Goal: Task Accomplishment & Management: Manage account settings

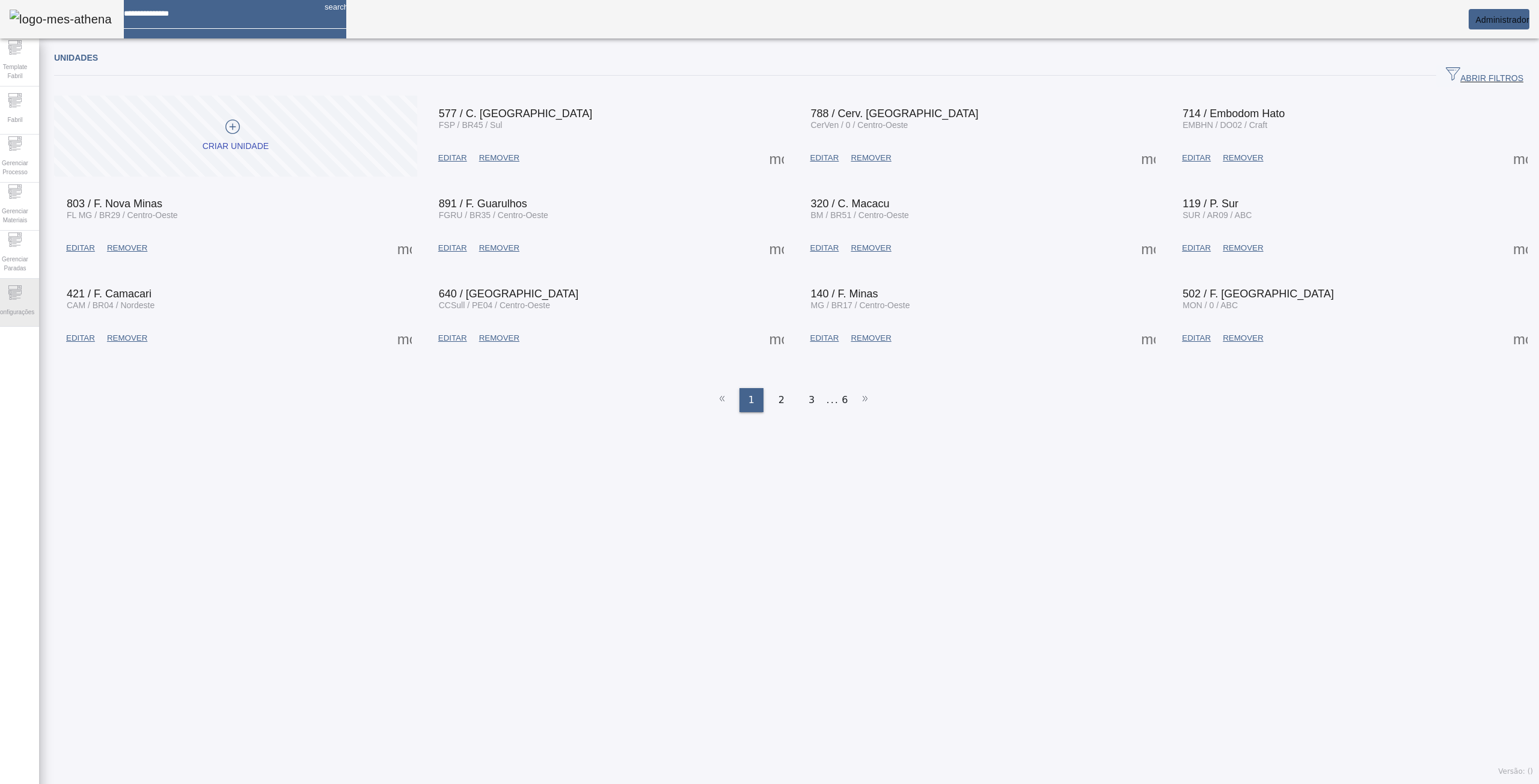
click at [22, 299] on icon at bounding box center [14, 292] width 14 height 14
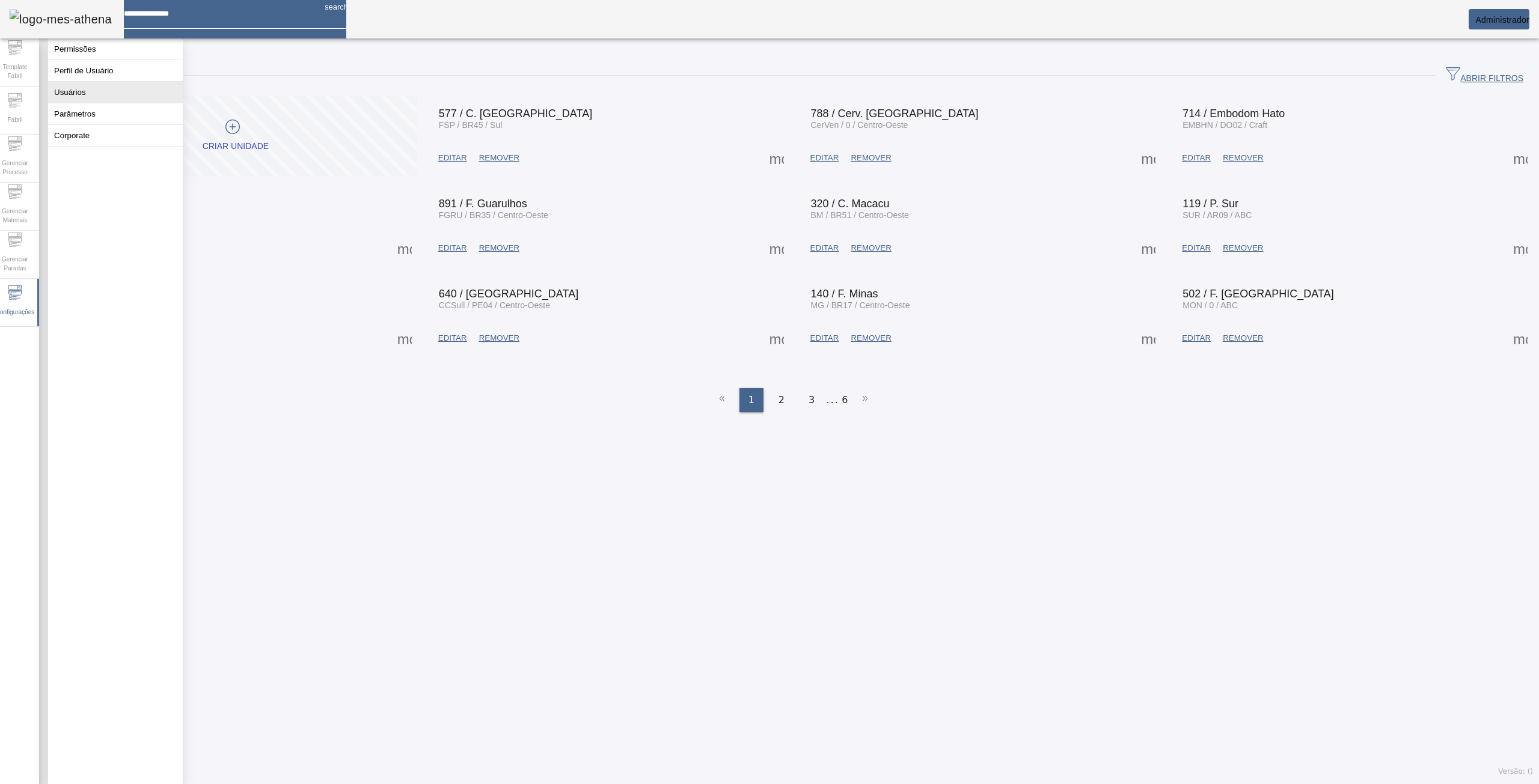
click at [89, 94] on button "Usuários" at bounding box center [116, 92] width 135 height 21
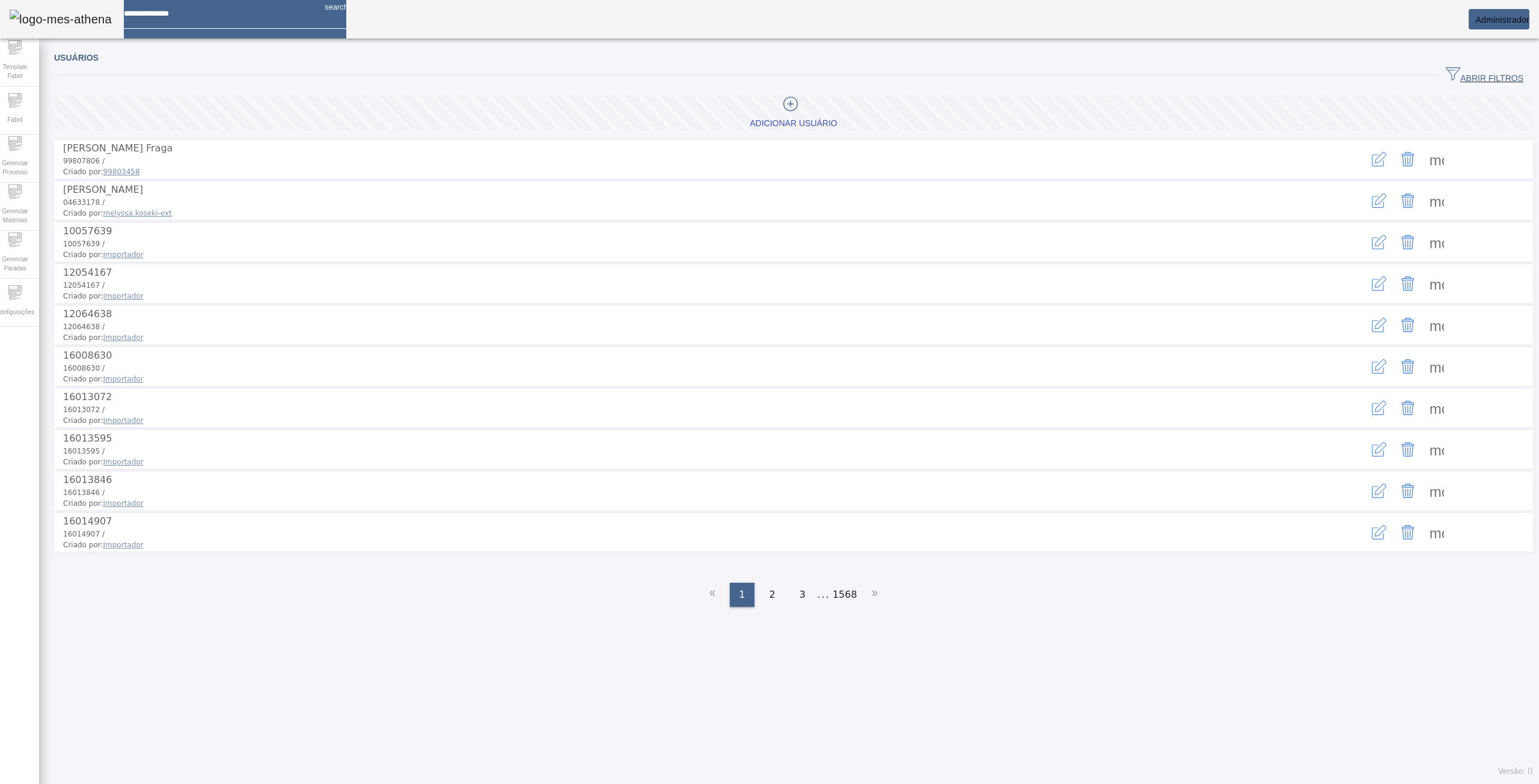
click at [1448, 68] on span "ABRIR FILTROS" at bounding box center [1484, 75] width 78 height 18
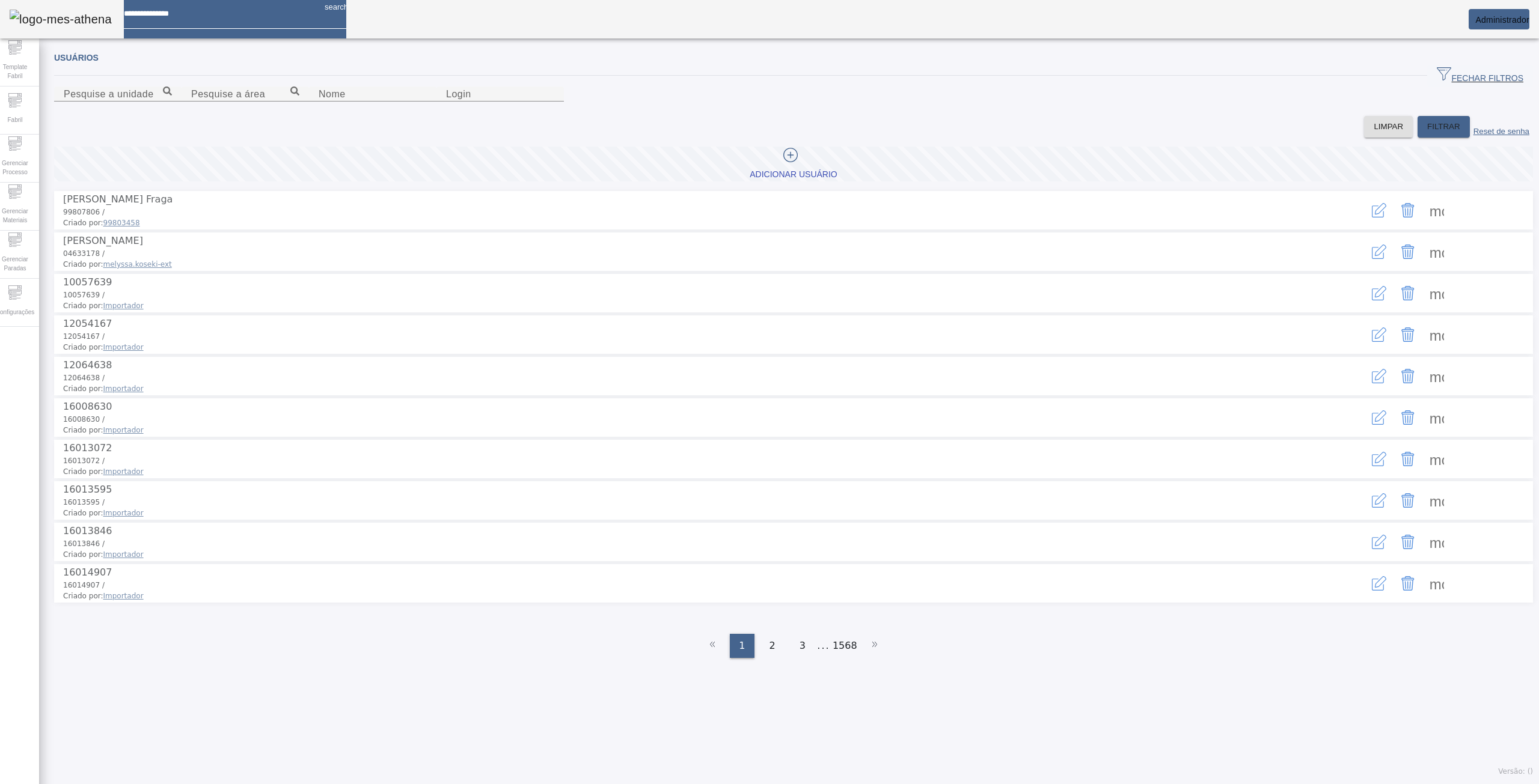
click at [309, 116] on div at bounding box center [373, 108] width 127 height 14
click at [319, 101] on input "Nome" at bounding box center [373, 94] width 108 height 14
click at [319, 101] on input "*****" at bounding box center [373, 94] width 108 height 14
type input "**********"
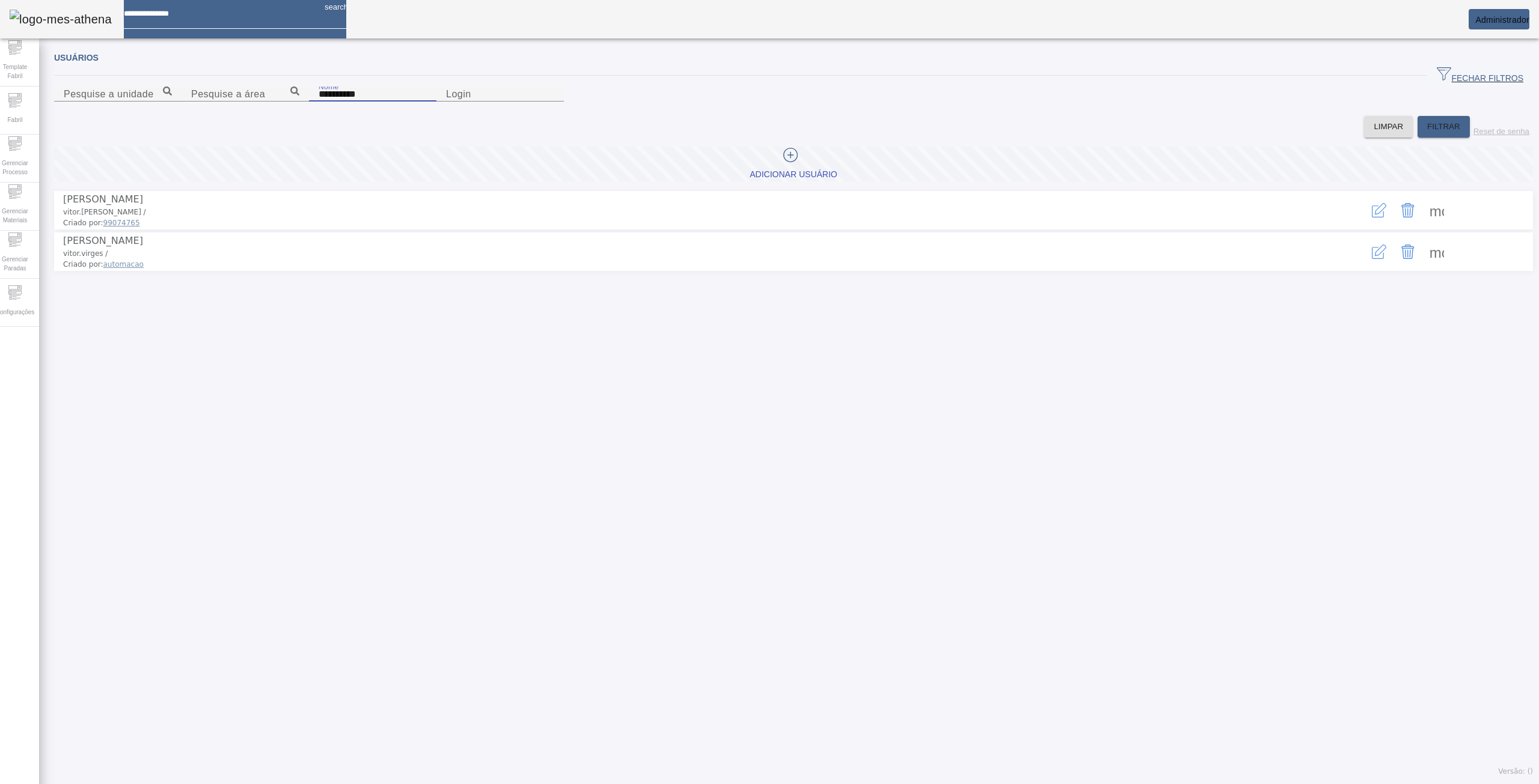
click at [1371, 217] on icon "button" at bounding box center [1378, 210] width 14 height 14
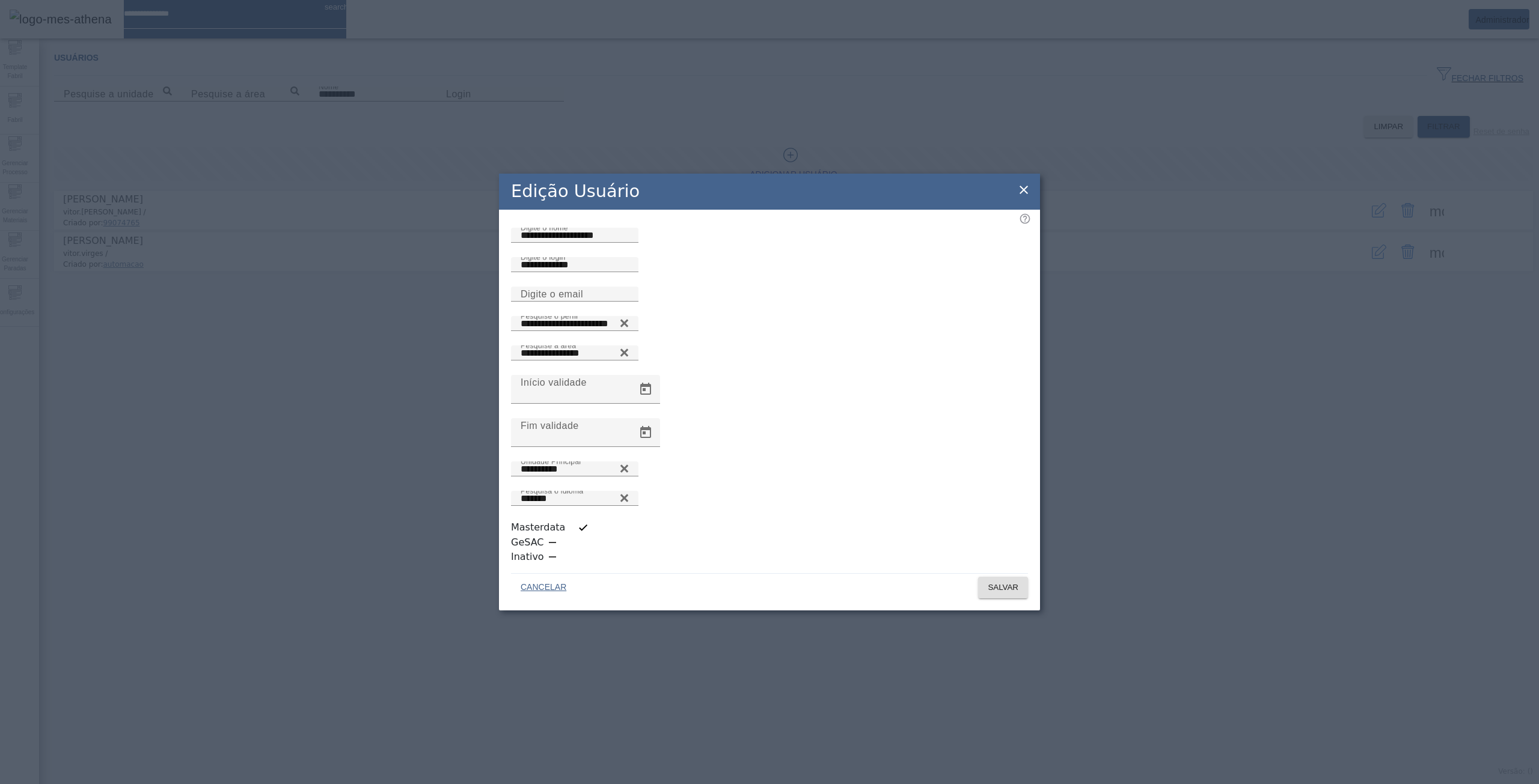
click at [1021, 197] on icon at bounding box center [1023, 190] width 14 height 14
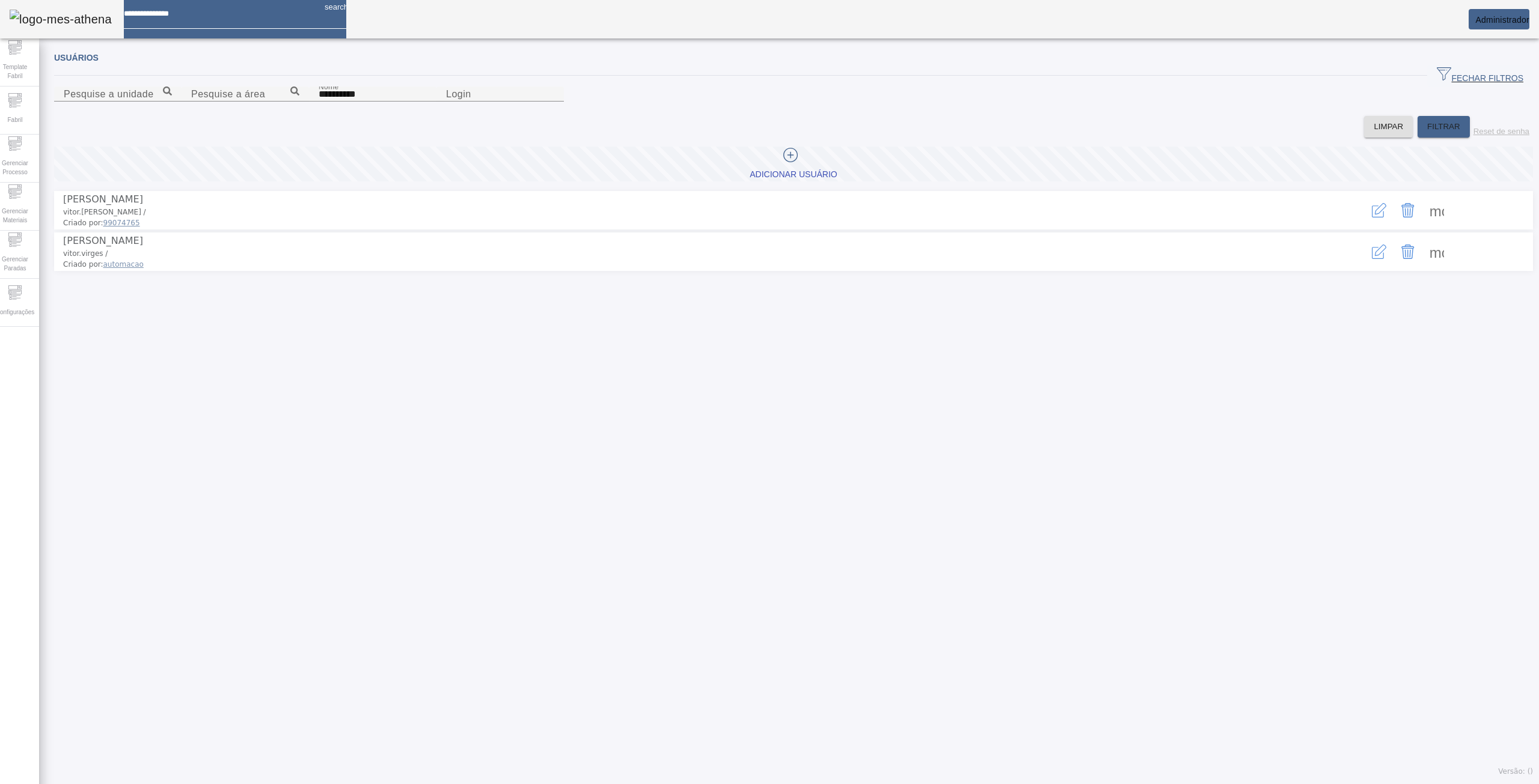
click at [1371, 259] on icon "button" at bounding box center [1378, 251] width 14 height 14
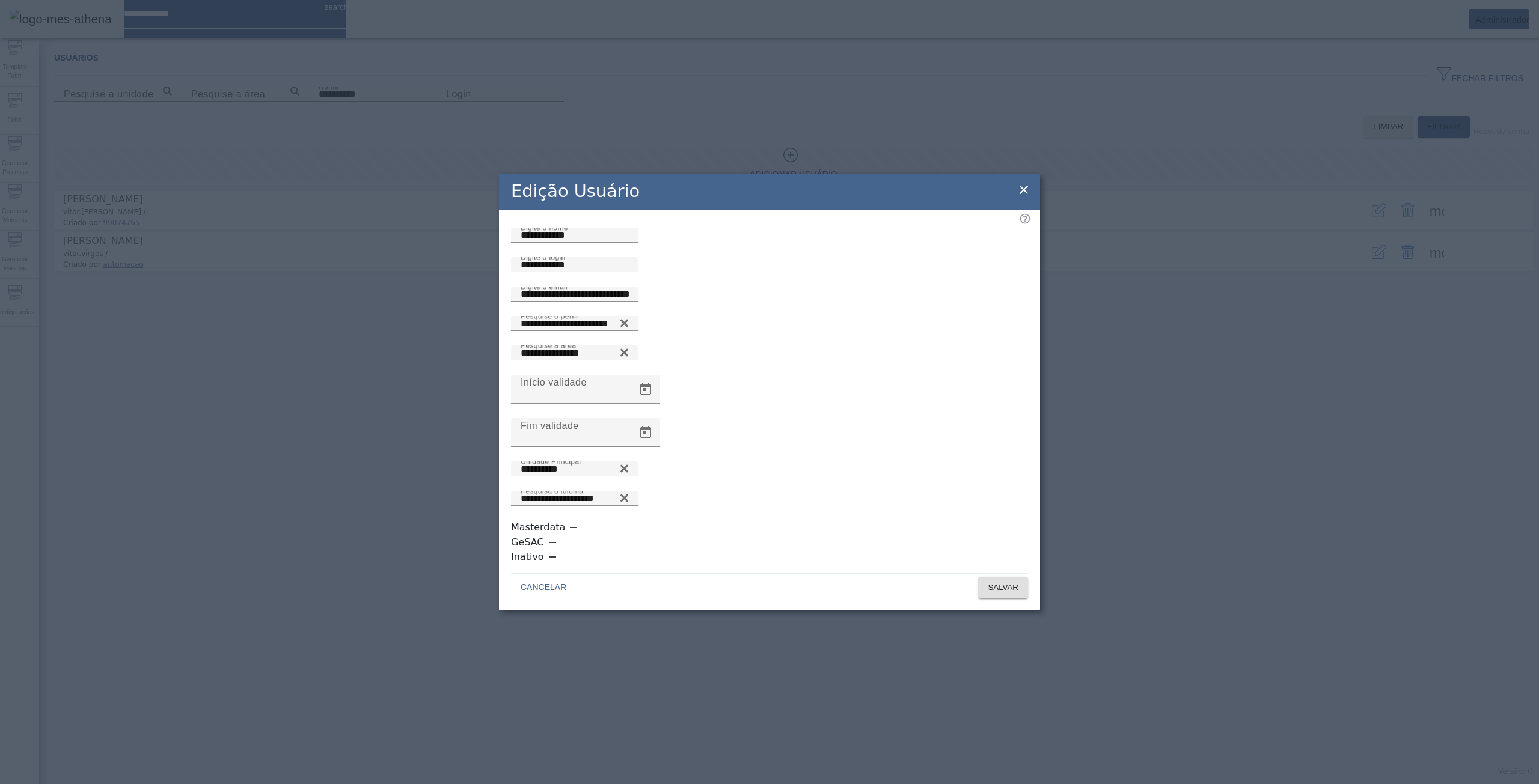
click at [1022, 197] on icon at bounding box center [1023, 190] width 14 height 14
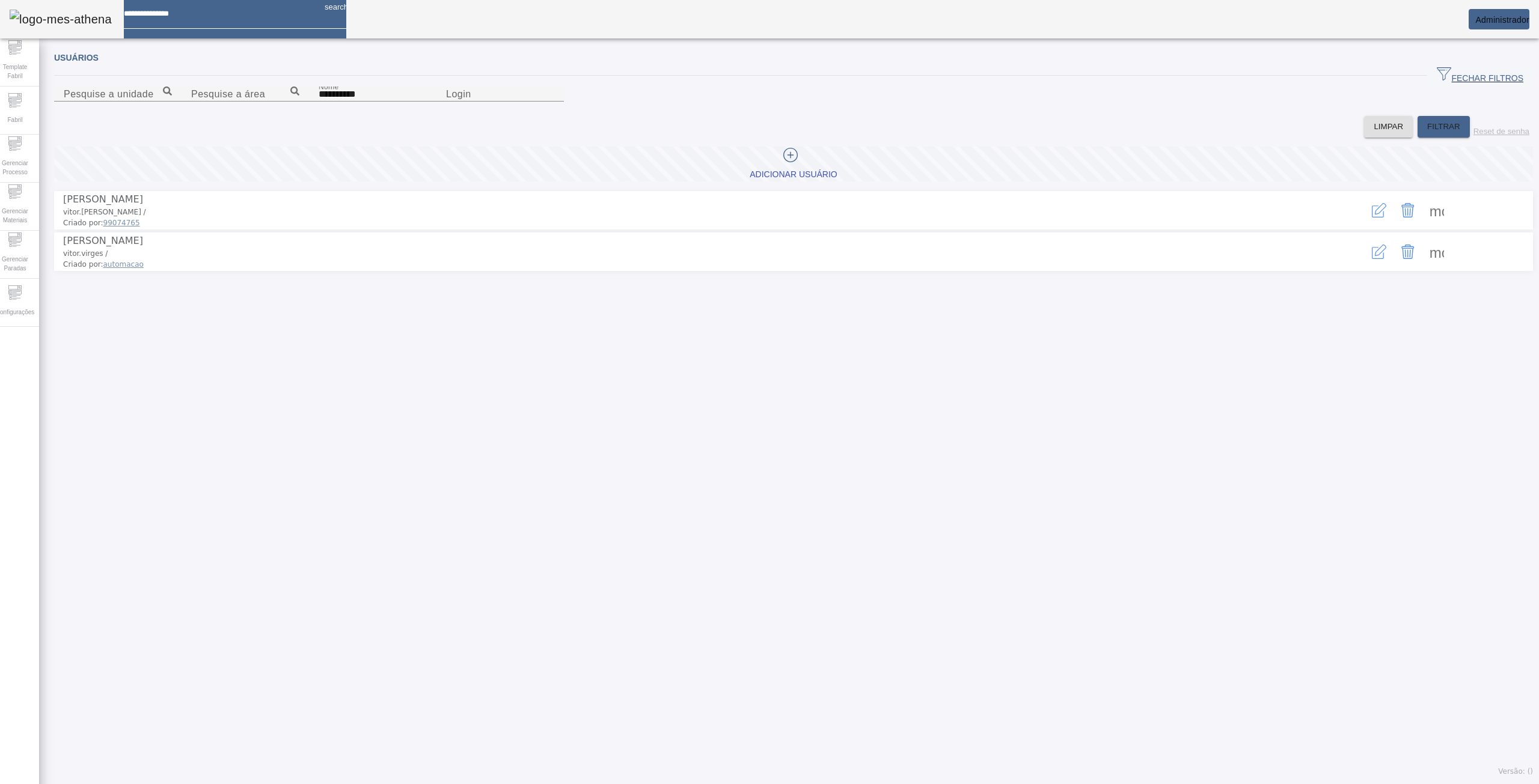
click at [1371, 217] on icon "button" at bounding box center [1378, 210] width 14 height 14
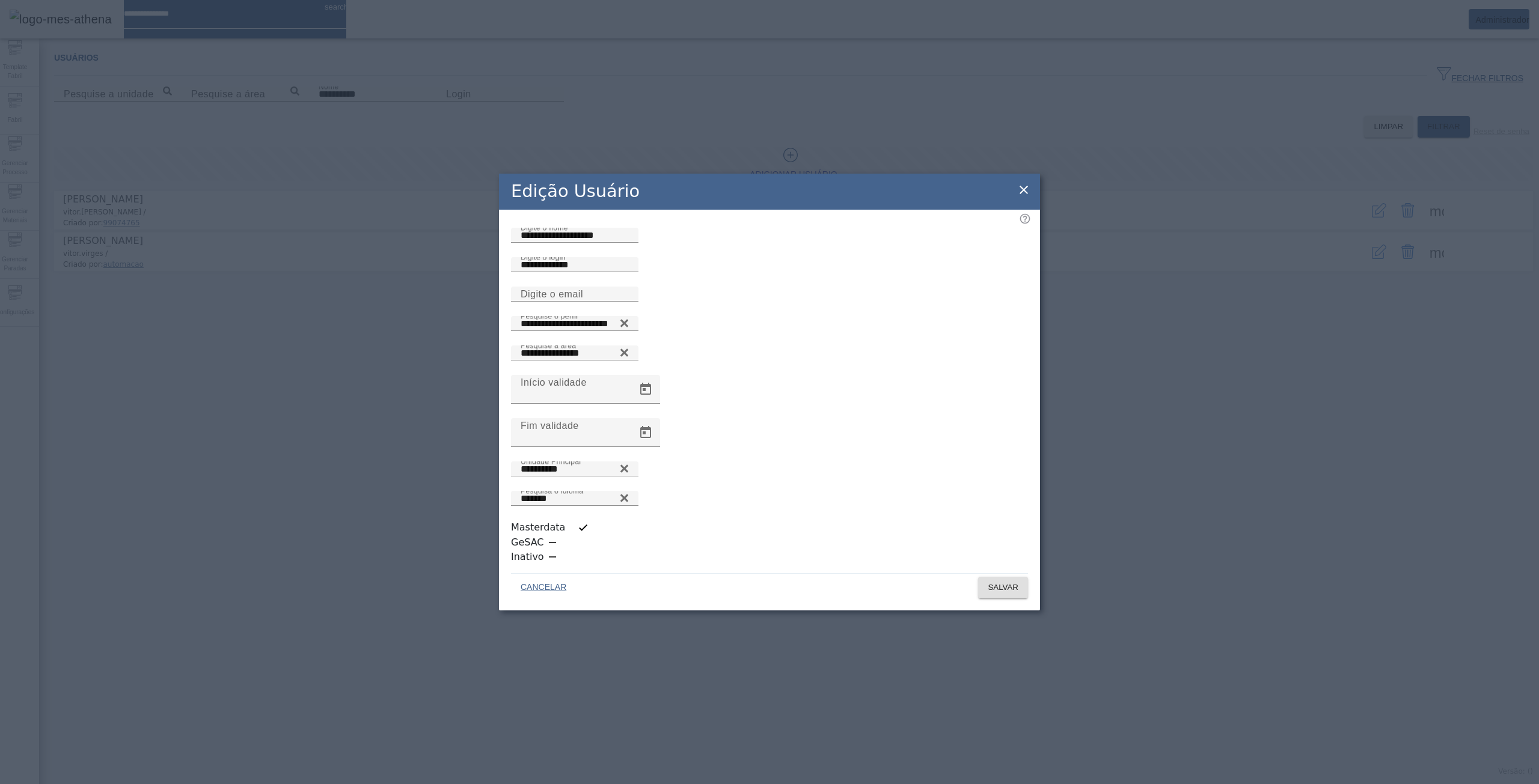
click at [1025, 194] on icon at bounding box center [1023, 190] width 9 height 9
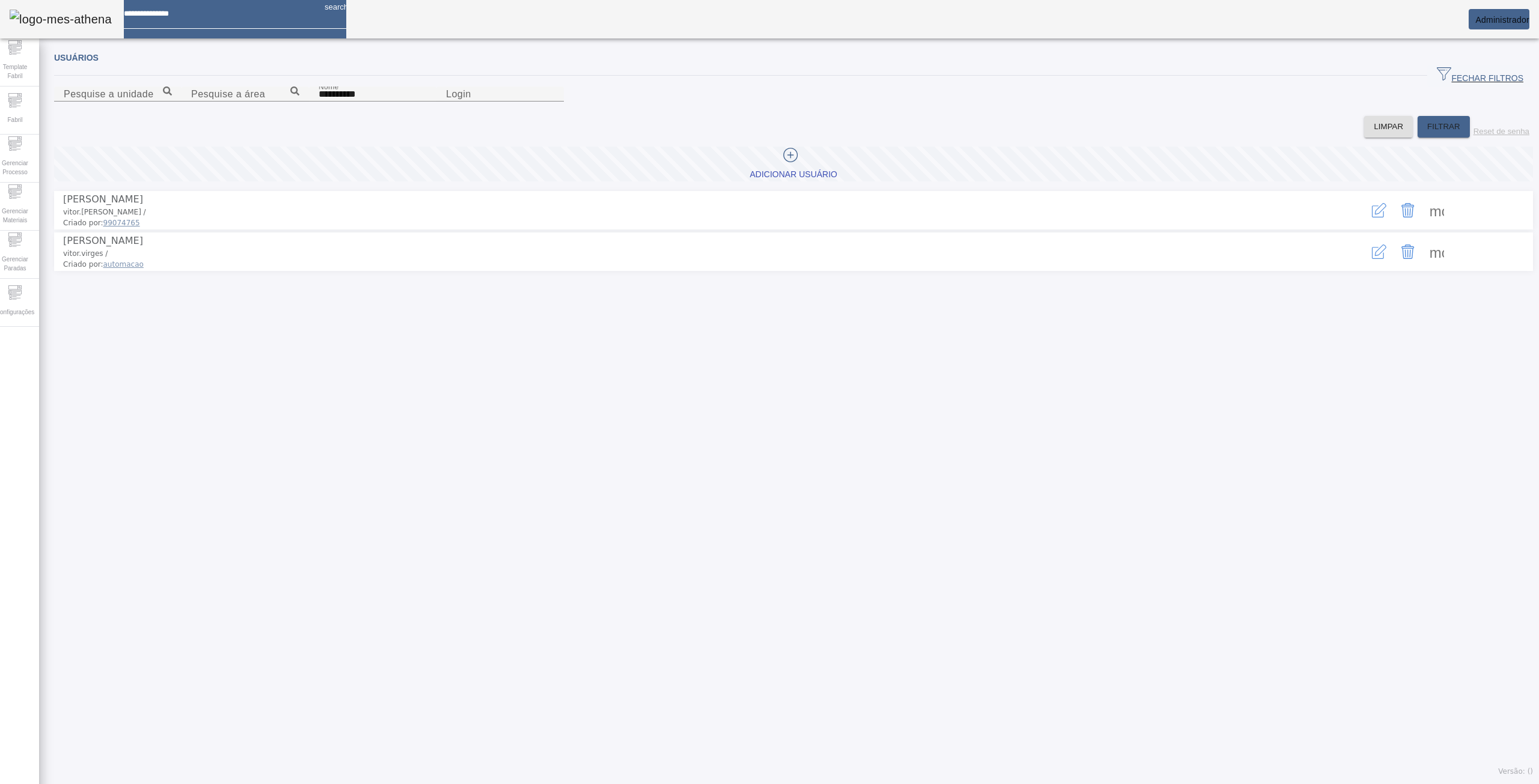
click at [1422, 225] on span at bounding box center [1437, 210] width 28 height 28
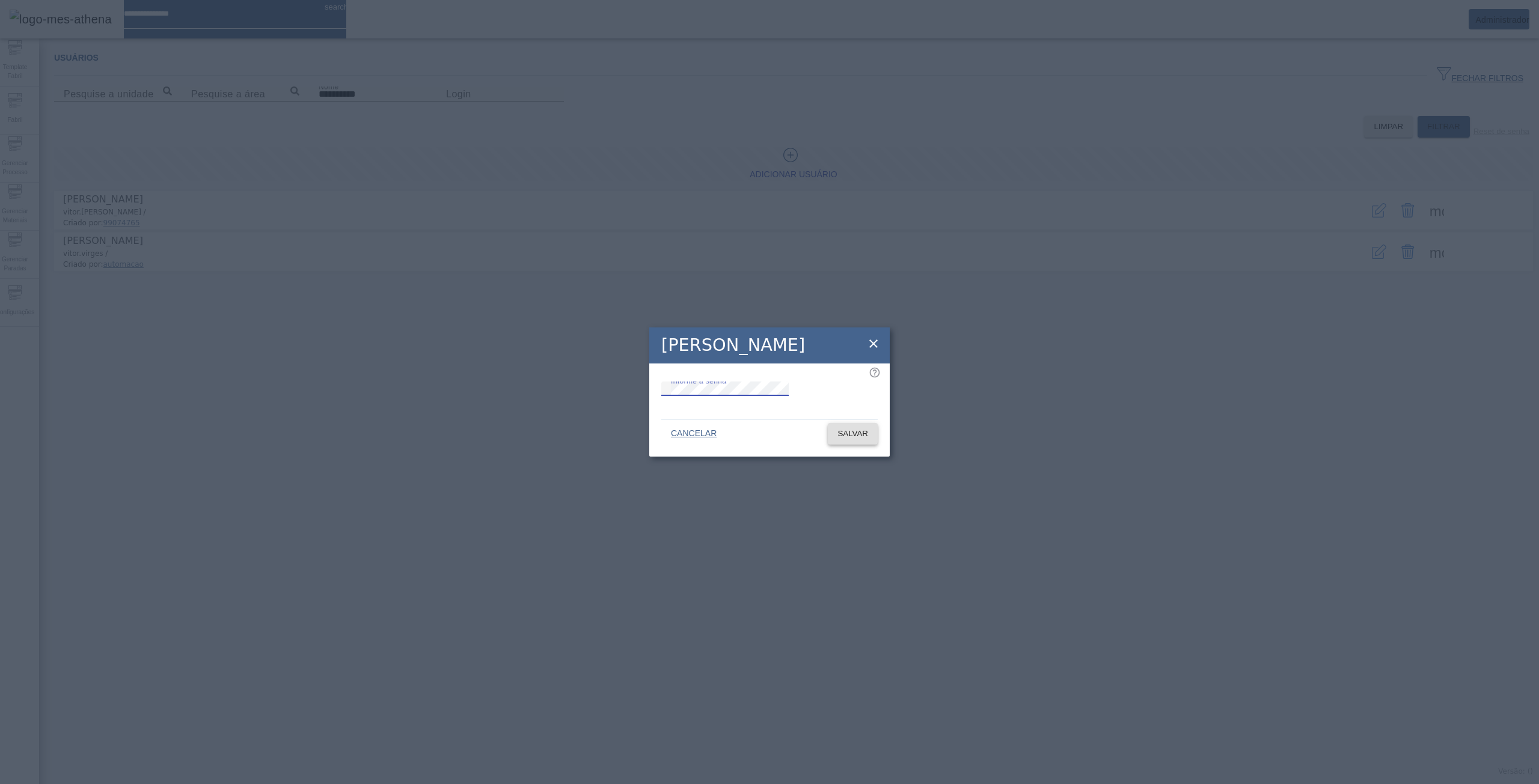
click at [834, 429] on span at bounding box center [852, 433] width 50 height 28
click at [836, 432] on div at bounding box center [769, 392] width 241 height 129
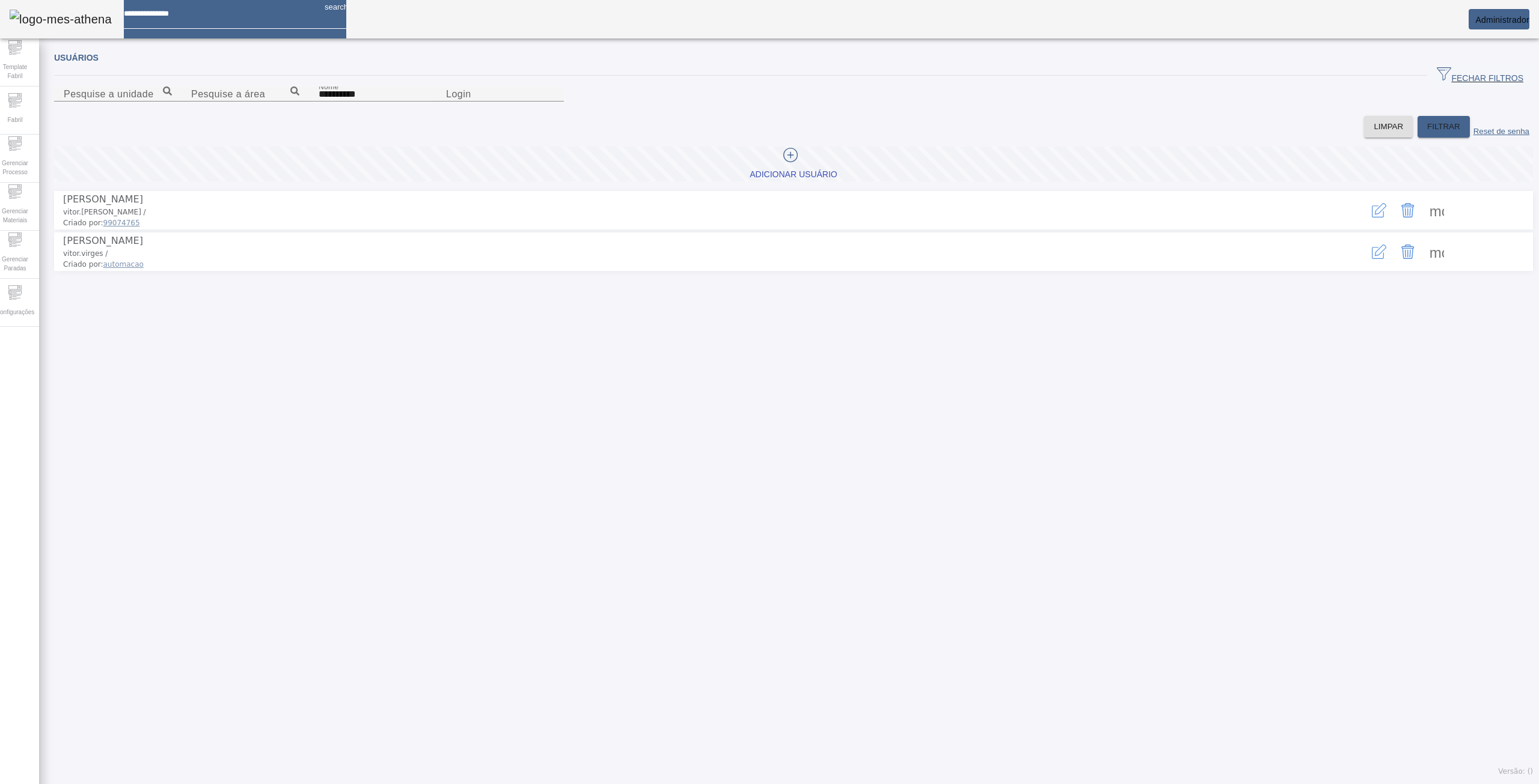
click at [1371, 217] on icon "button" at bounding box center [1378, 210] width 14 height 14
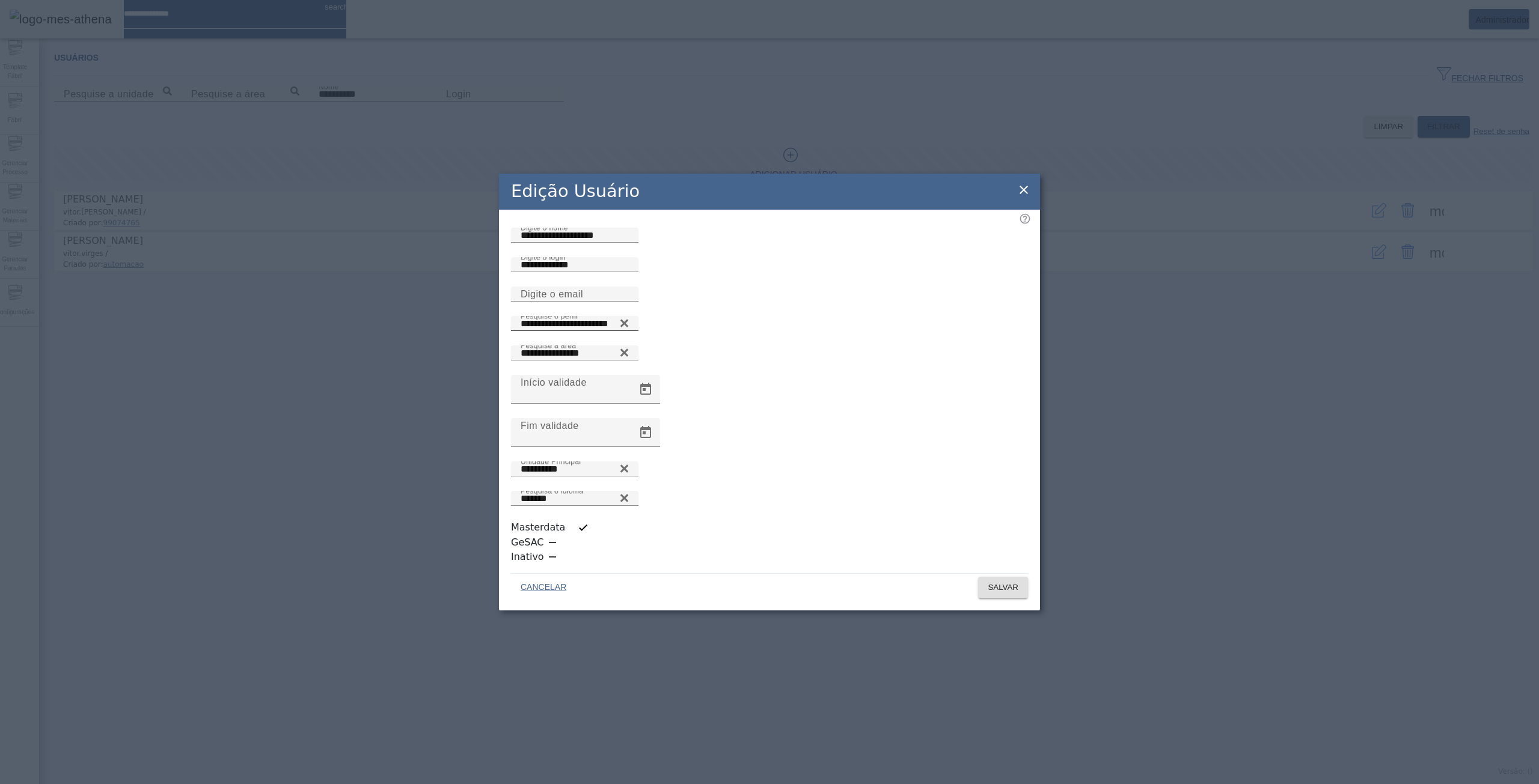
click at [629, 331] on div "**********" at bounding box center [575, 323] width 108 height 15
click at [629, 331] on icon at bounding box center [624, 322] width 9 height 14
click at [629, 331] on input "Pesquise o perfil" at bounding box center [575, 323] width 108 height 14
click at [629, 325] on icon at bounding box center [624, 320] width 9 height 9
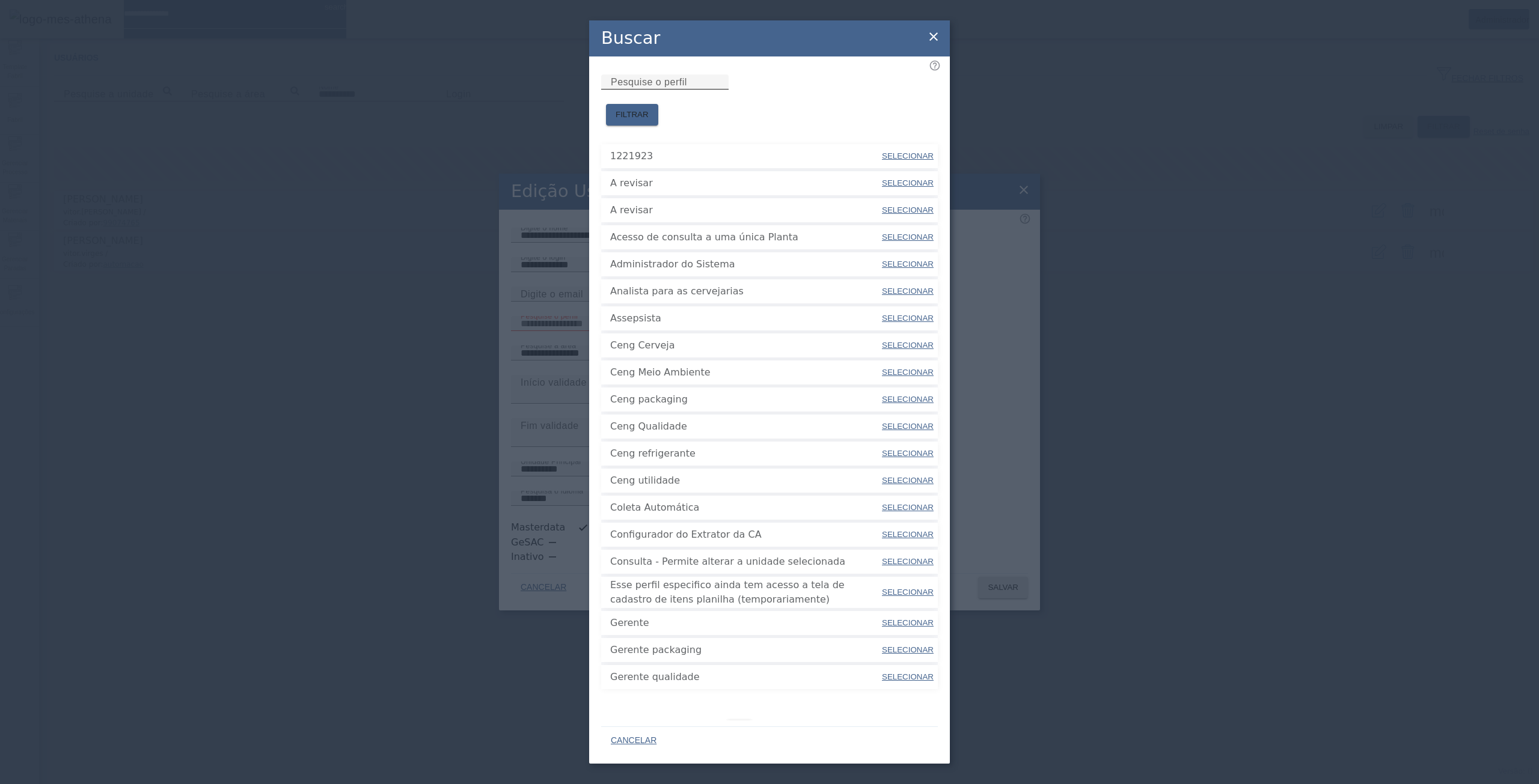
click at [662, 87] on mat-label "Pesquise o perfil" at bounding box center [649, 82] width 76 height 10
click at [662, 89] on input "Pesquise o perfil" at bounding box center [665, 82] width 108 height 14
type input "******"
click at [658, 100] on span at bounding box center [632, 115] width 52 height 28
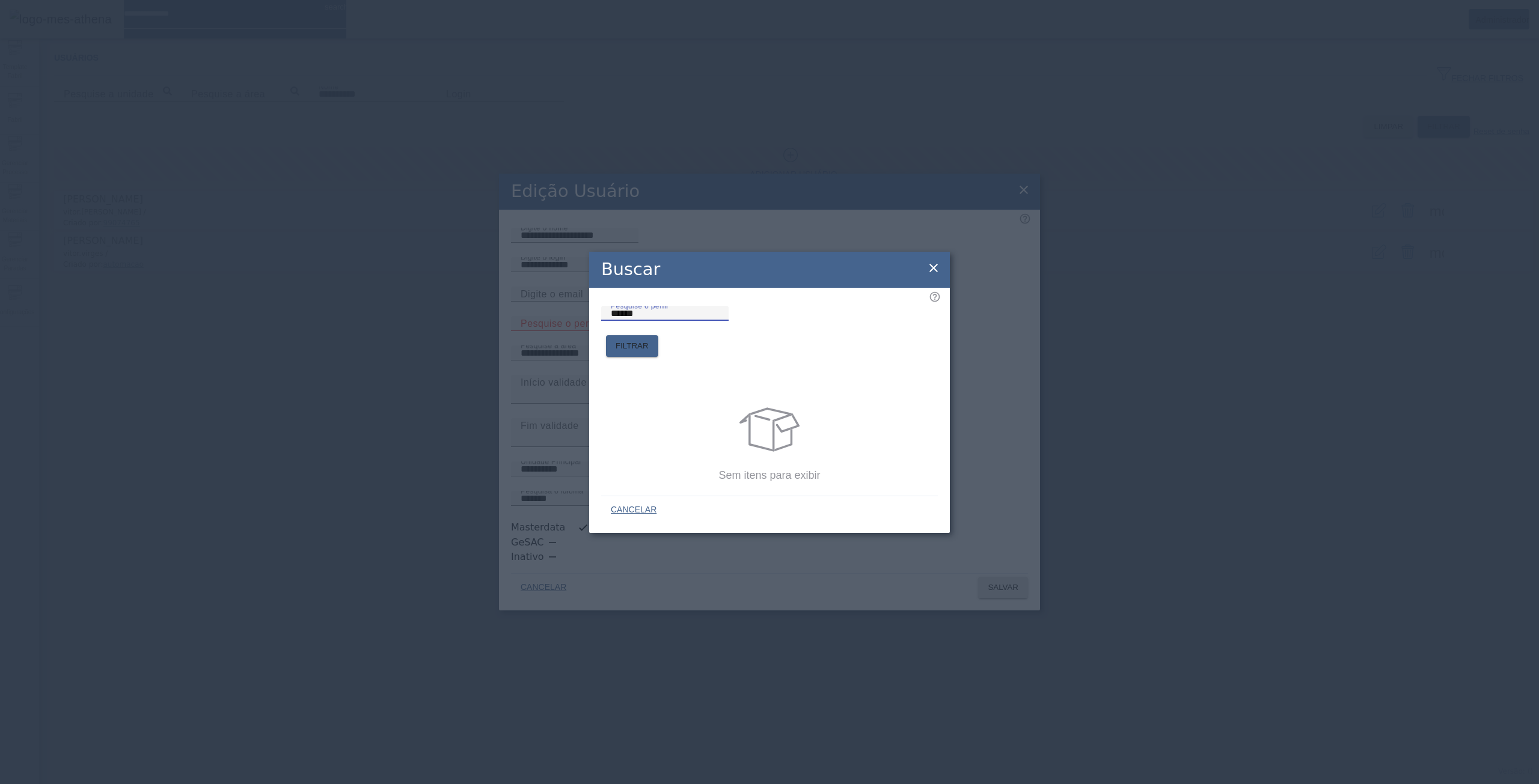
drag, startPoint x: 670, startPoint y: 332, endPoint x: 511, endPoint y: 334, distance: 159.0
click at [551, 332] on div "Buscar Pesquise o perfil ****** FILTRAR Sem itens para exibir CANCELAR" at bounding box center [769, 392] width 1539 height 784
click at [658, 332] on span at bounding box center [632, 346] width 52 height 28
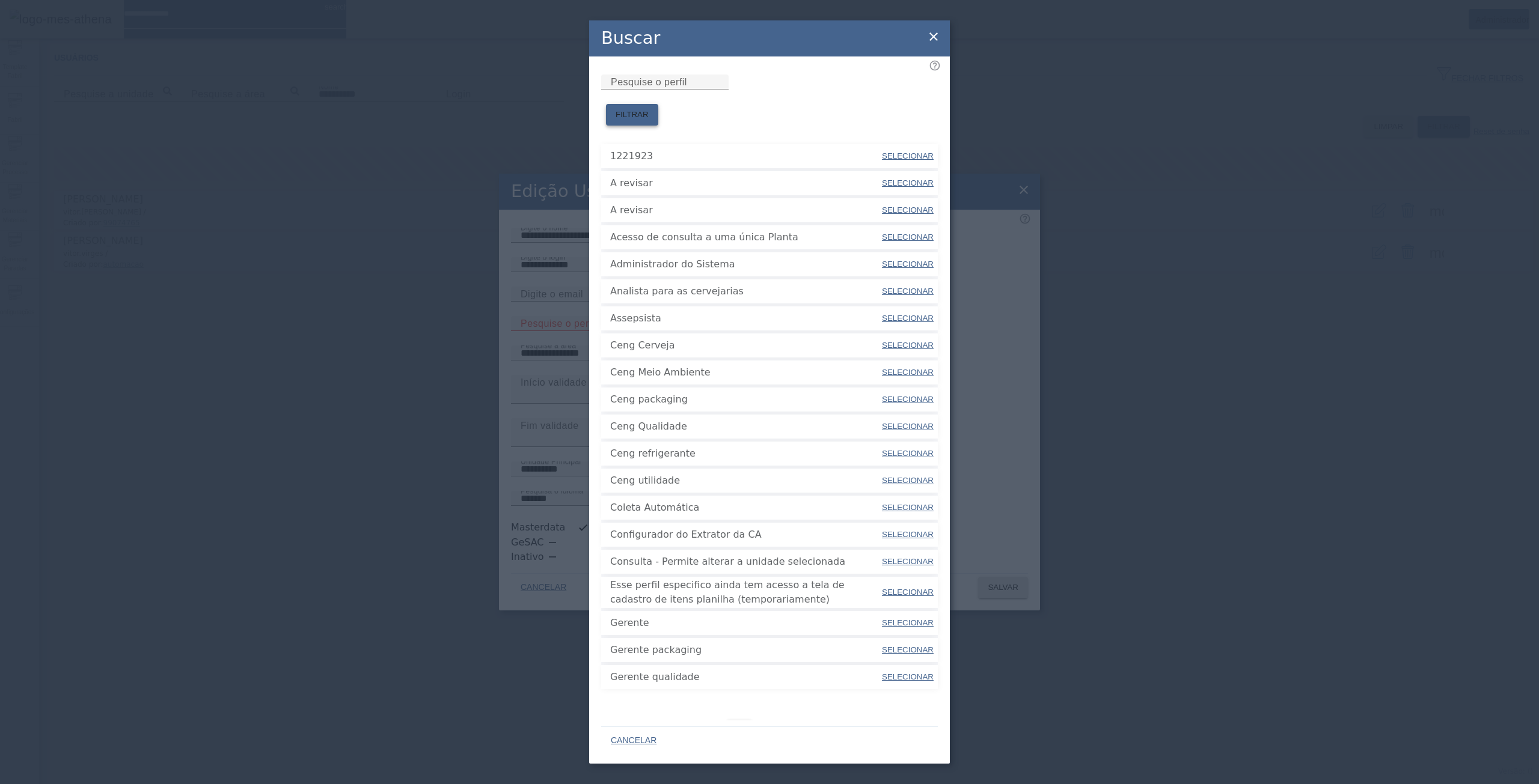
scroll to position [12, 0]
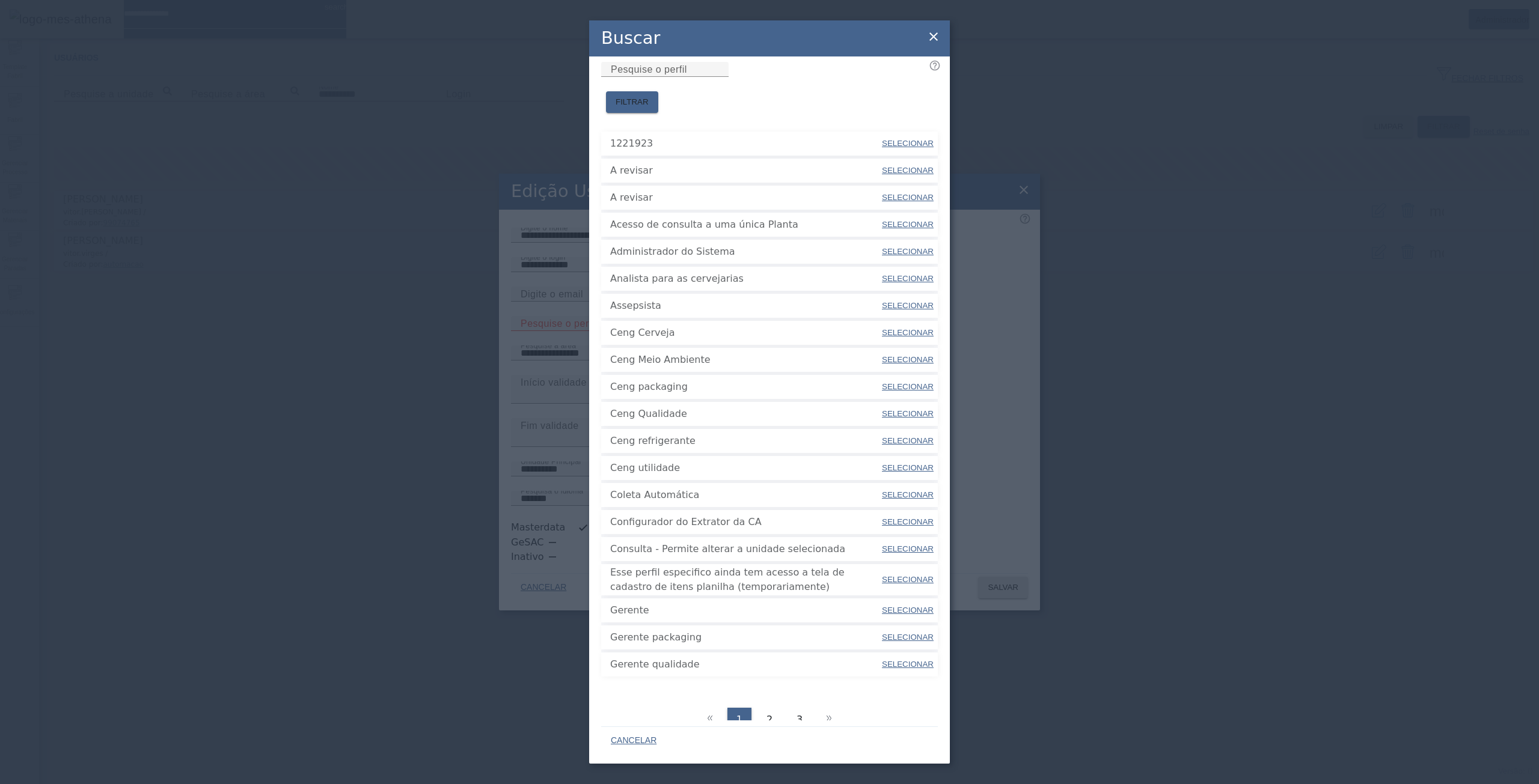
click at [895, 273] on span "SELECIONAR" at bounding box center [907, 279] width 52 height 12
type input "**********"
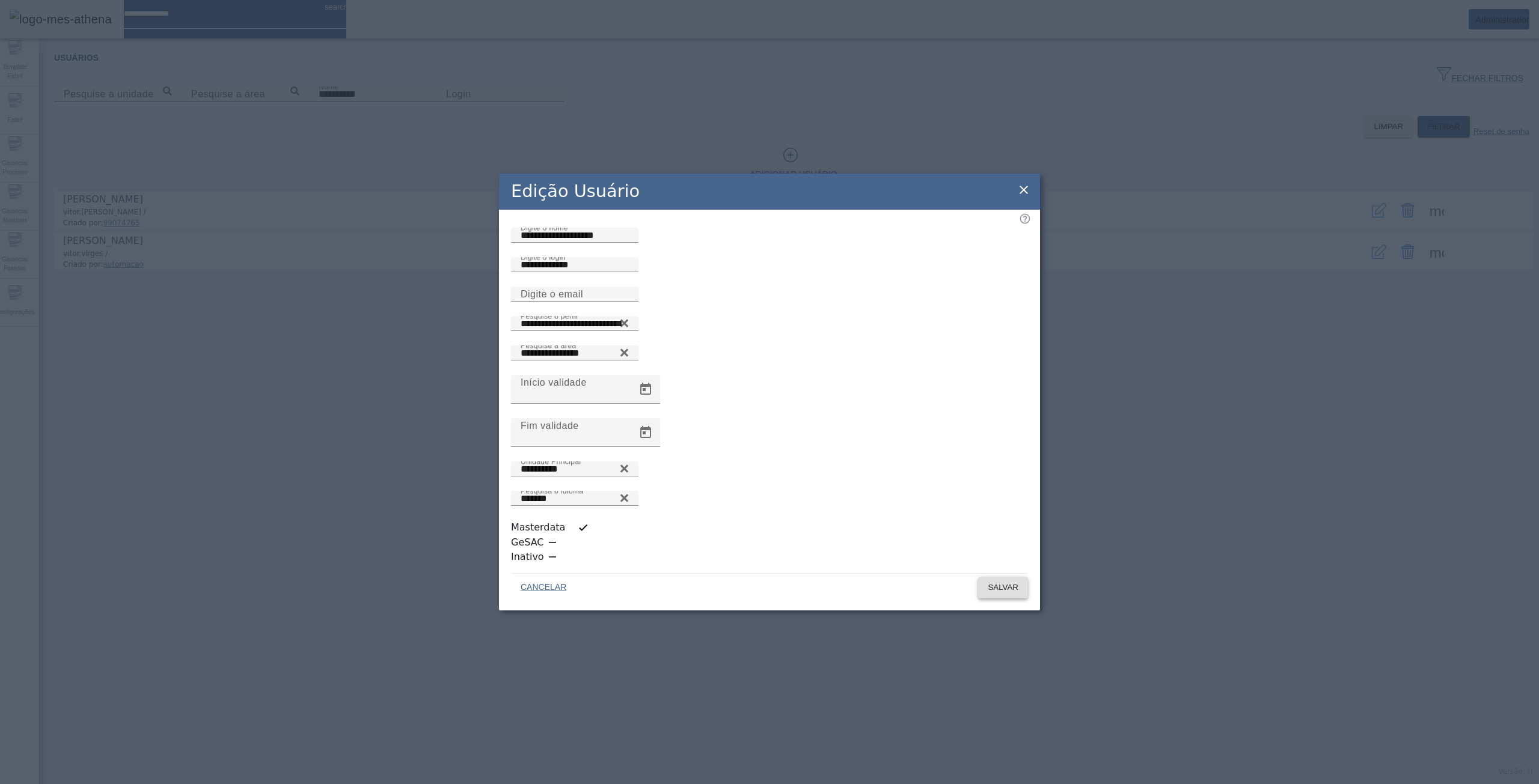
click at [994, 582] on span "SALVAR" at bounding box center [1002, 588] width 30 height 12
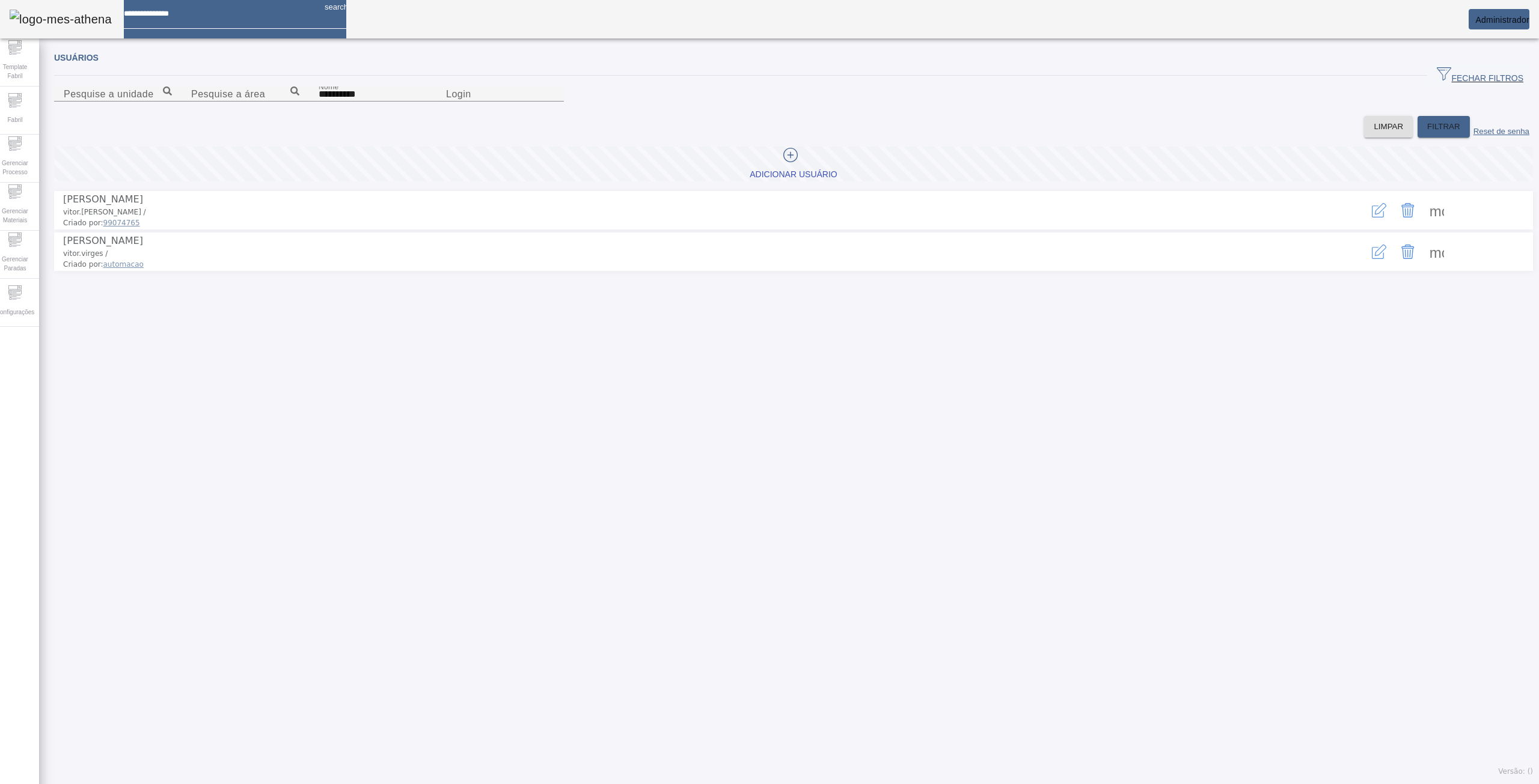
click at [1371, 217] on icon "button" at bounding box center [1378, 210] width 14 height 14
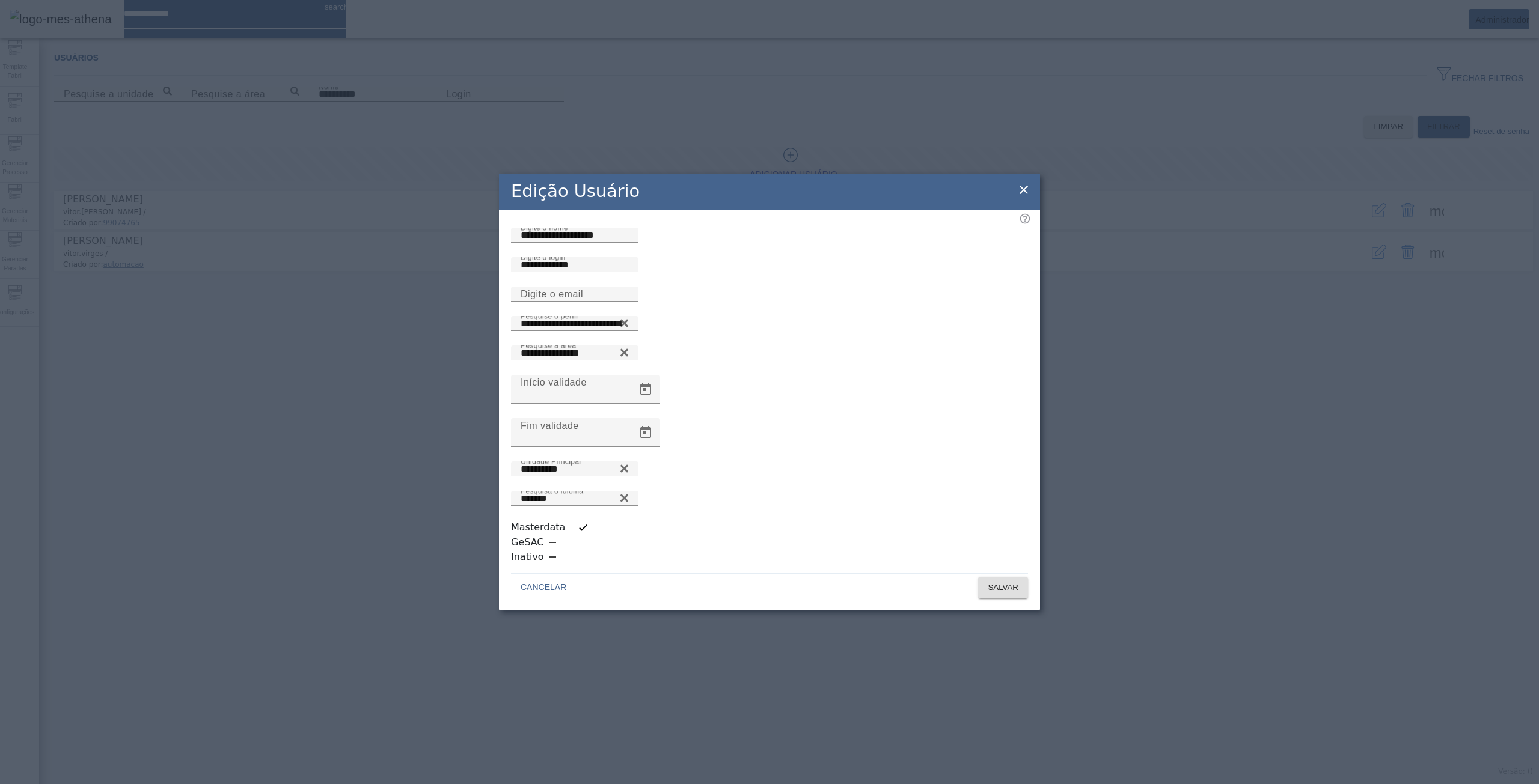
drag, startPoint x: 327, startPoint y: 370, endPoint x: 242, endPoint y: 363, distance: 85.3
click at [318, 368] on div "**********" at bounding box center [769, 392] width 1539 height 784
click at [19, 283] on div "**********" at bounding box center [769, 392] width 1539 height 784
click at [629, 331] on icon at bounding box center [624, 322] width 9 height 14
click at [1027, 194] on icon at bounding box center [1023, 190] width 9 height 9
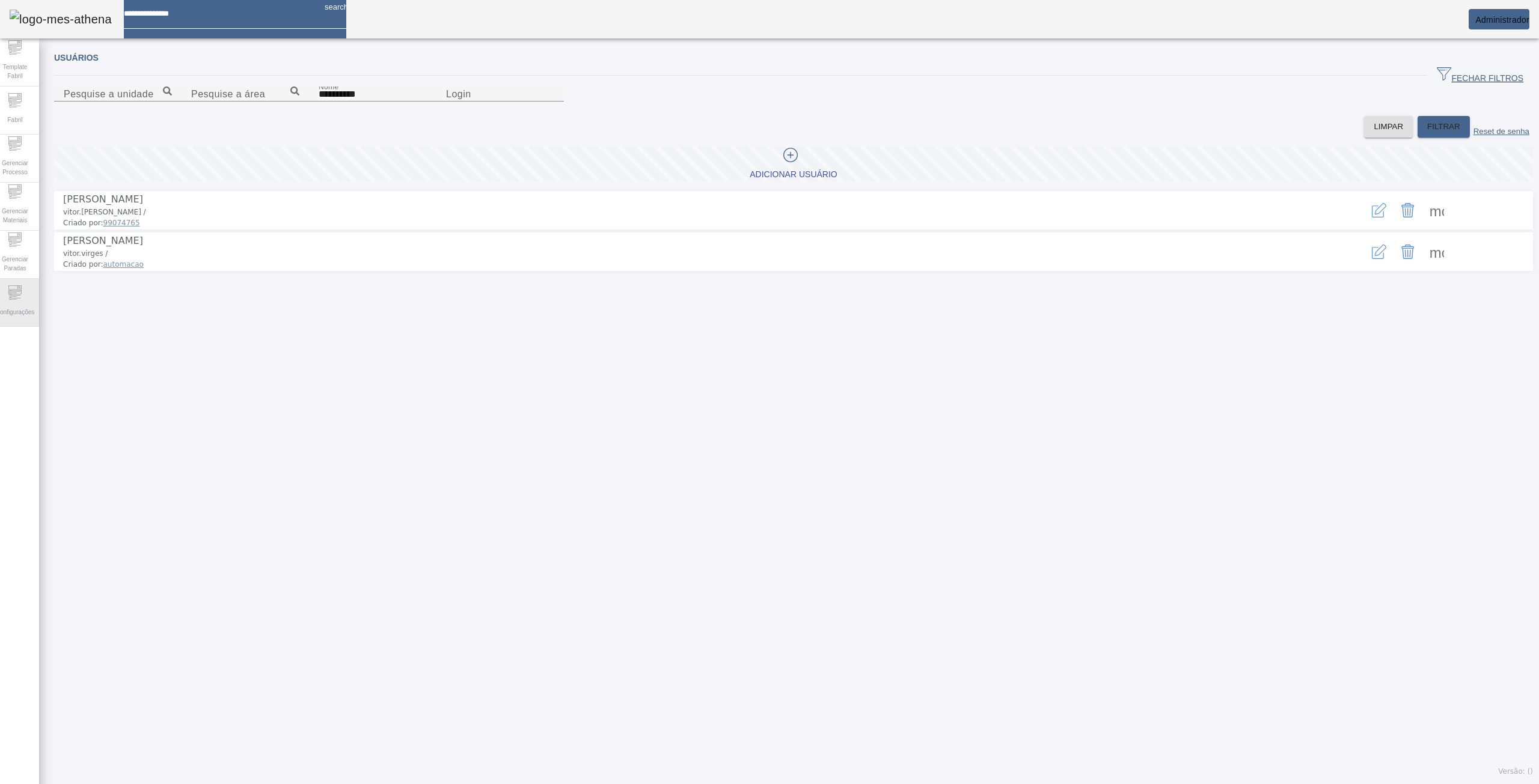
click at [22, 300] on icon at bounding box center [14, 292] width 14 height 14
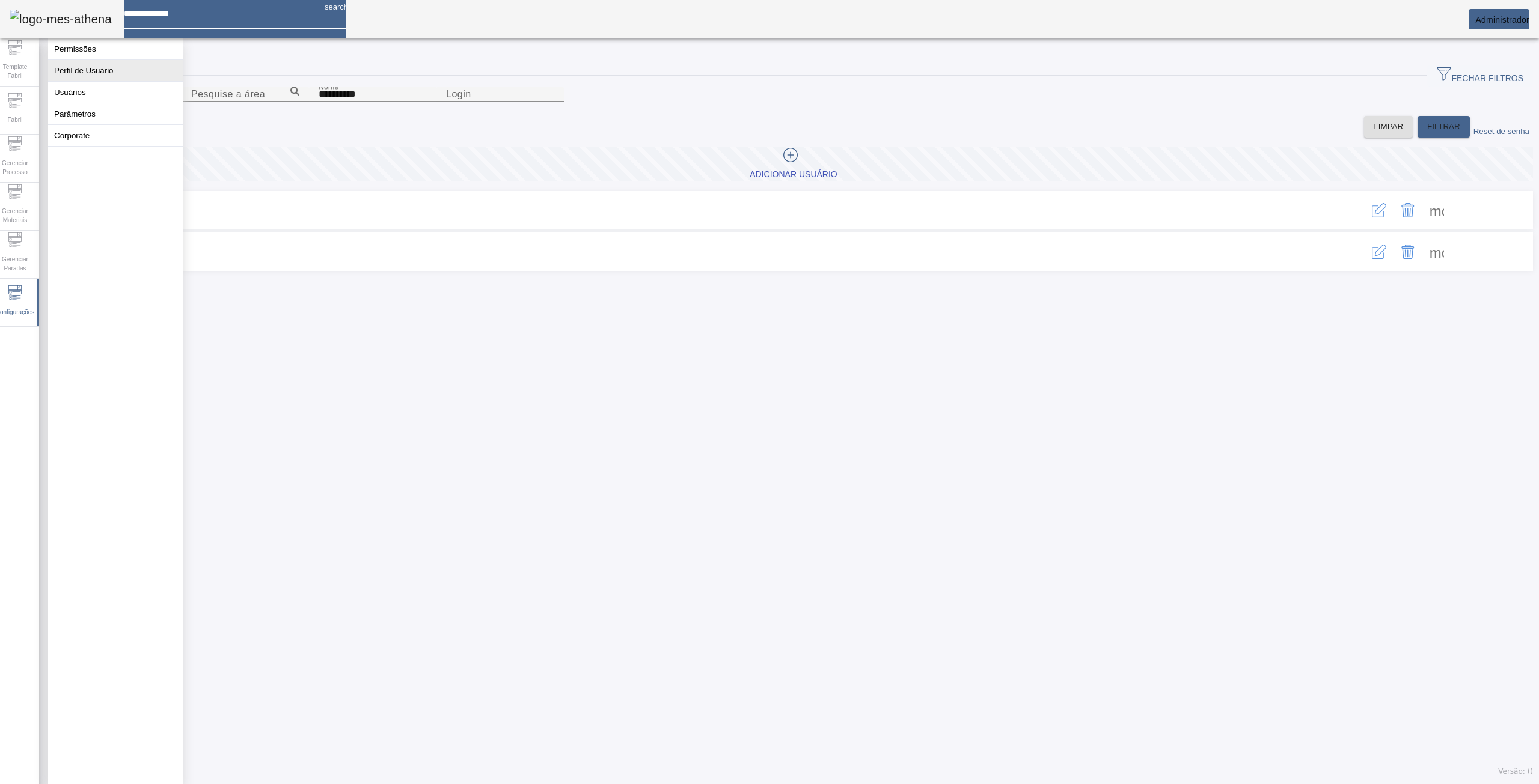
click at [80, 79] on button "Perfil de Usuário" at bounding box center [116, 70] width 135 height 21
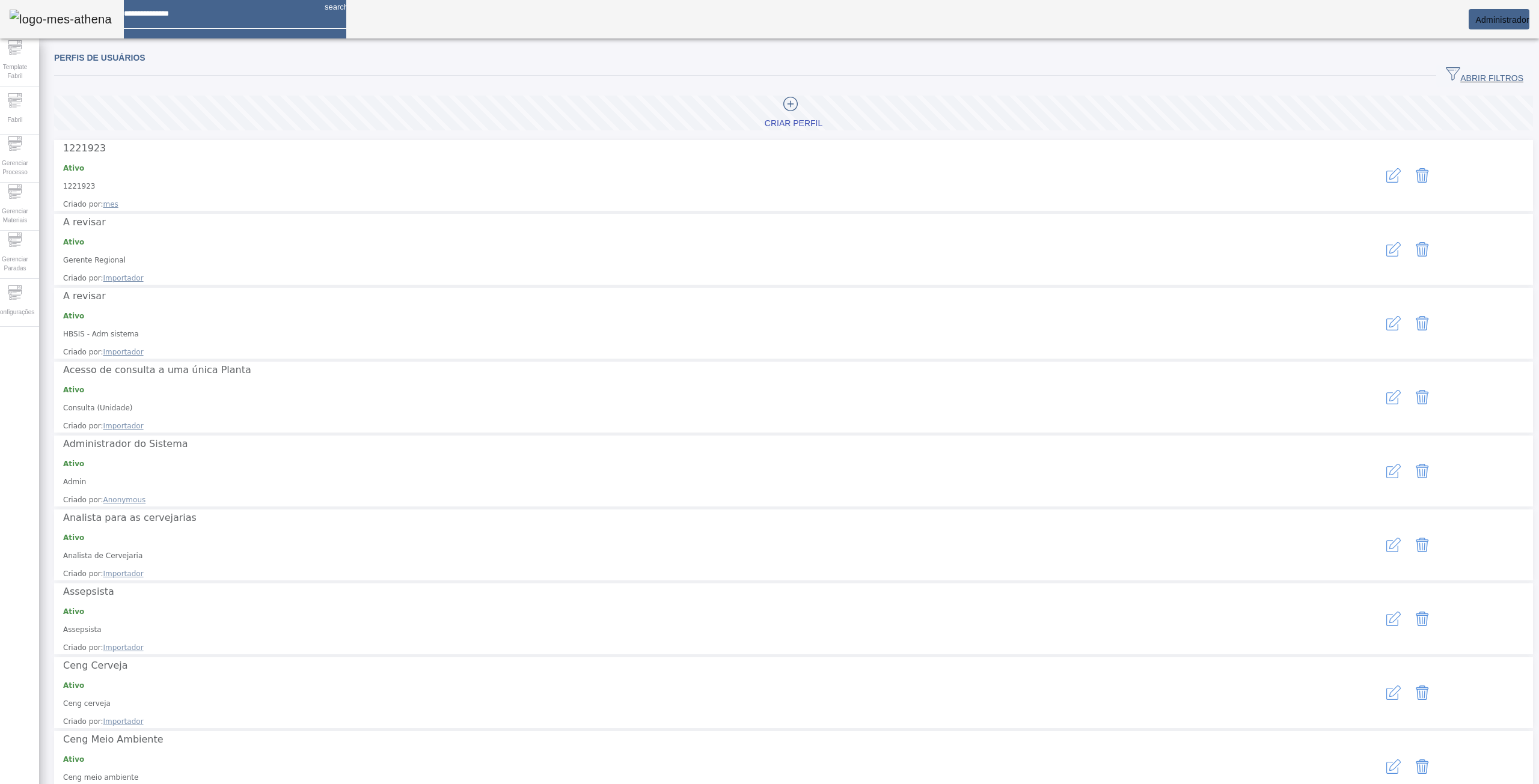
click at [1386, 611] on icon "button" at bounding box center [1393, 618] width 14 height 14
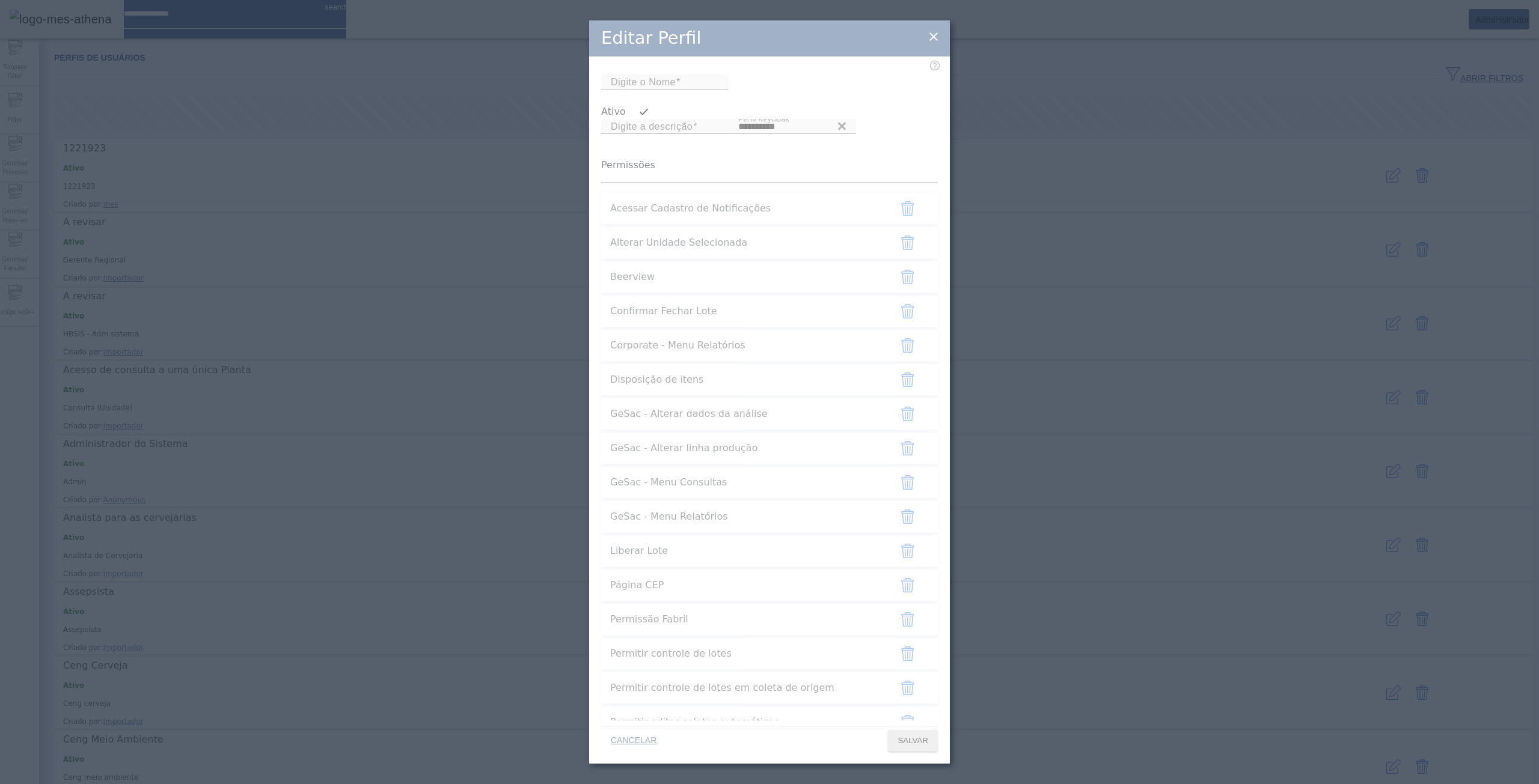
type input "**********"
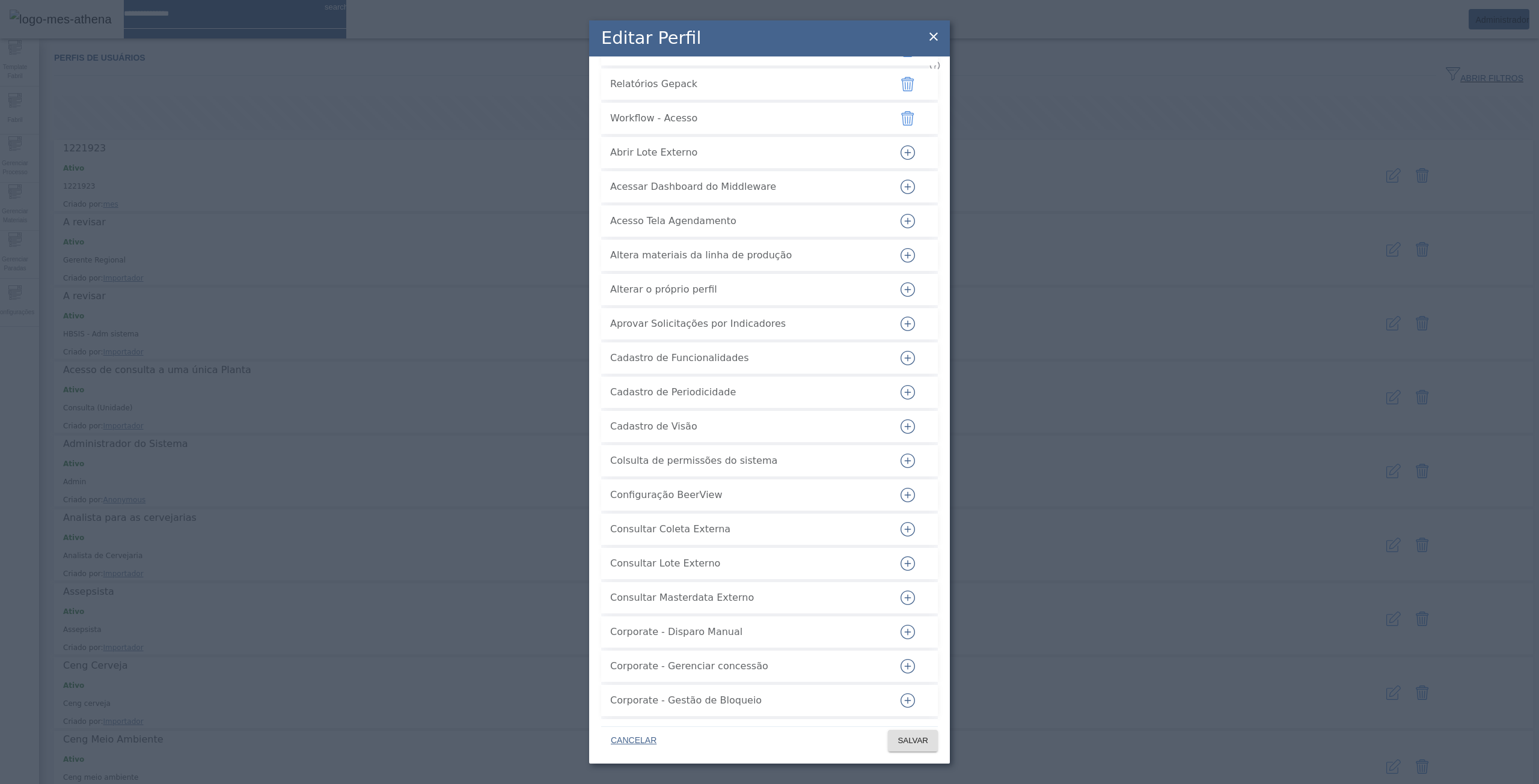
scroll to position [841, 0]
drag, startPoint x: 612, startPoint y: 381, endPoint x: 774, endPoint y: 382, distance: 162.0
click at [774, 334] on span "Aprovar Solicitações por Indicadores" at bounding box center [744, 326] width 270 height 14
click at [829, 265] on span "Altera materiais da linha de produção" at bounding box center [744, 257] width 270 height 14
drag, startPoint x: 771, startPoint y: 383, endPoint x: 605, endPoint y: 389, distance: 166.1
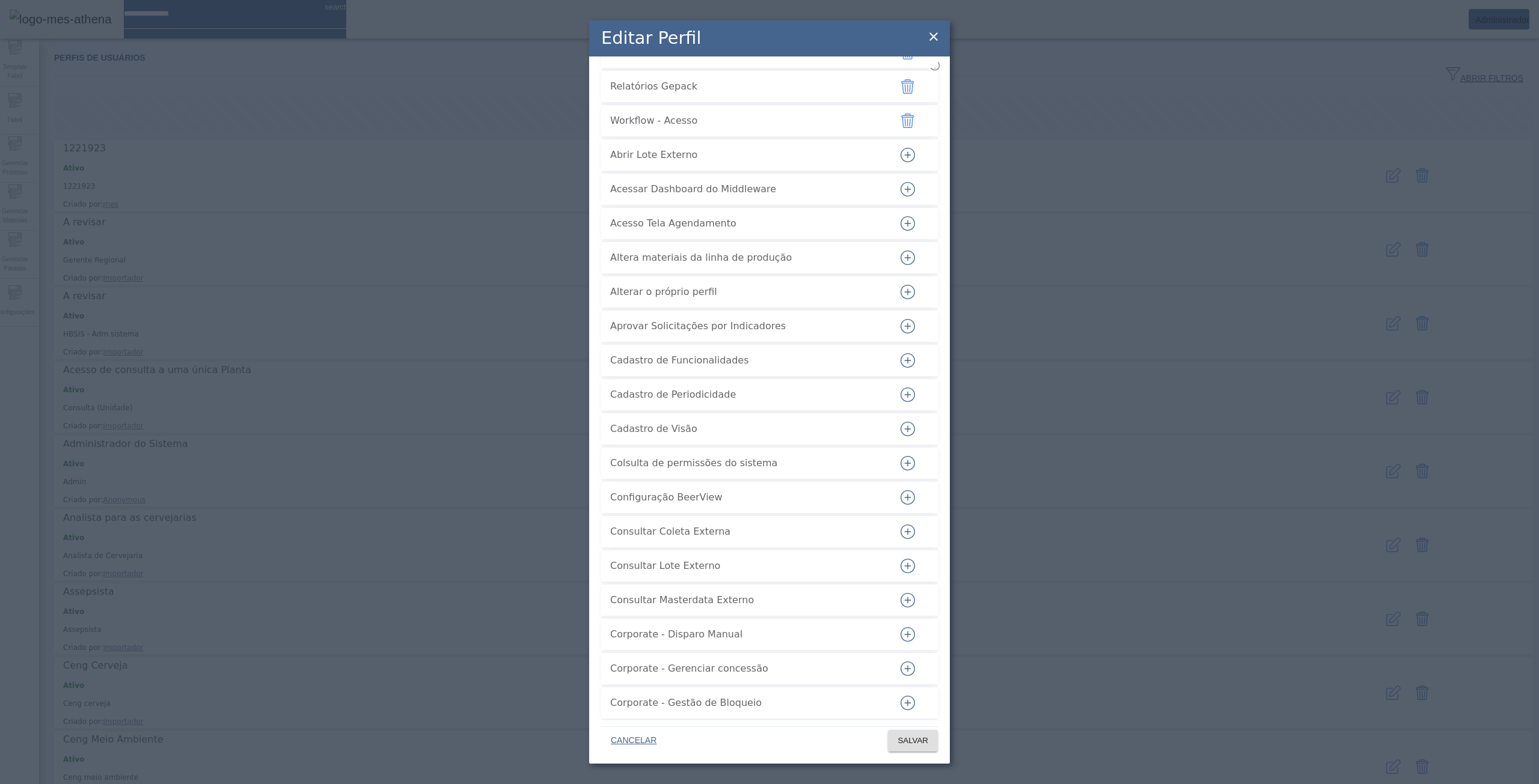
click at [605, 342] on li "Aprovar Solicitações por Indicadores" at bounding box center [769, 326] width 337 height 31
click at [655, 334] on span "Aprovar Solicitações por Indicadores" at bounding box center [744, 326] width 270 height 14
drag, startPoint x: 607, startPoint y: 383, endPoint x: 776, endPoint y: 382, distance: 169.0
click at [776, 342] on li "Aprovar Solicitações por Indicadores" at bounding box center [769, 326] width 337 height 31
click at [776, 334] on span "Aprovar Solicitações por Indicadores" at bounding box center [744, 326] width 270 height 14
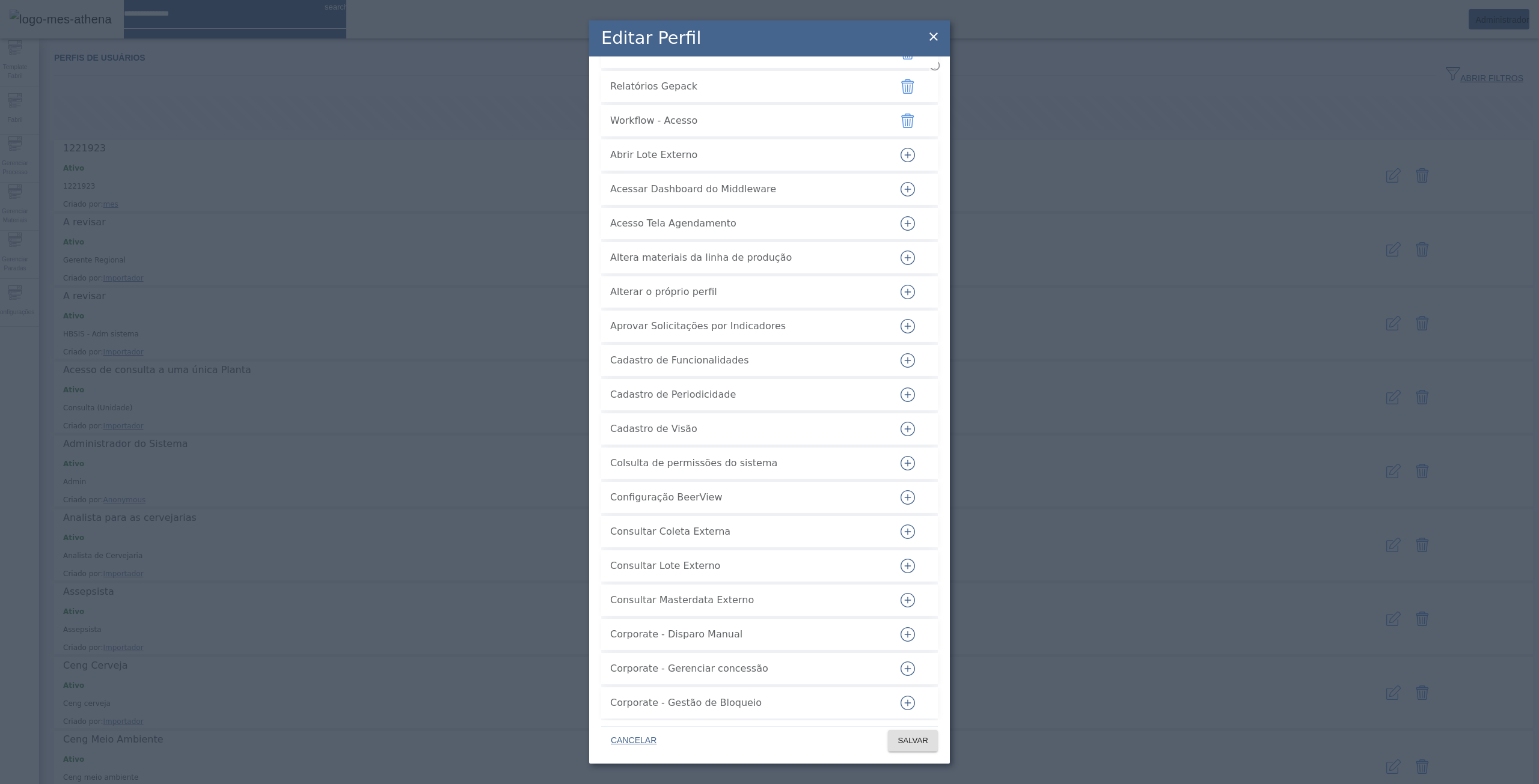
click at [936, 33] on icon at bounding box center [933, 36] width 9 height 9
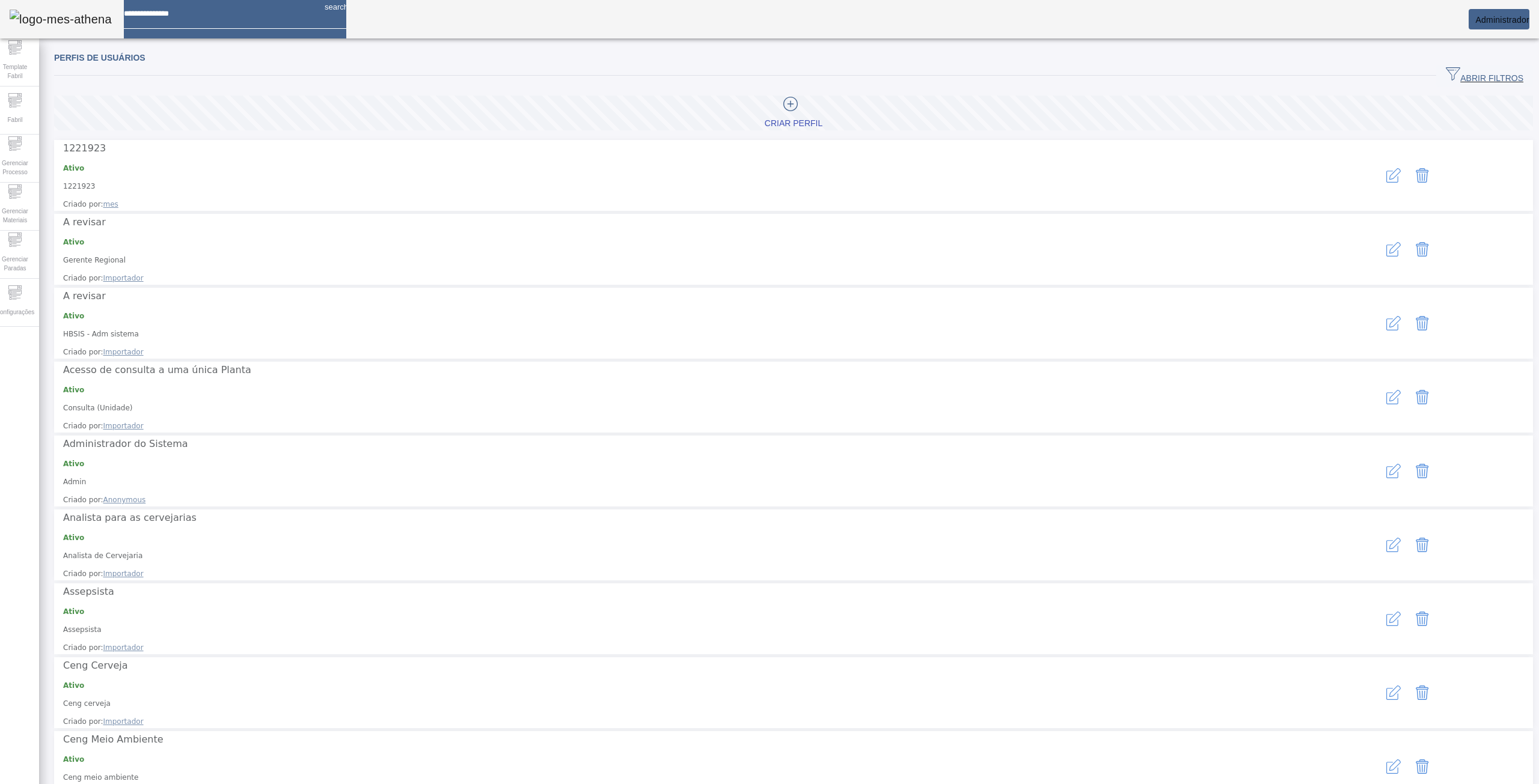
click at [1362, 511] on div at bounding box center [1407, 545] width 245 height 68
click at [1386, 540] on icon "button" at bounding box center [1392, 546] width 12 height 12
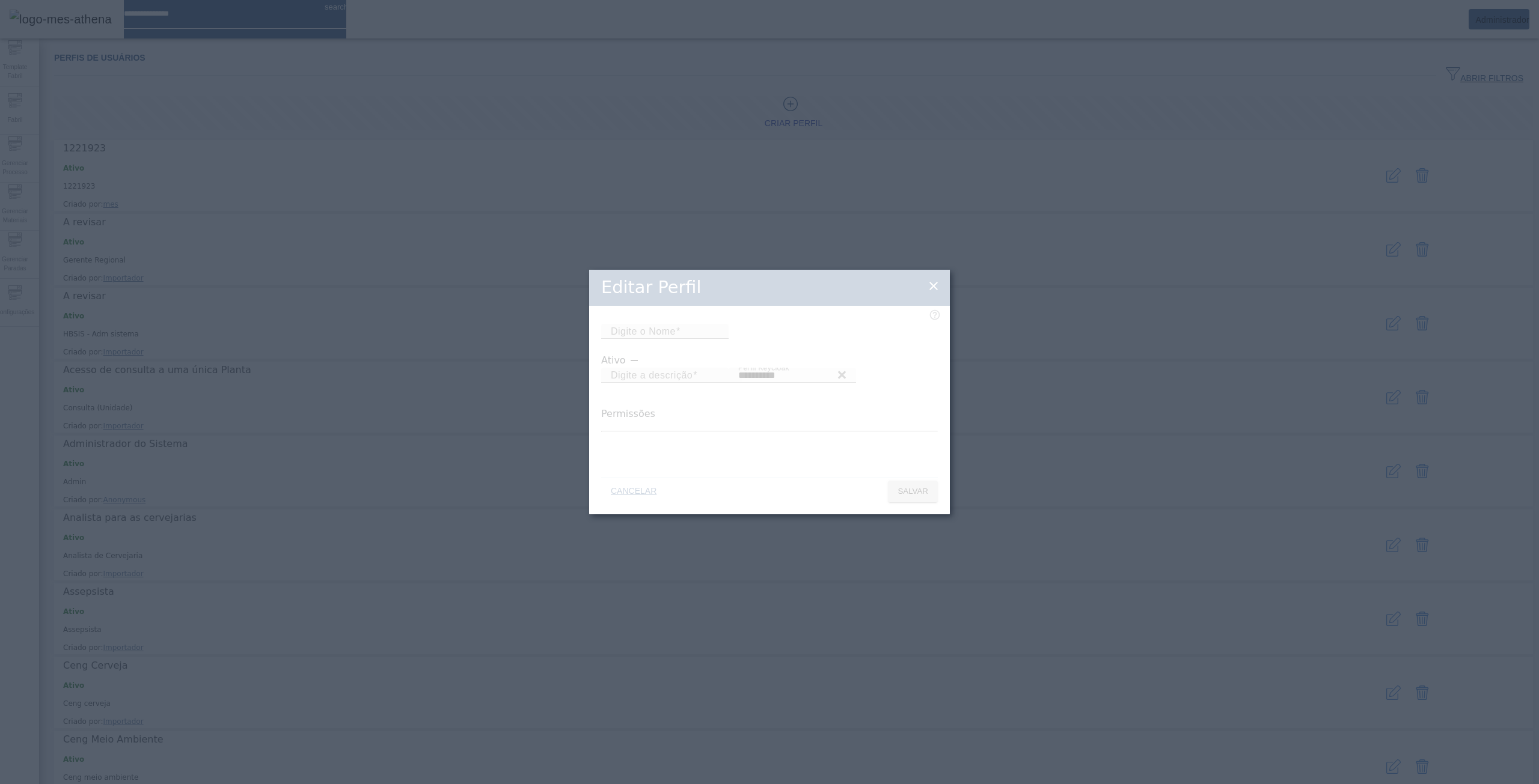
type input "**********"
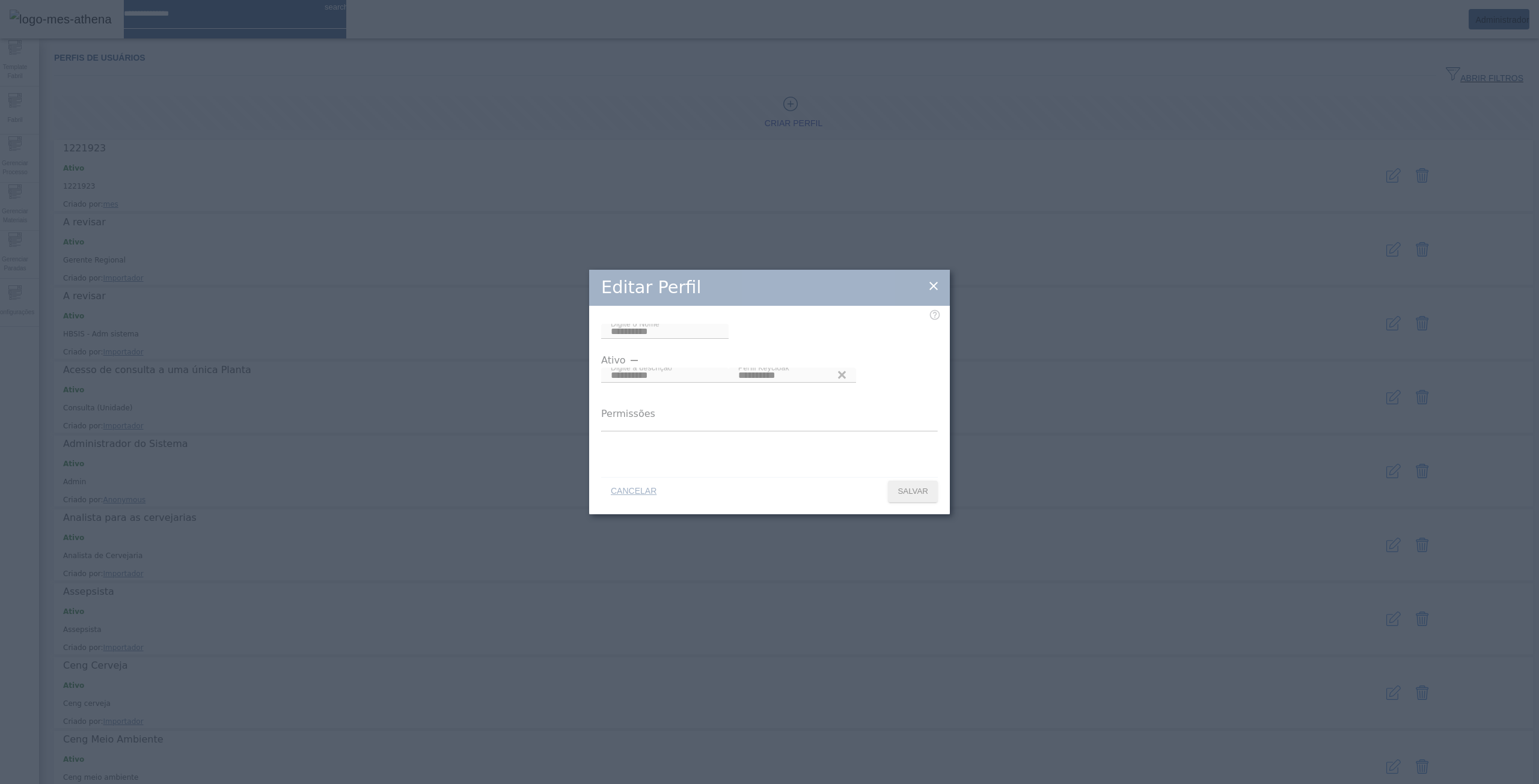
type input "**********"
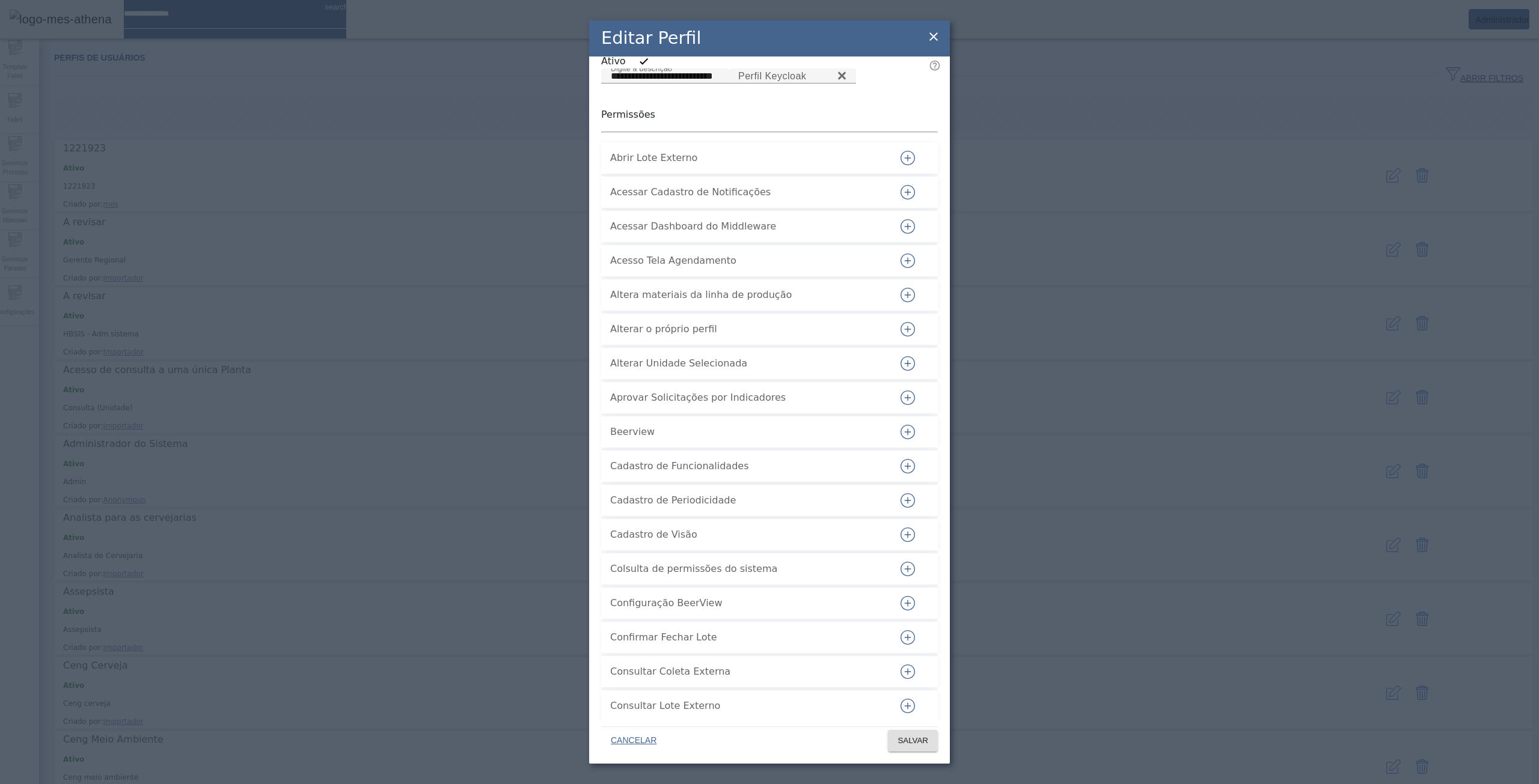
scroll to position [120, 0]
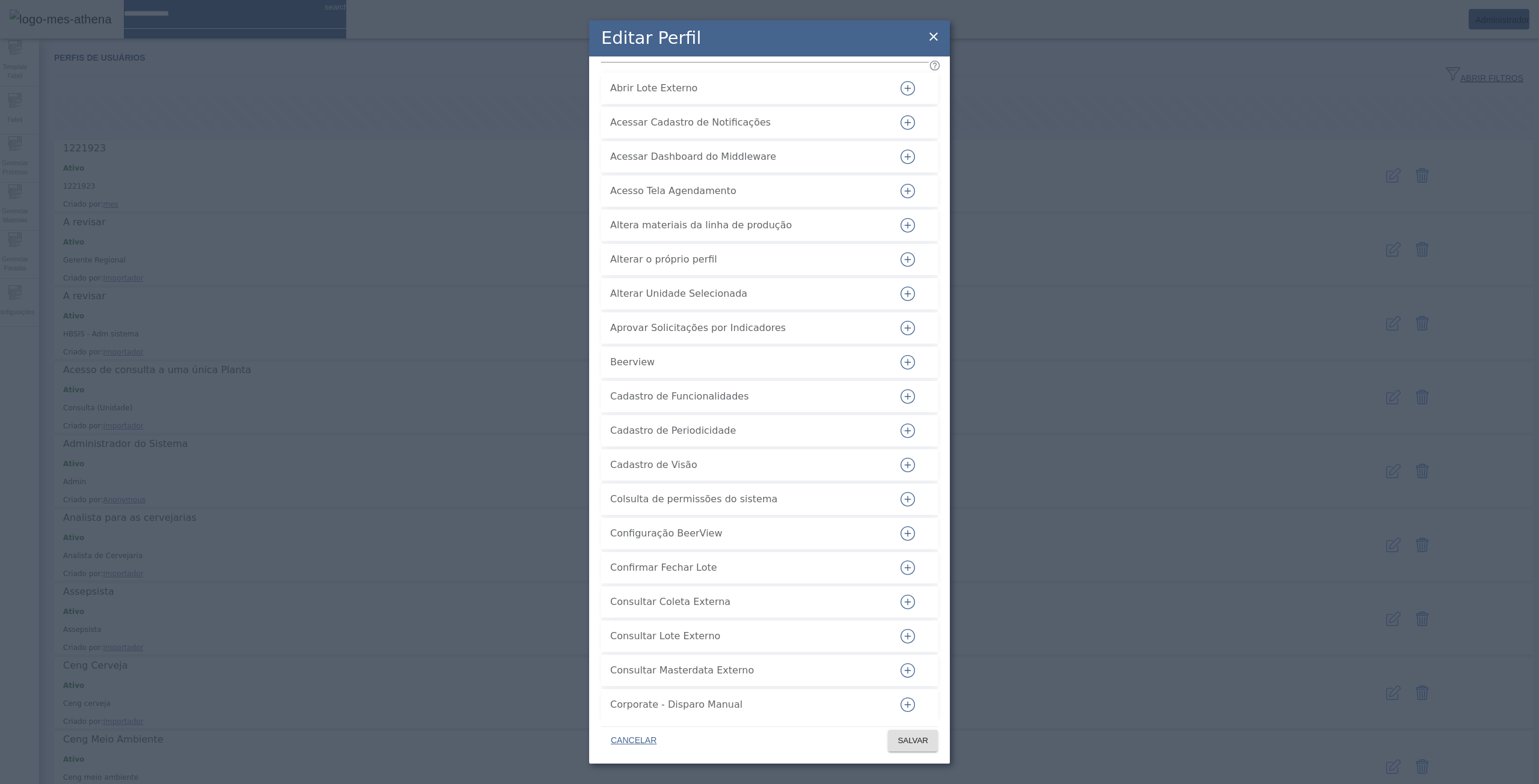
drag, startPoint x: 768, startPoint y: 384, endPoint x: 603, endPoint y: 383, distance: 165.0
click at [603, 344] on li "Aprovar Solicitações por Indicadores" at bounding box center [769, 328] width 337 height 31
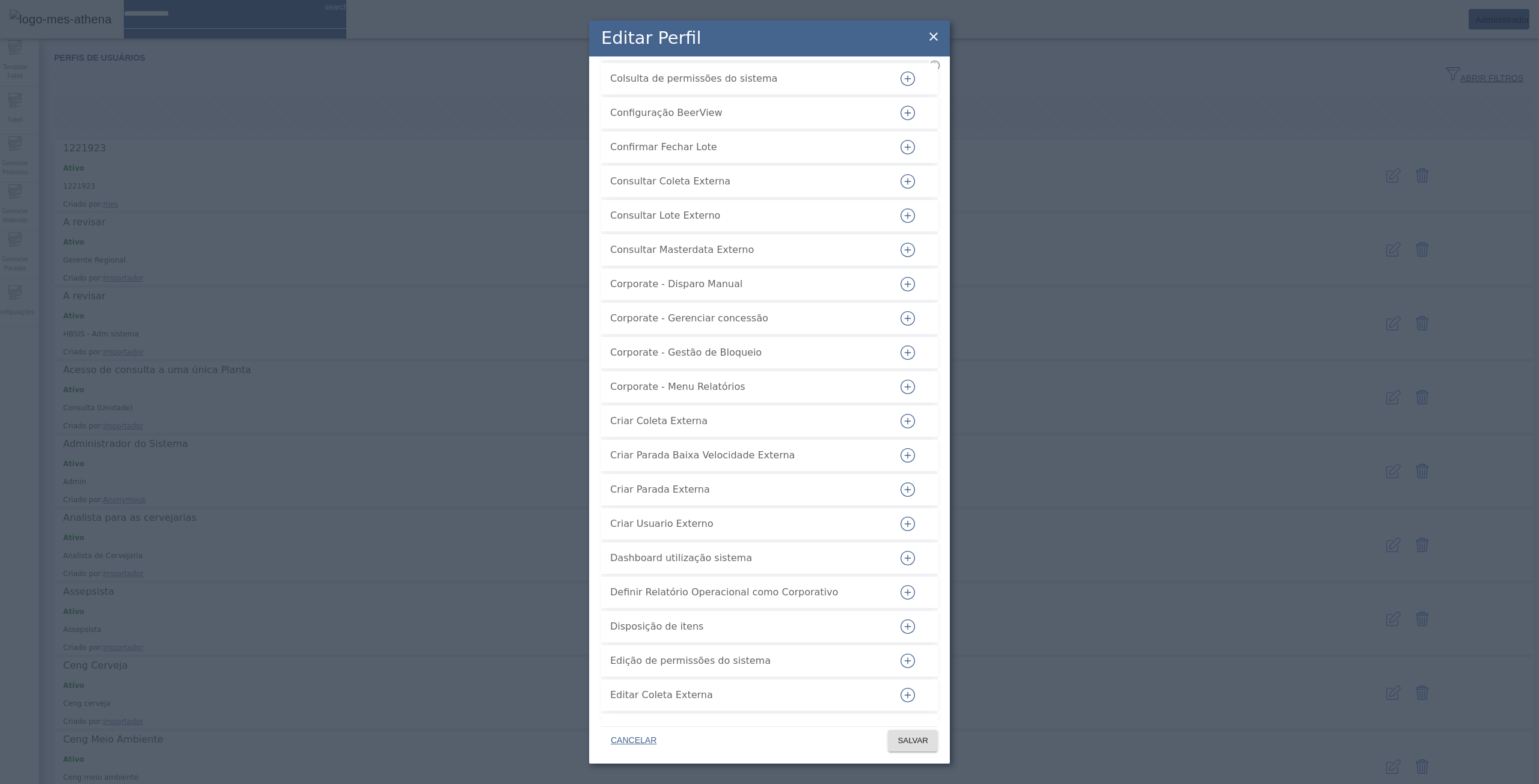
click at [936, 29] on icon at bounding box center [933, 36] width 14 height 14
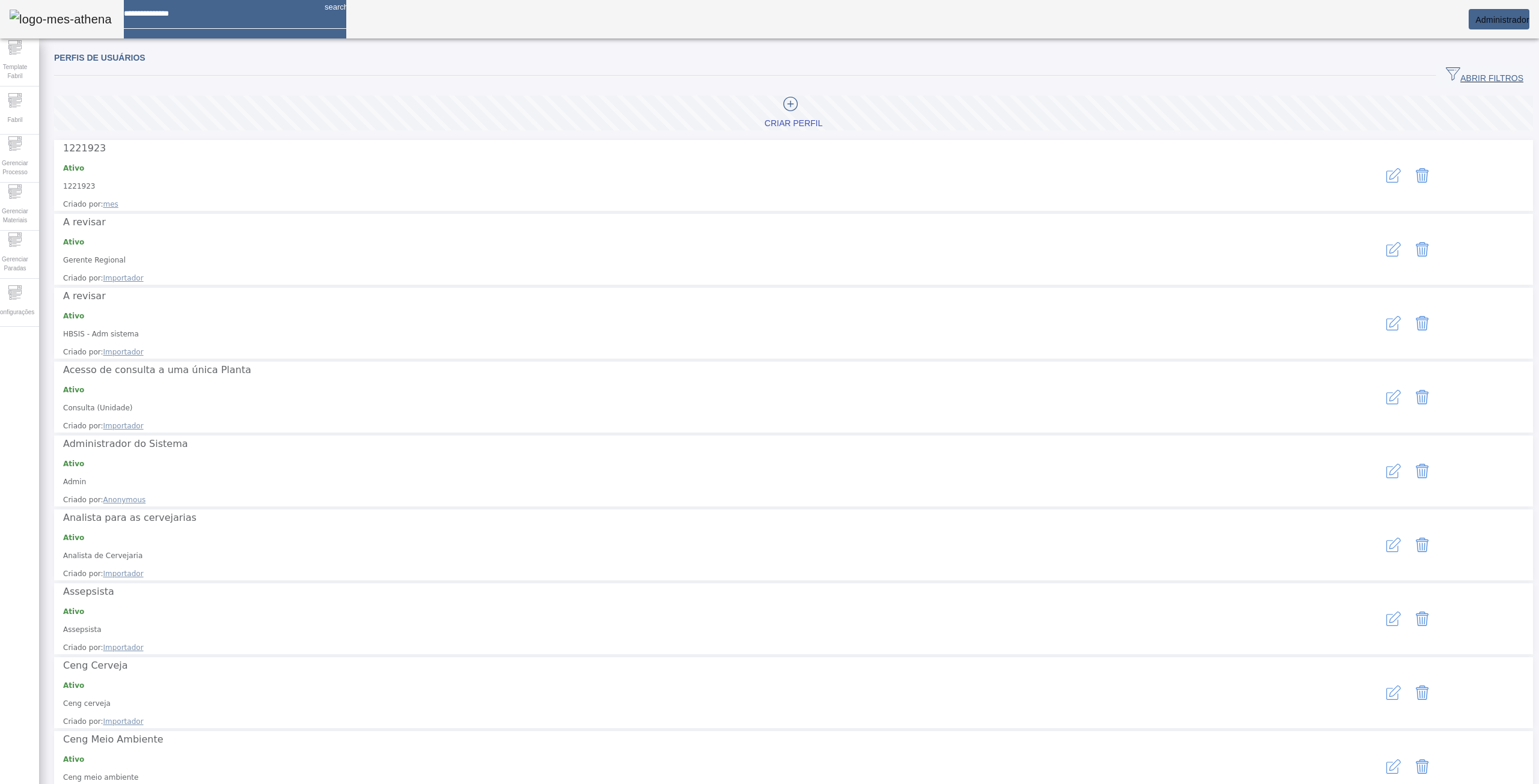
click at [46, 301] on div "Perfis de usuários ABRIR FILTROS Pesquise por nome ou descrição LIMPAR FILTRAR …" at bounding box center [793, 414] width 1509 height 739
click at [33, 299] on div "Configurações" at bounding box center [14, 302] width 48 height 48
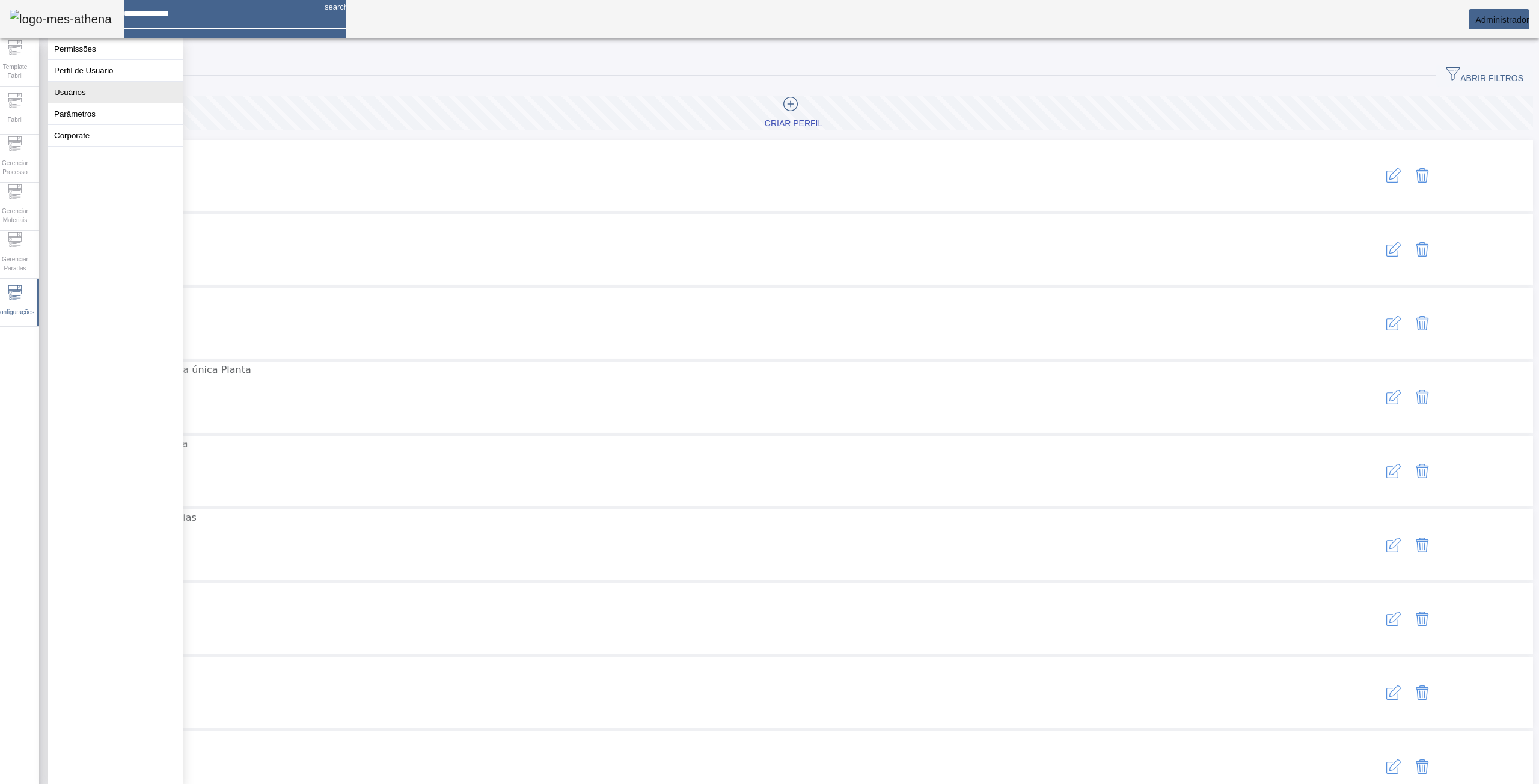
click at [101, 102] on button "Usuários" at bounding box center [116, 92] width 135 height 21
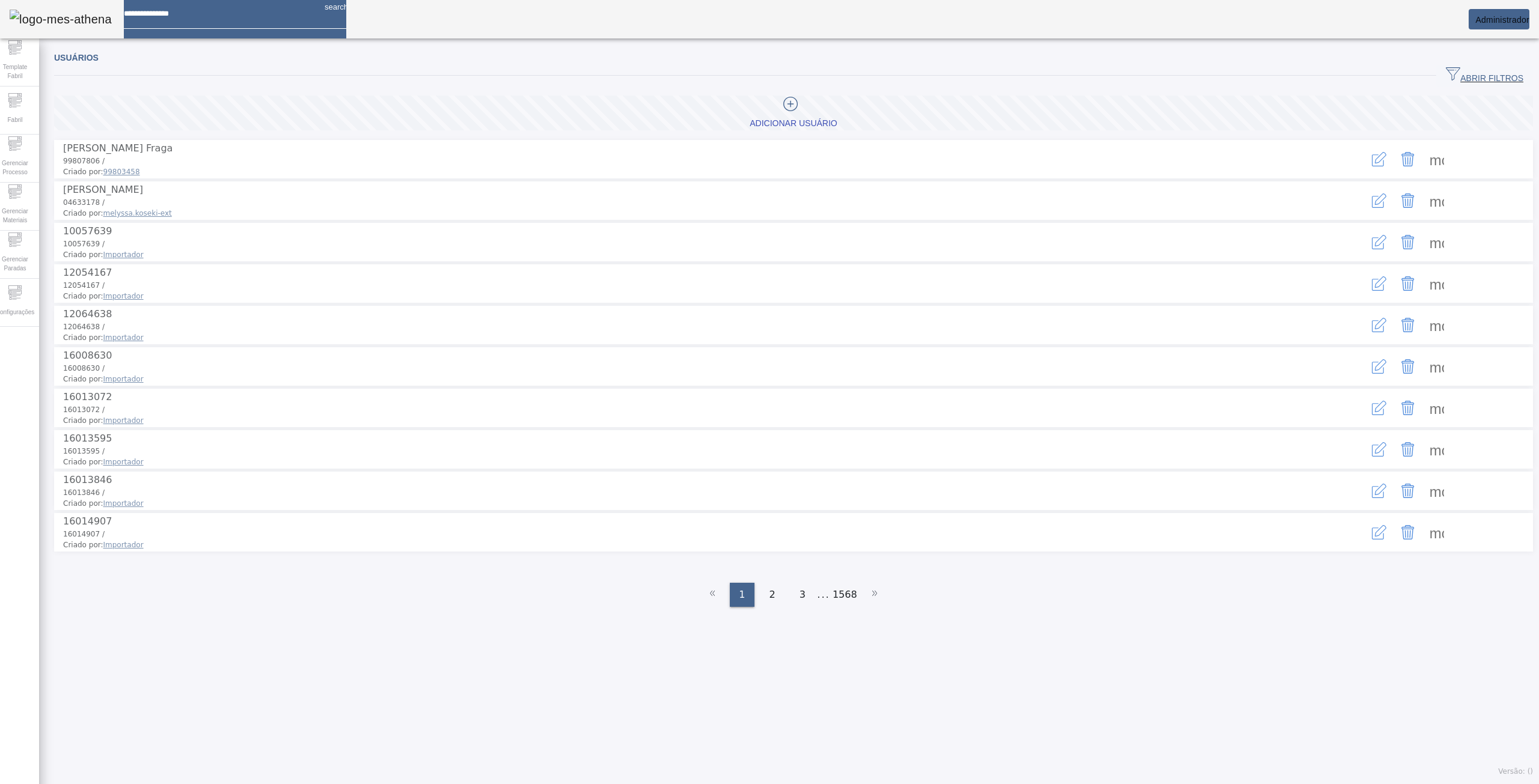
click at [1394, 119] on span at bounding box center [793, 113] width 1478 height 28
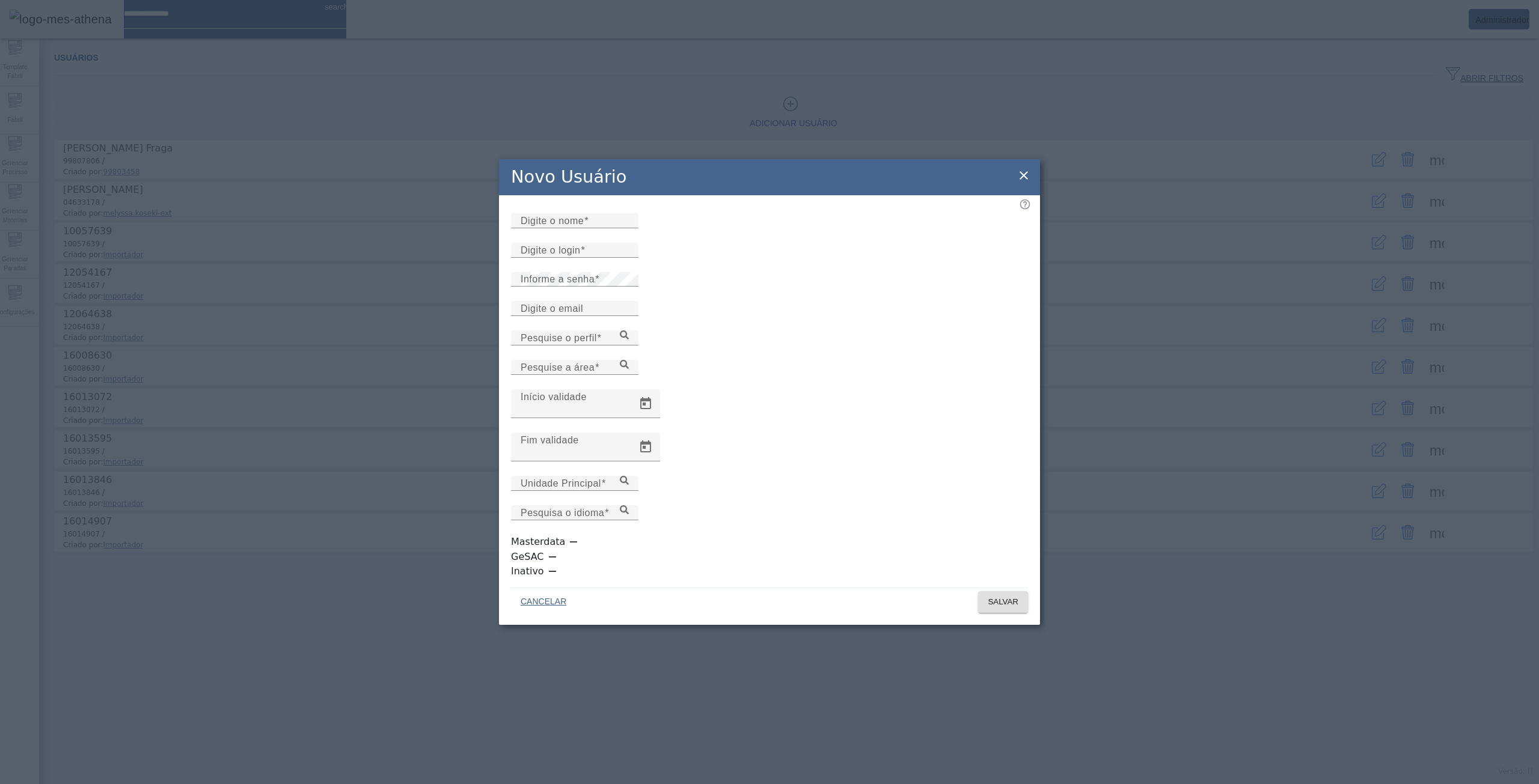
drag, startPoint x: 1039, startPoint y: 193, endPoint x: 1032, endPoint y: 191, distance: 7.3
click at [1037, 193] on div "Novo Usuário" at bounding box center [769, 177] width 540 height 36
drag, startPoint x: 1026, startPoint y: 190, endPoint x: 1316, endPoint y: 132, distance: 295.7
click at [1028, 183] on icon at bounding box center [1023, 174] width 14 height 14
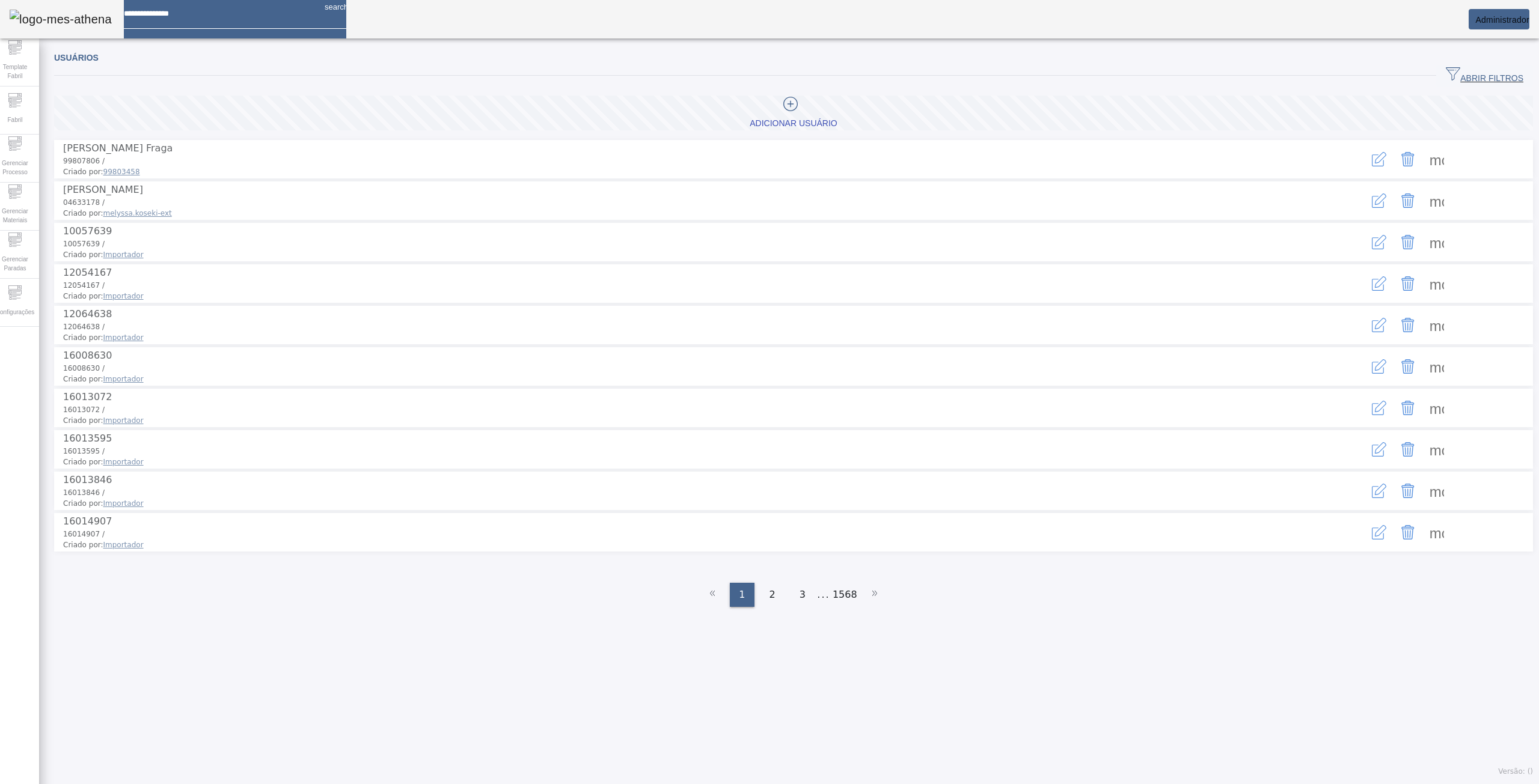
click at [1475, 80] on span "ABRIR FILTROS" at bounding box center [1484, 75] width 78 height 18
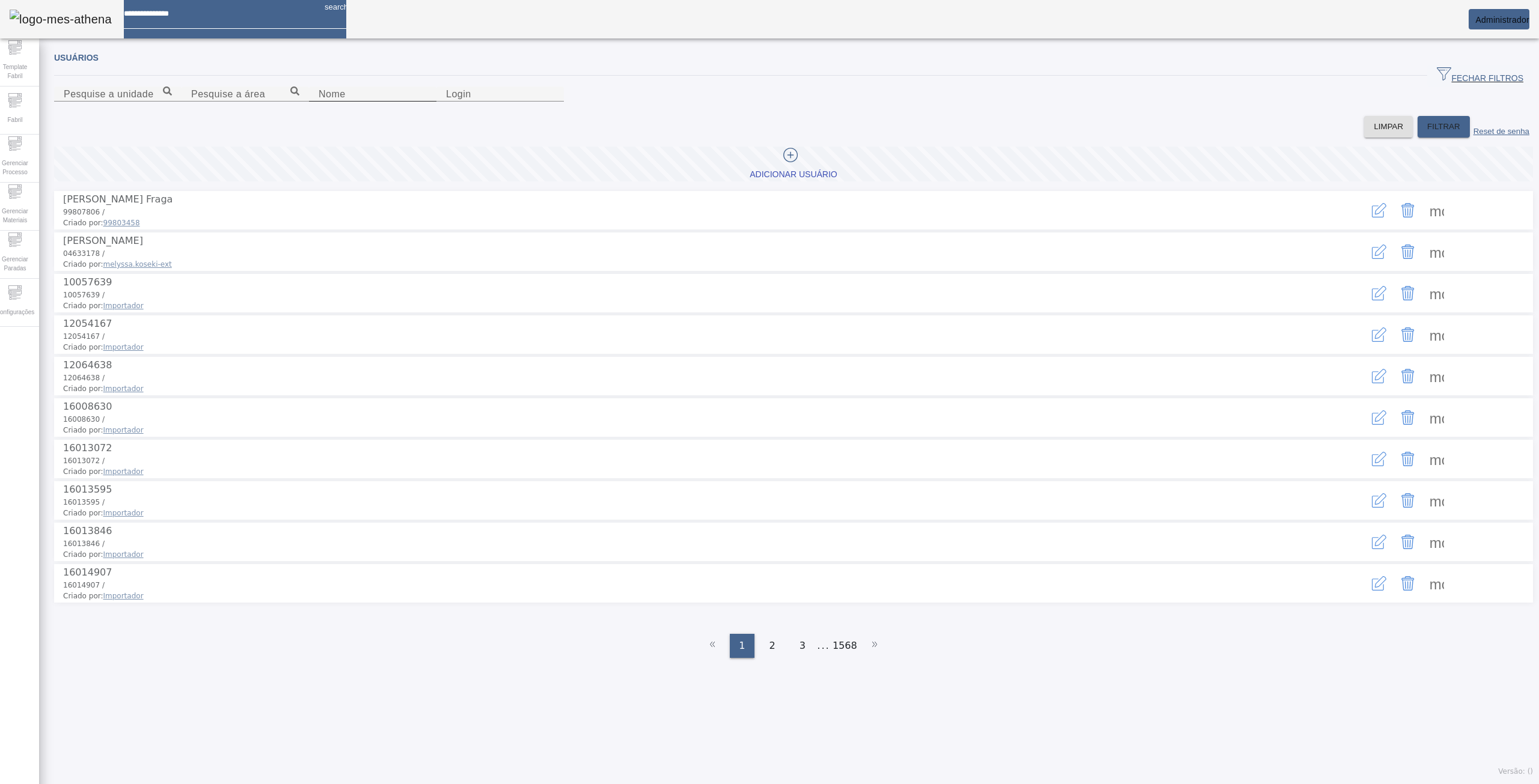
click at [319, 101] on div "Nome" at bounding box center [373, 94] width 108 height 15
type input "*******"
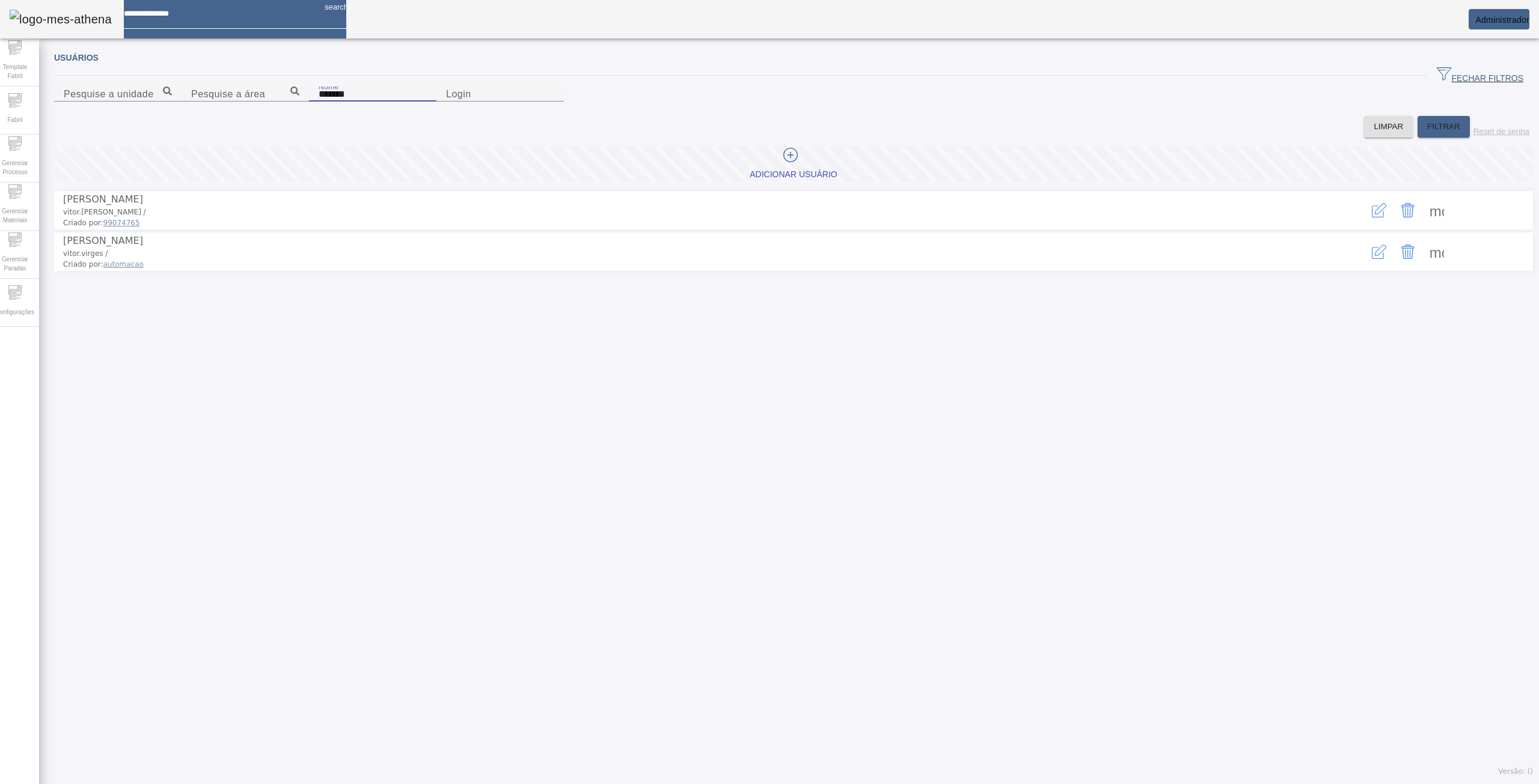
click at [1372, 225] on button "button" at bounding box center [1379, 210] width 28 height 28
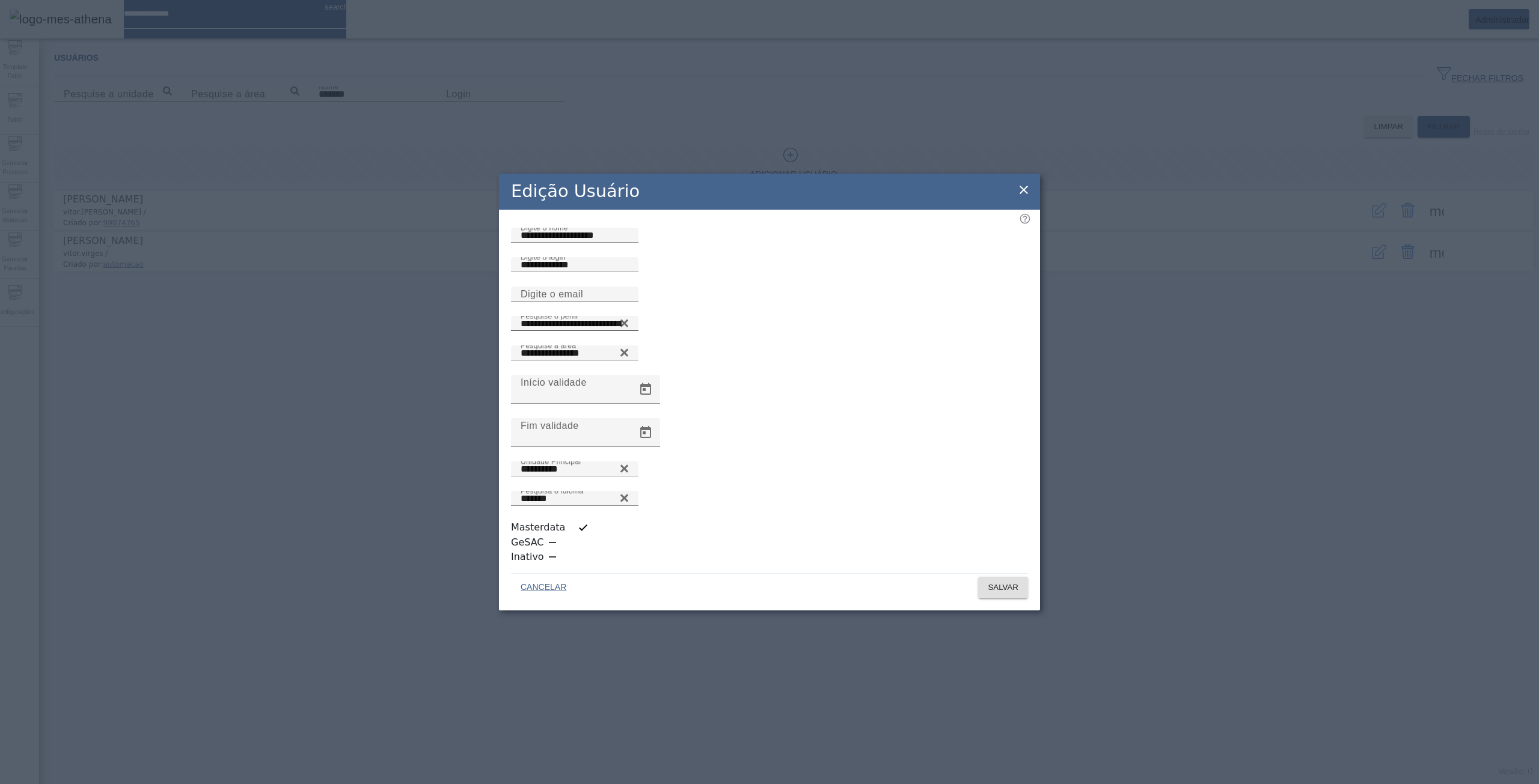
click at [628, 327] on icon at bounding box center [624, 323] width 8 height 8
click at [629, 331] on input "Pesquise o perfil" at bounding box center [575, 323] width 108 height 14
click at [629, 325] on icon at bounding box center [624, 320] width 9 height 9
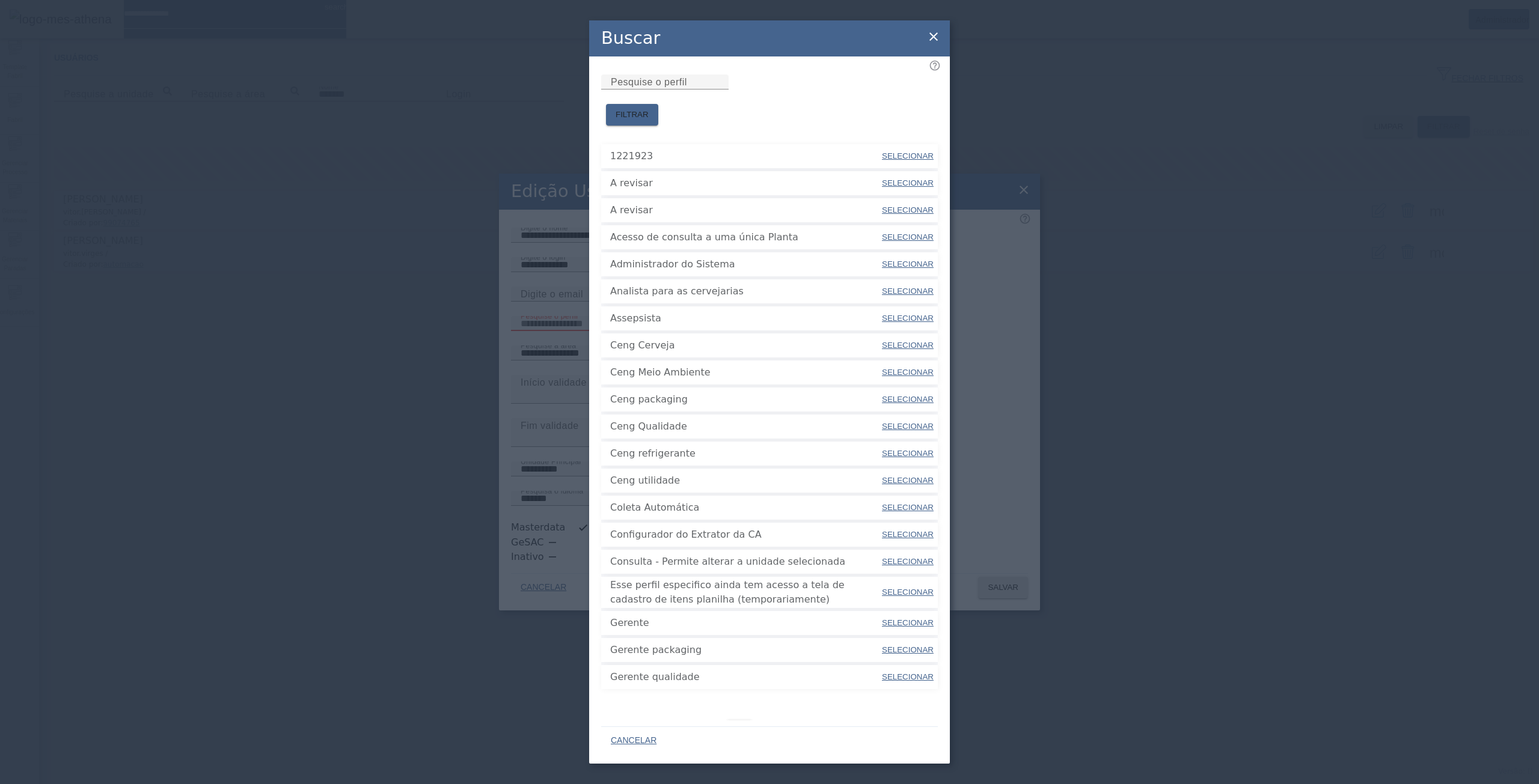
click at [889, 304] on span at bounding box center [907, 319] width 54 height 28
type input "**********"
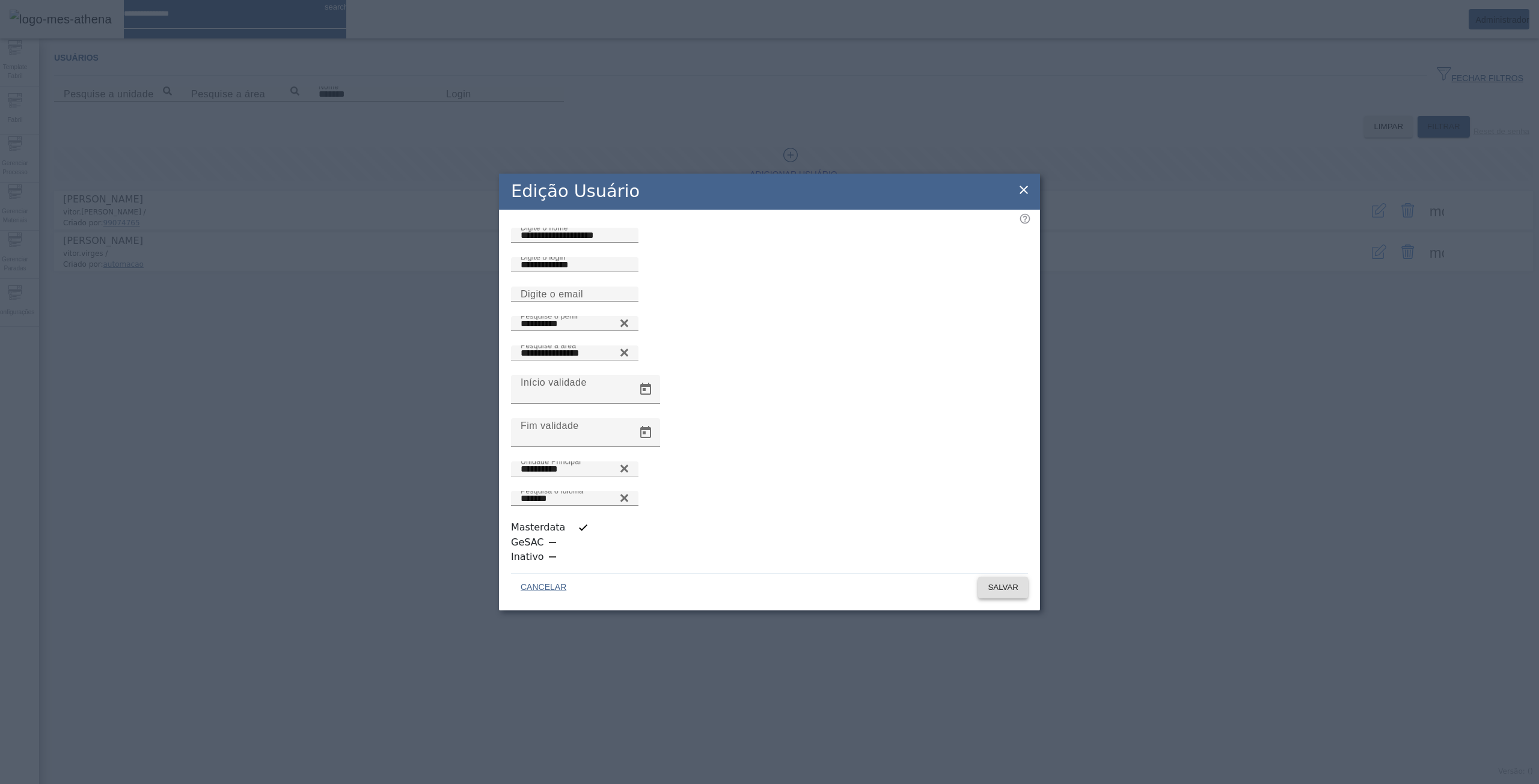
click at [1014, 582] on span "SALVAR" at bounding box center [1002, 588] width 30 height 12
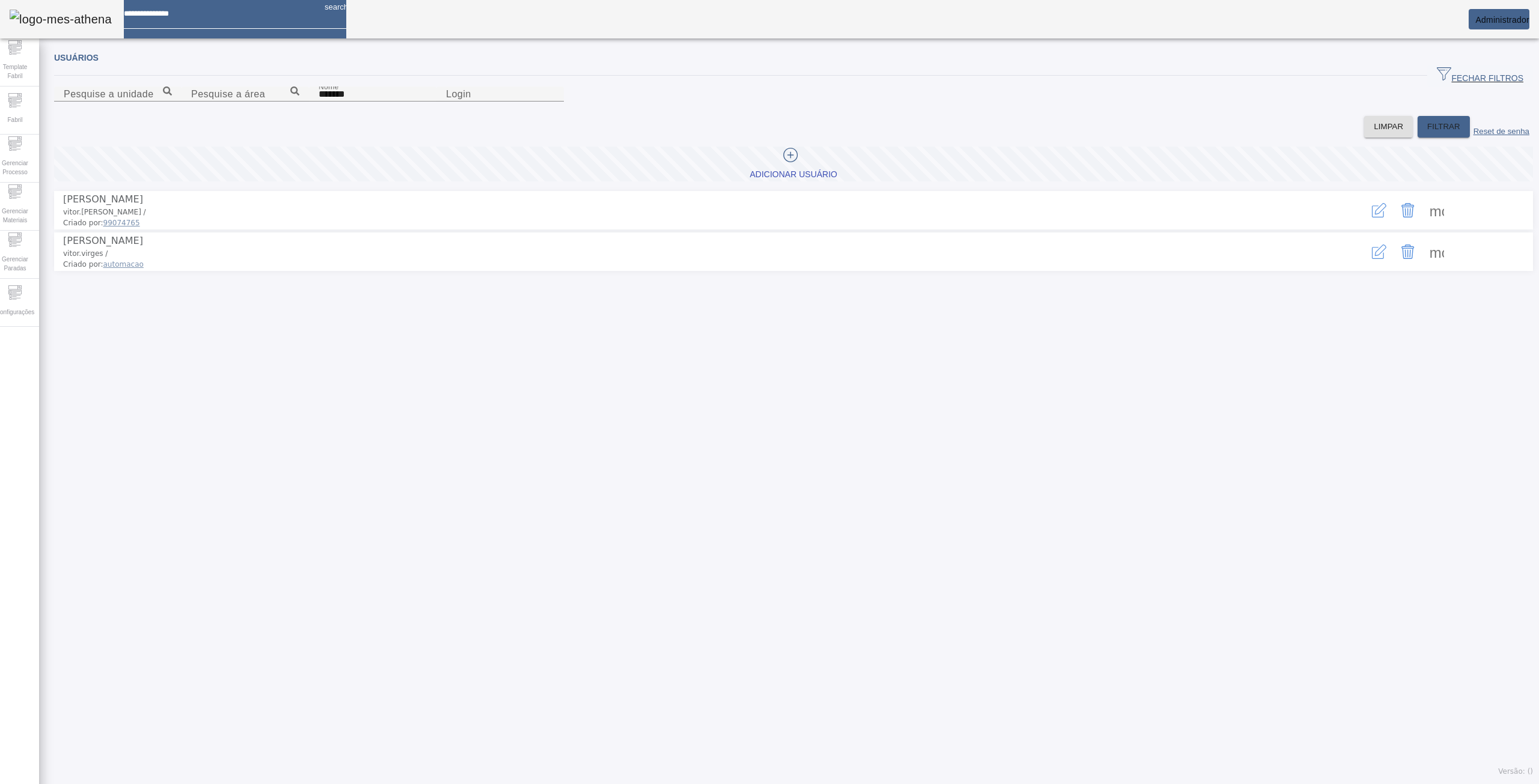
click at [1365, 225] on button "button" at bounding box center [1379, 210] width 28 height 28
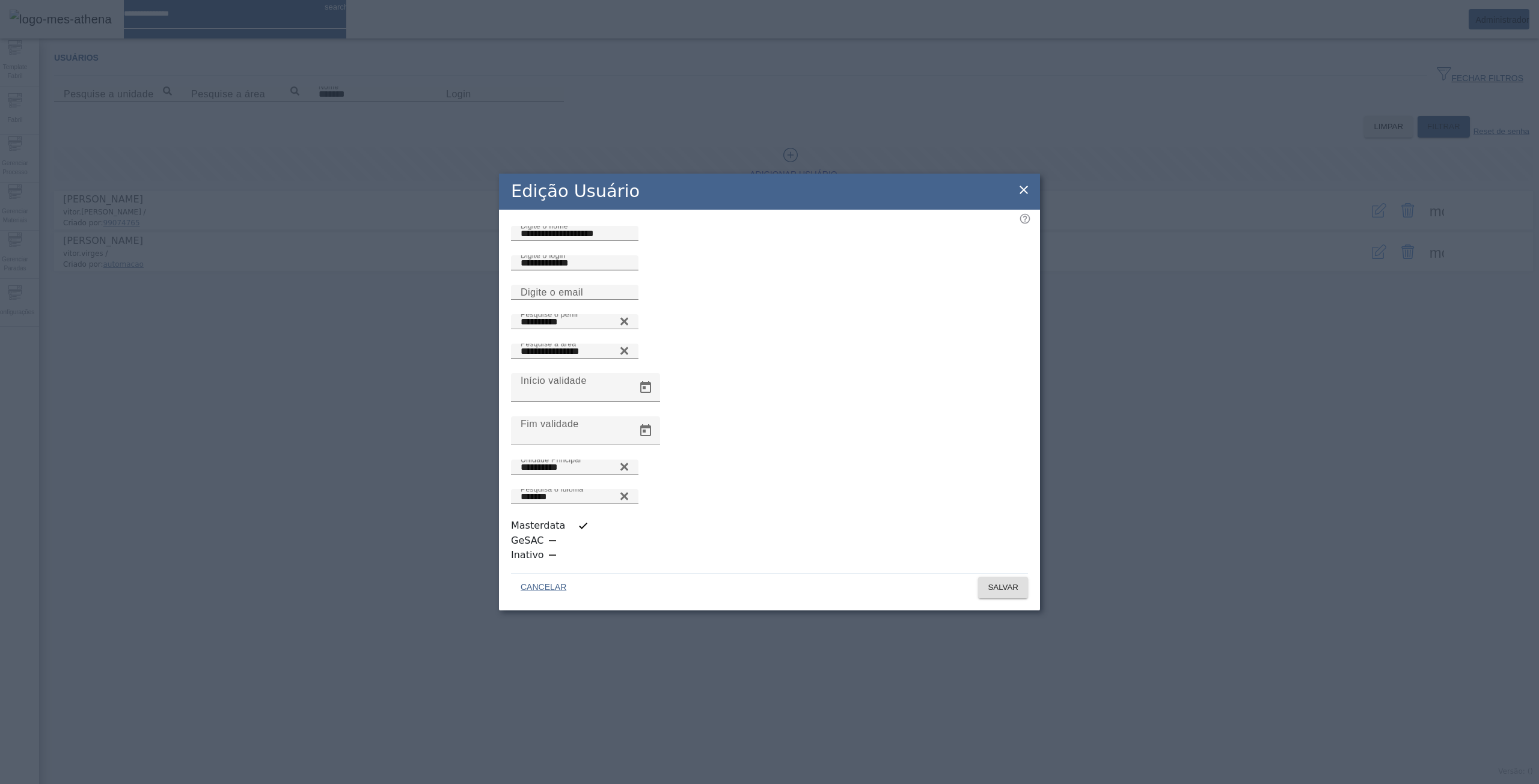
scroll to position [3, 0]
click at [1024, 197] on icon at bounding box center [1023, 190] width 14 height 14
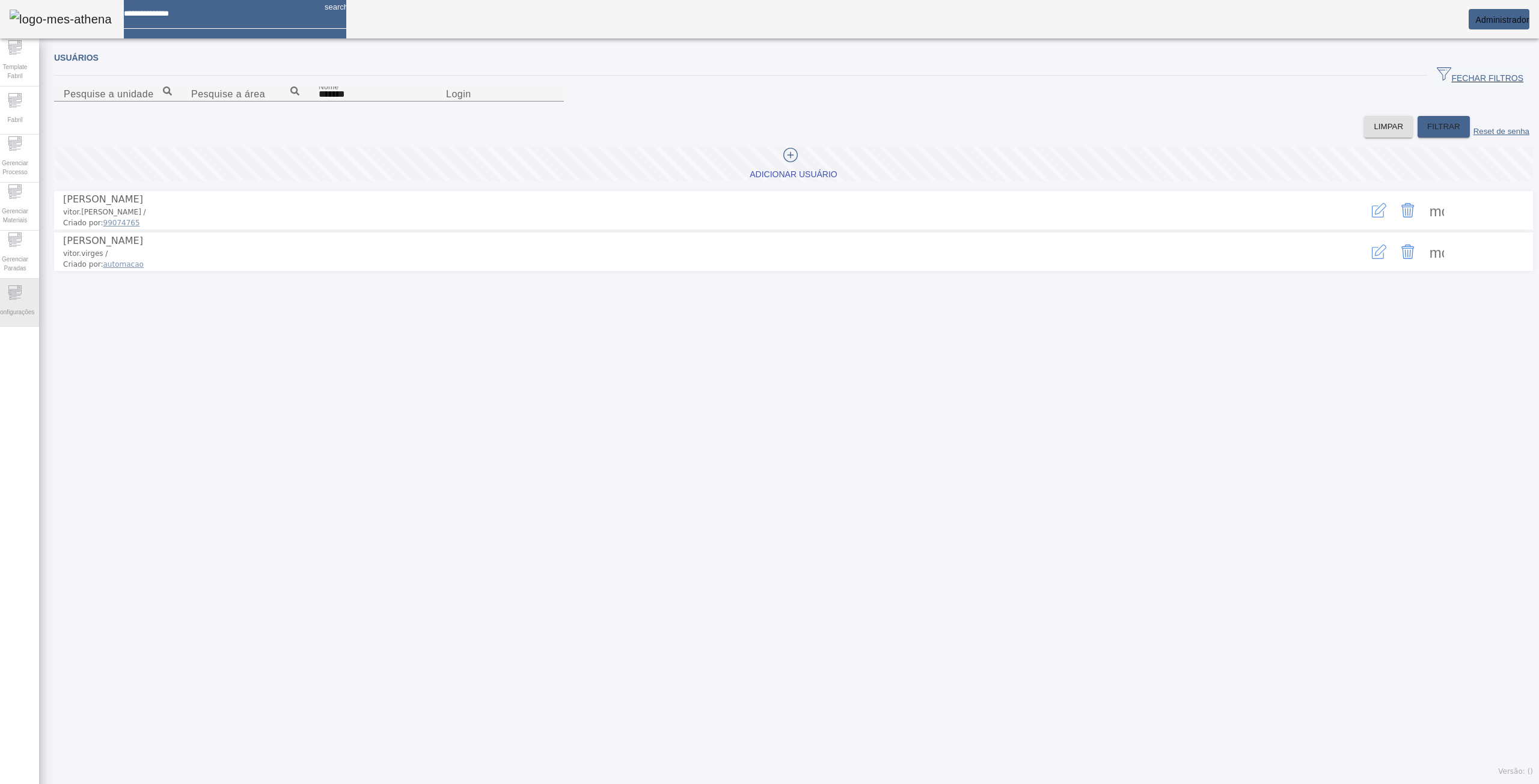
click at [17, 304] on span "Configurações" at bounding box center [15, 312] width 46 height 16
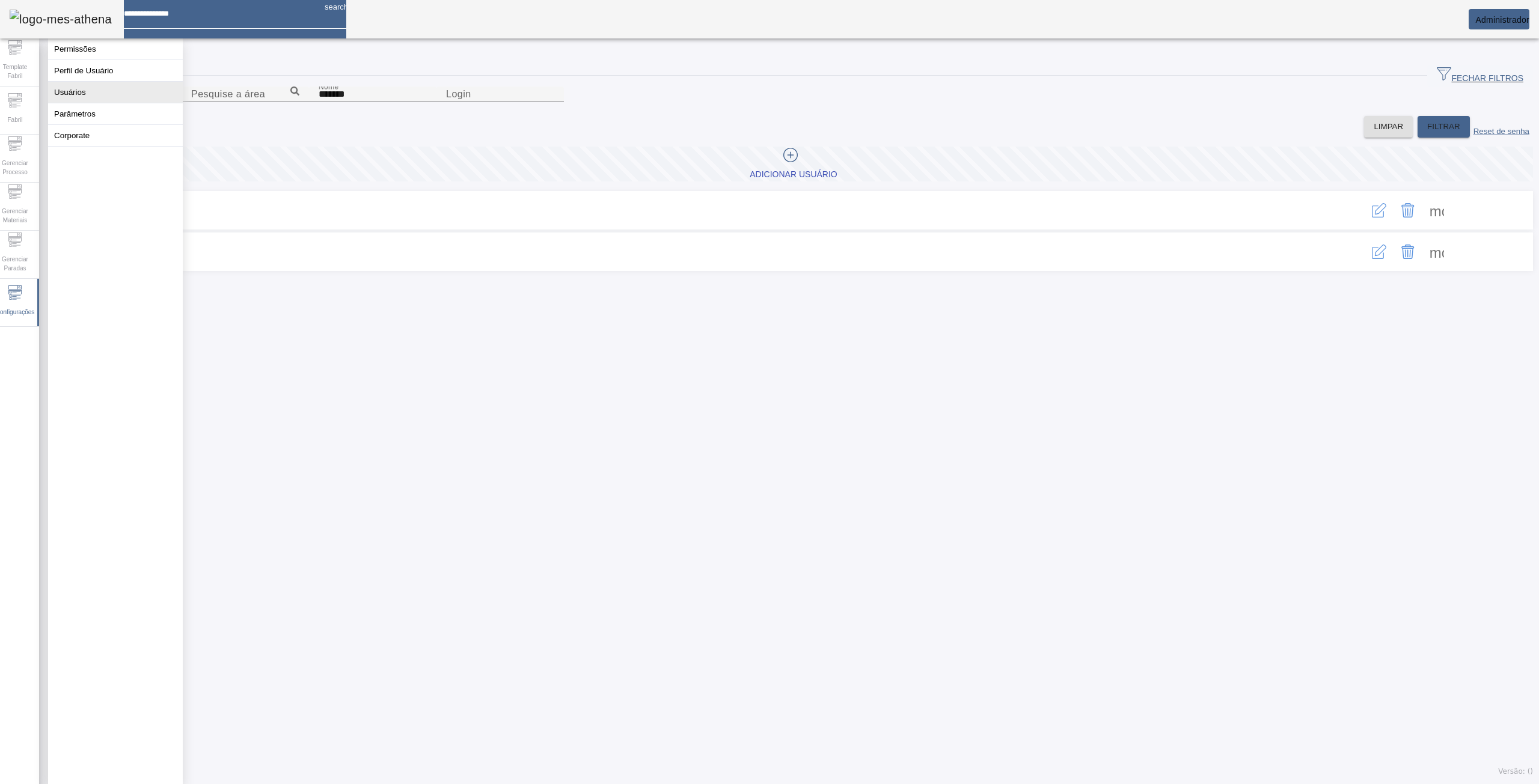
click at [82, 100] on button "Usuários" at bounding box center [116, 92] width 135 height 21
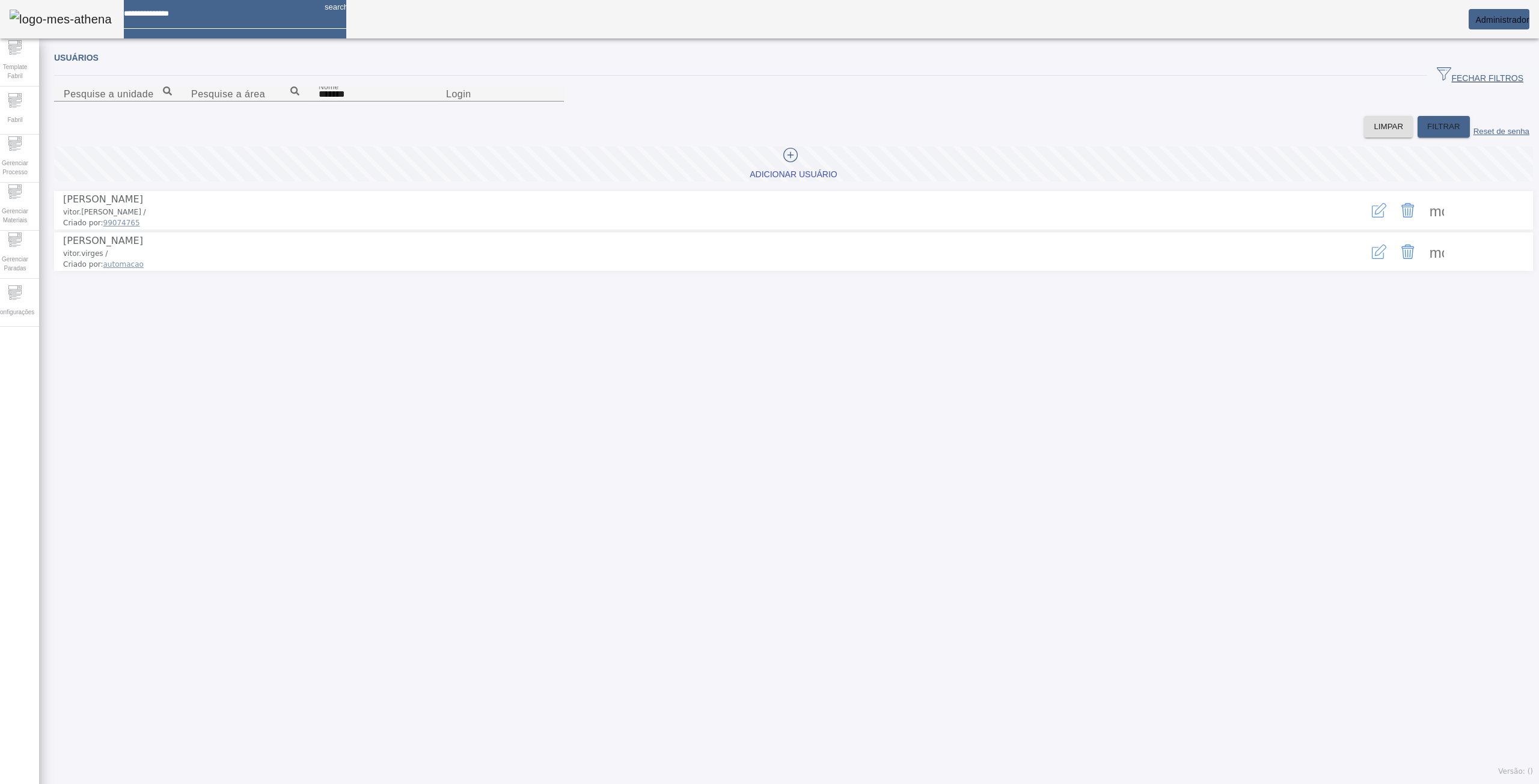
click at [1401, 259] on icon "Delete" at bounding box center [1407, 251] width 14 height 14
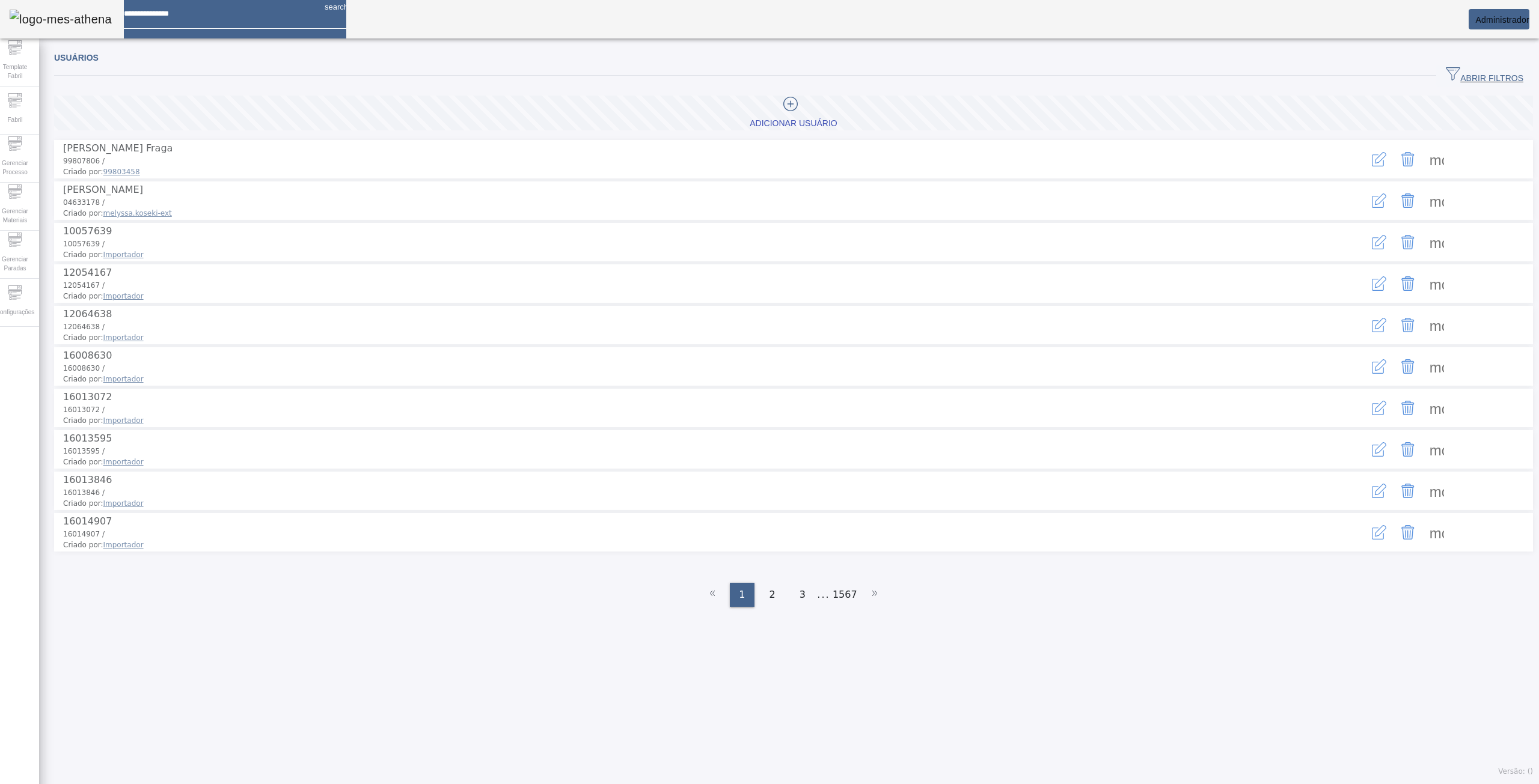
click at [1446, 75] on span "ABRIR FILTROS" at bounding box center [1484, 75] width 78 height 18
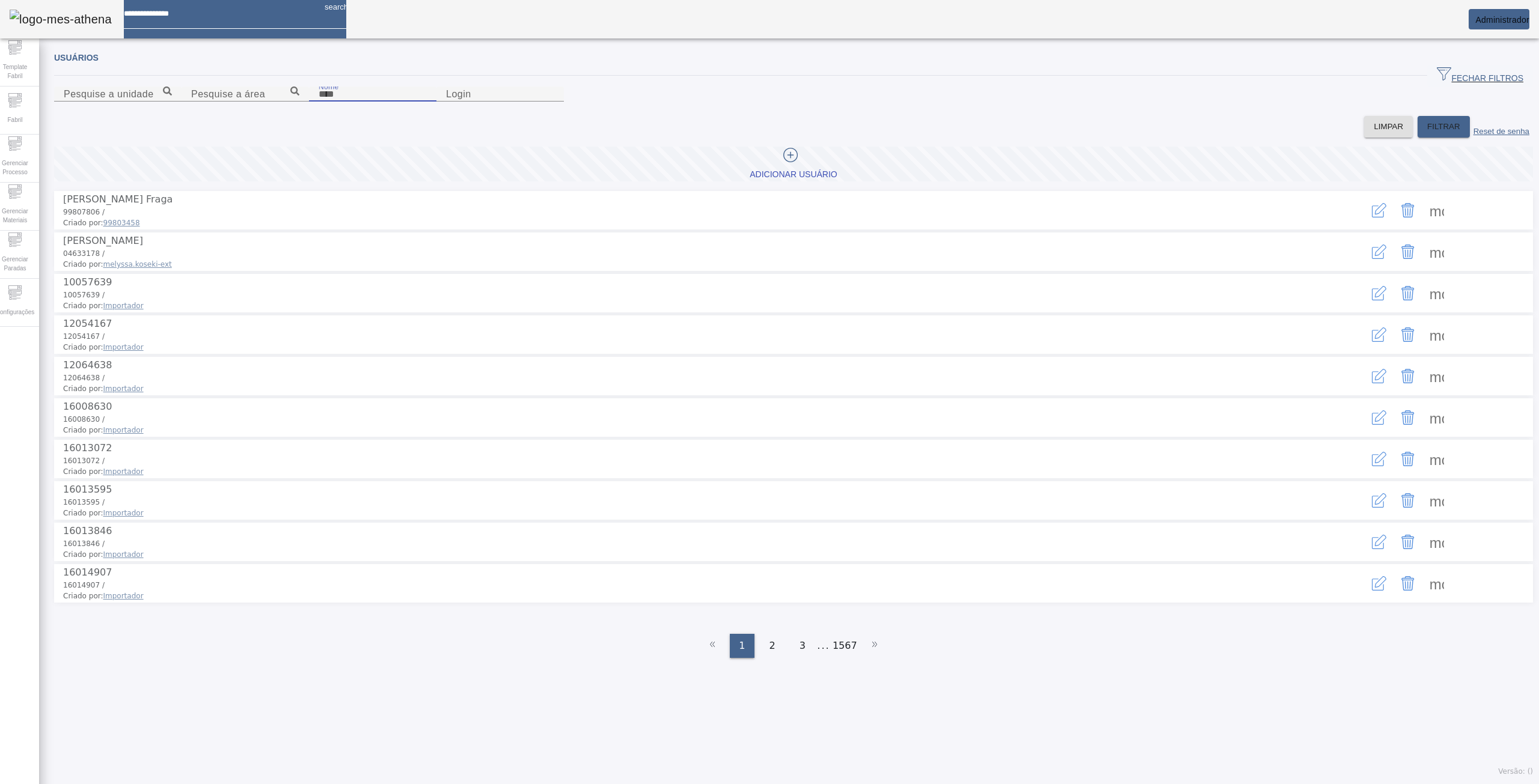
click at [319, 101] on input "Nome" at bounding box center [373, 94] width 108 height 14
type input "*******"
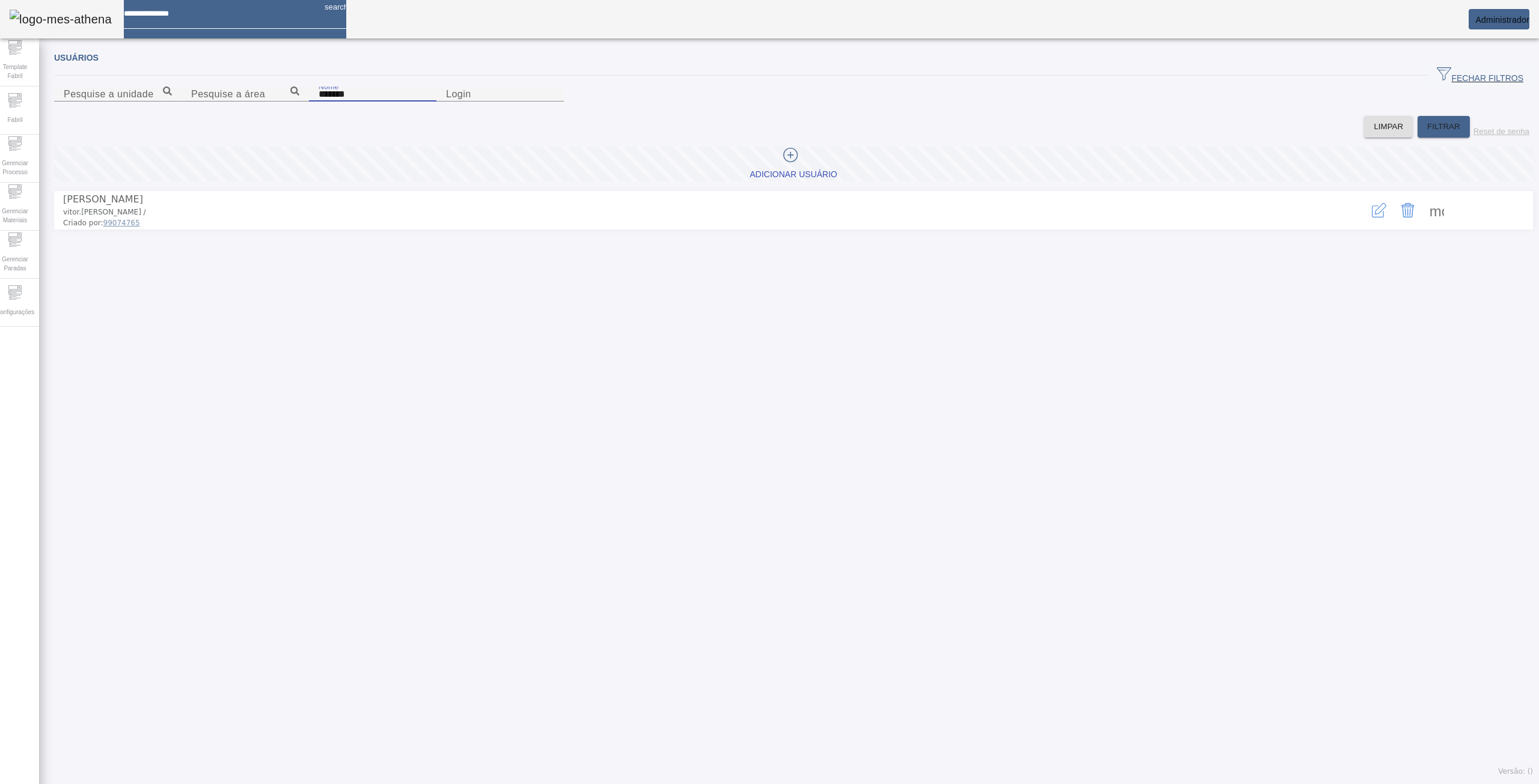
click at [1371, 217] on icon "button" at bounding box center [1378, 210] width 14 height 14
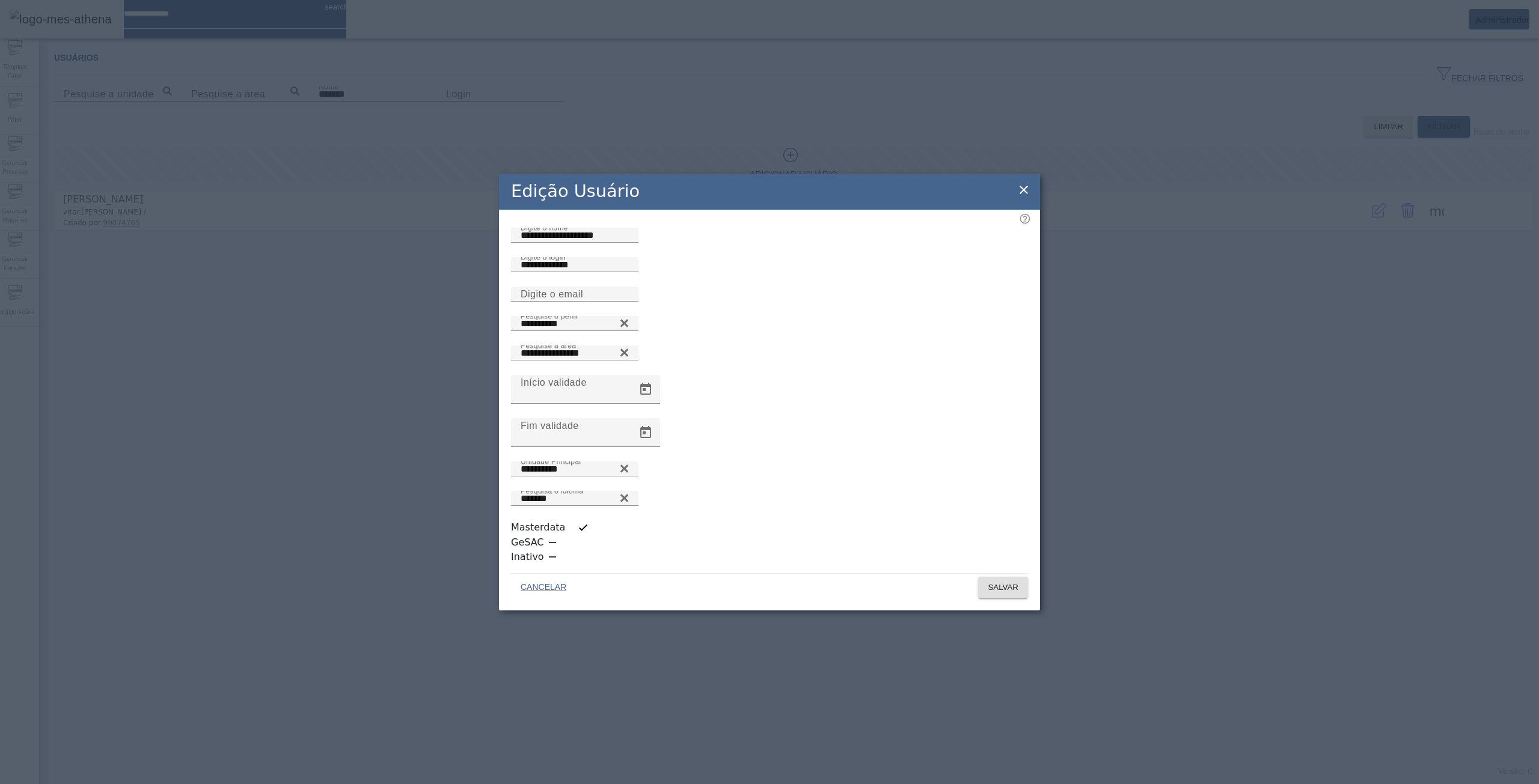
click at [1017, 197] on icon at bounding box center [1023, 190] width 14 height 14
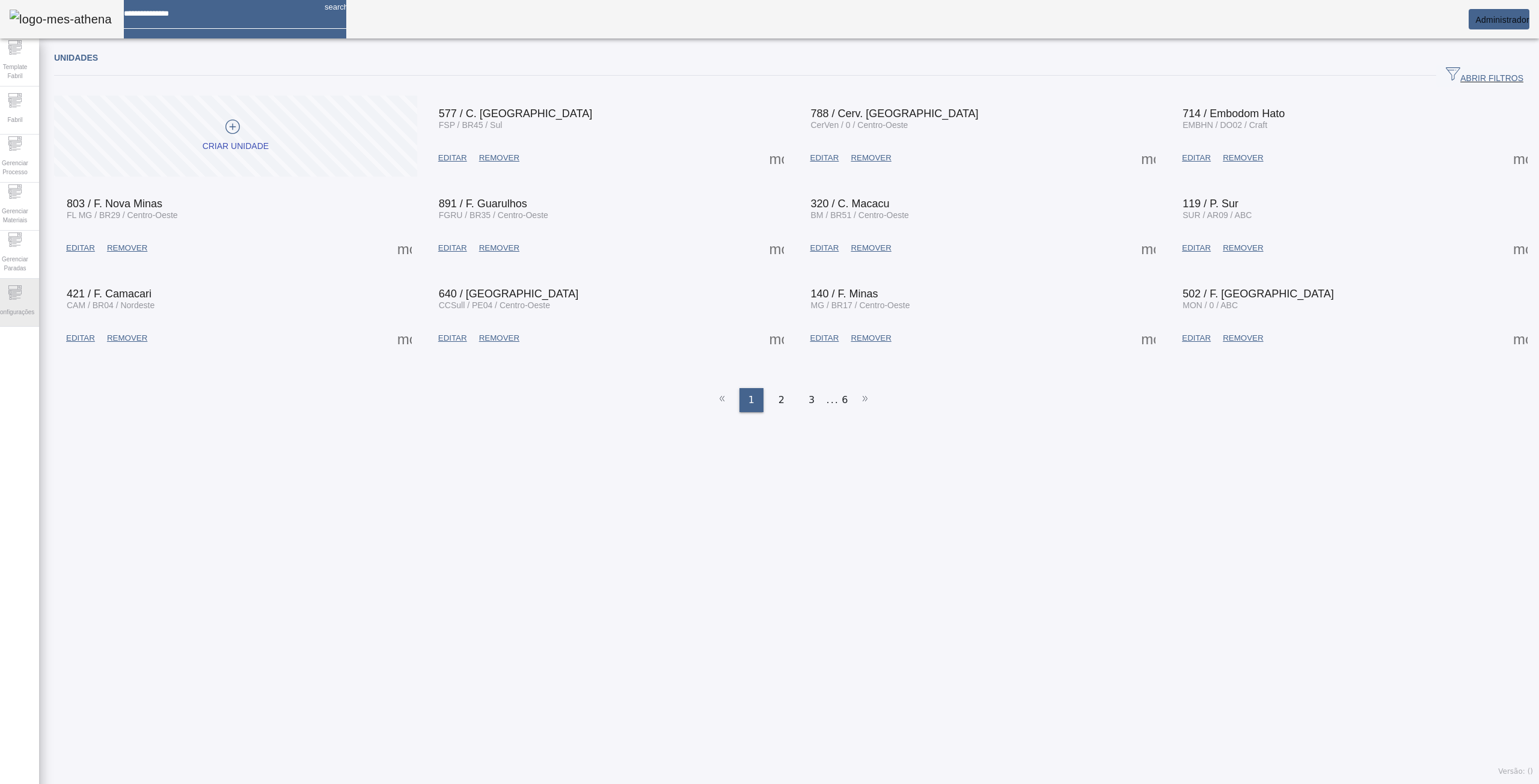
click at [17, 311] on span "Configurações" at bounding box center [15, 312] width 46 height 16
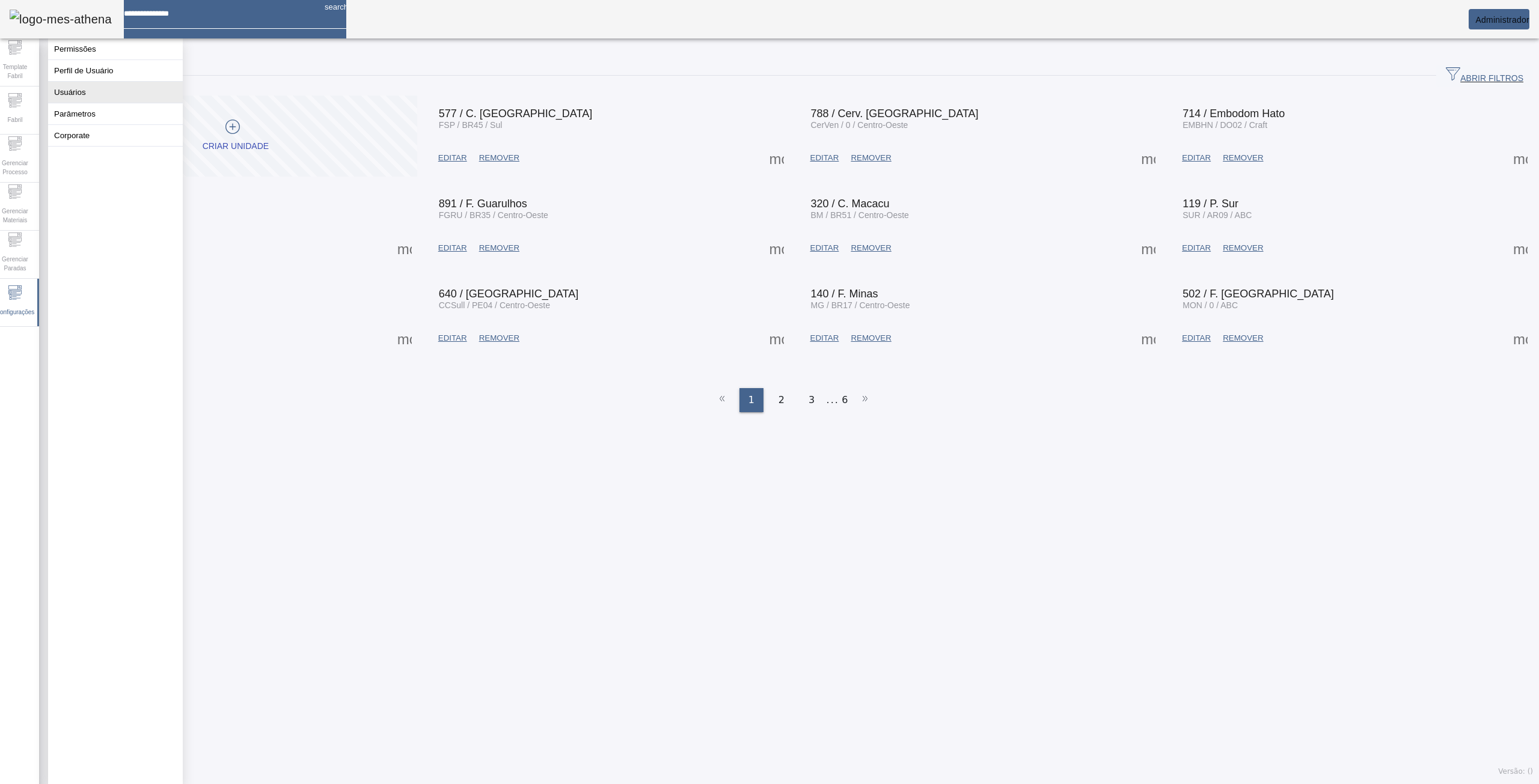
click at [82, 100] on button "Usuários" at bounding box center [116, 92] width 135 height 21
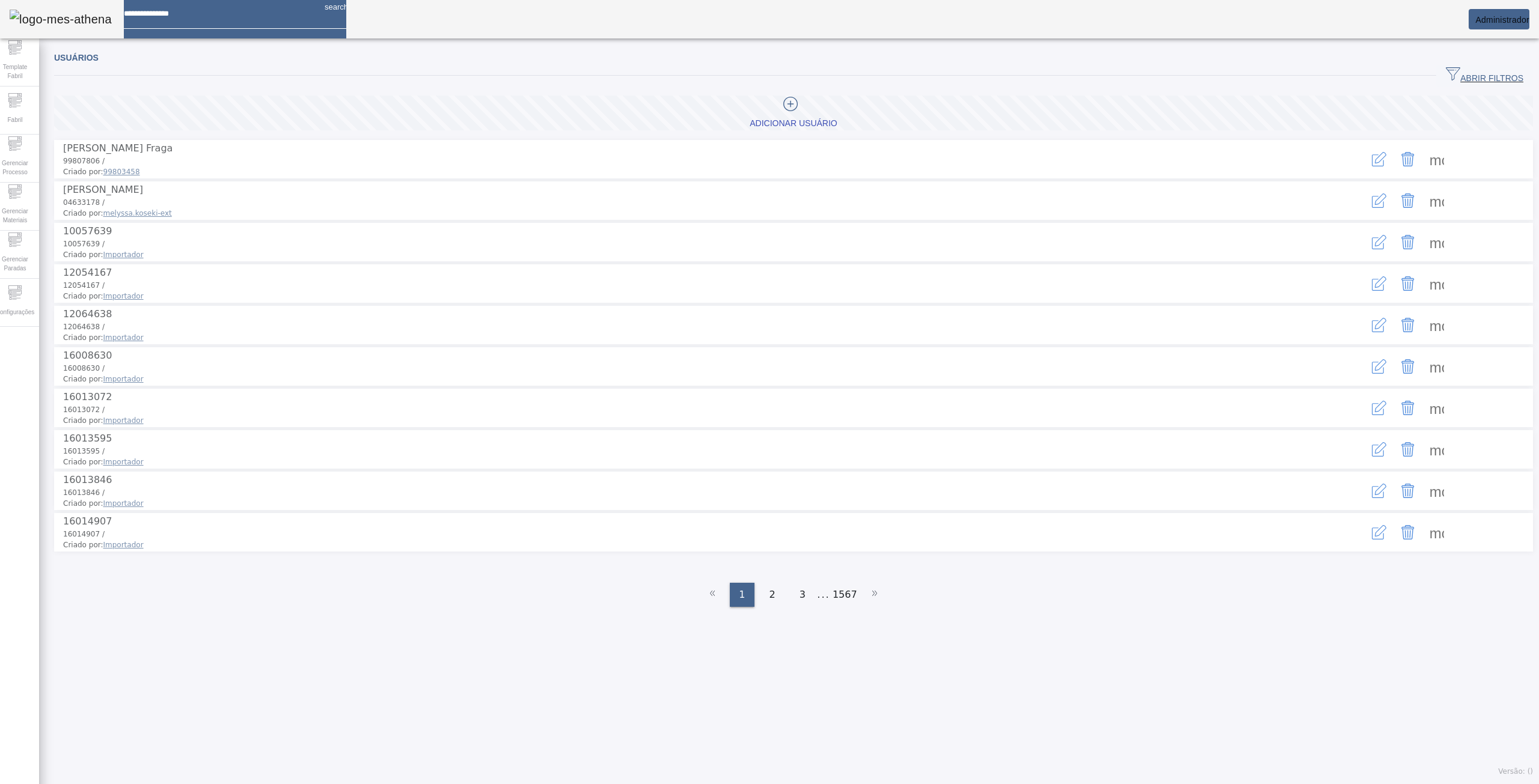
click at [1499, 77] on span "ABRIR FILTROS" at bounding box center [1484, 75] width 78 height 18
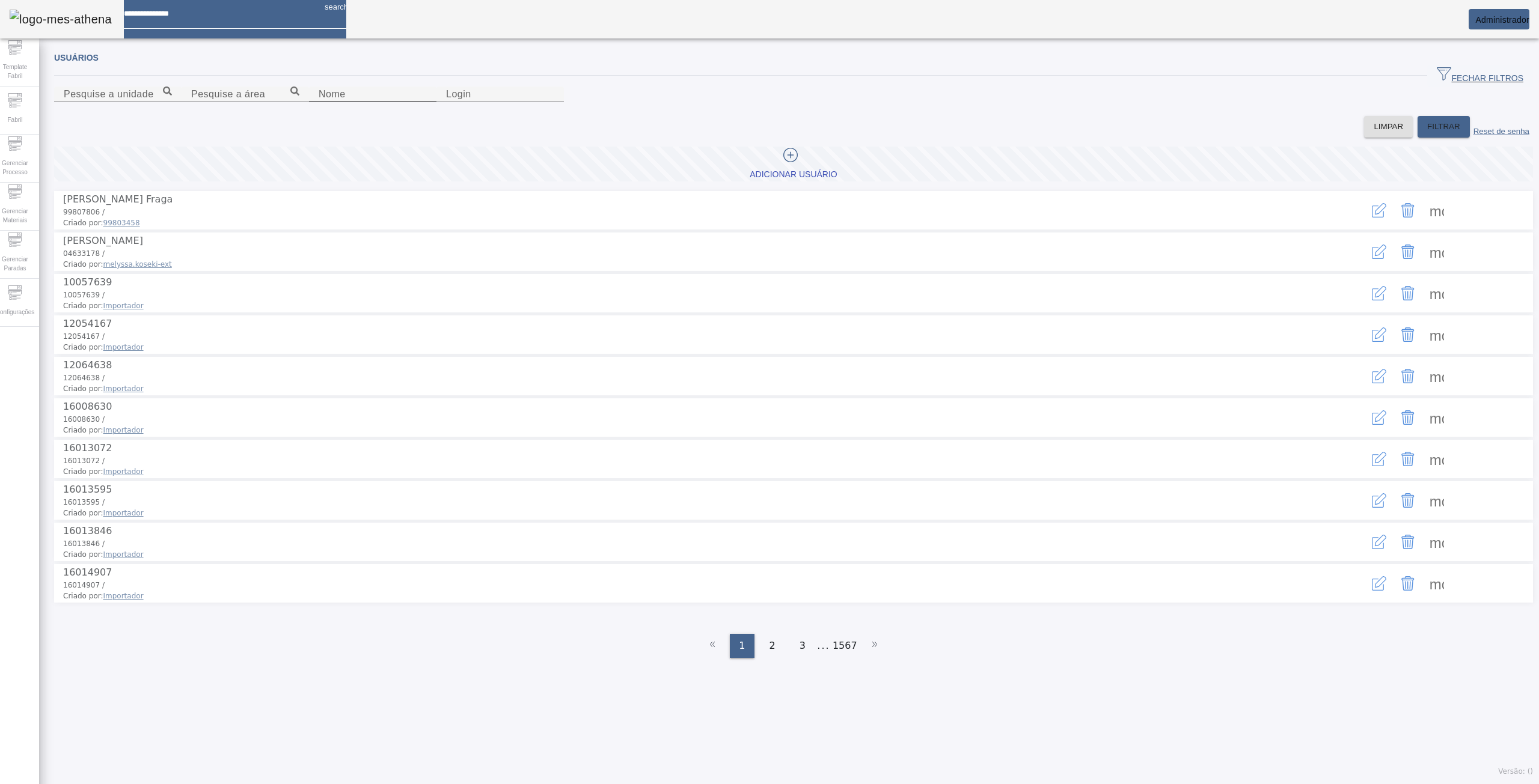
click at [319, 101] on input "Nome" at bounding box center [373, 94] width 108 height 14
type input "*"
type input "*******"
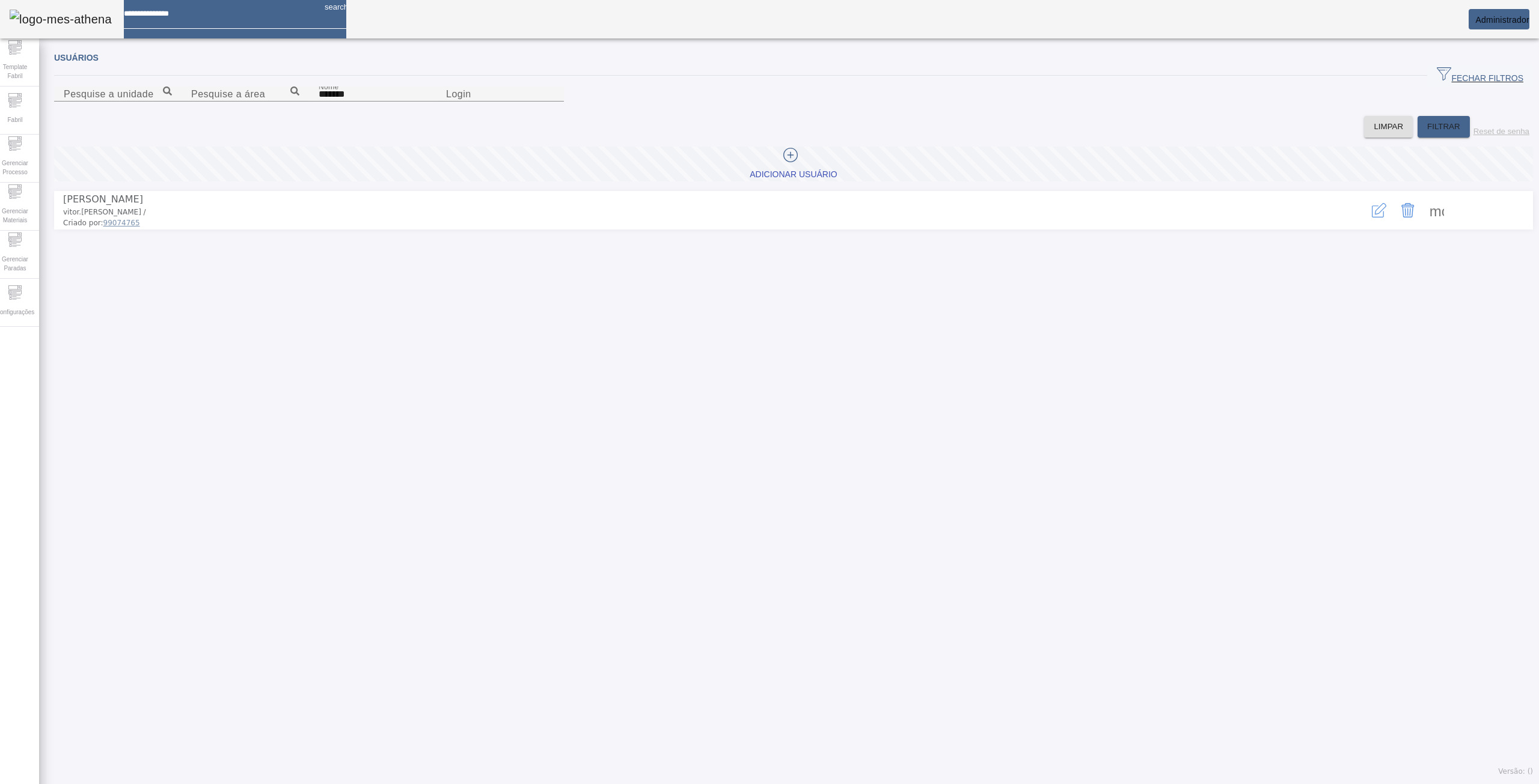
click at [1371, 217] on icon "button" at bounding box center [1378, 210] width 14 height 14
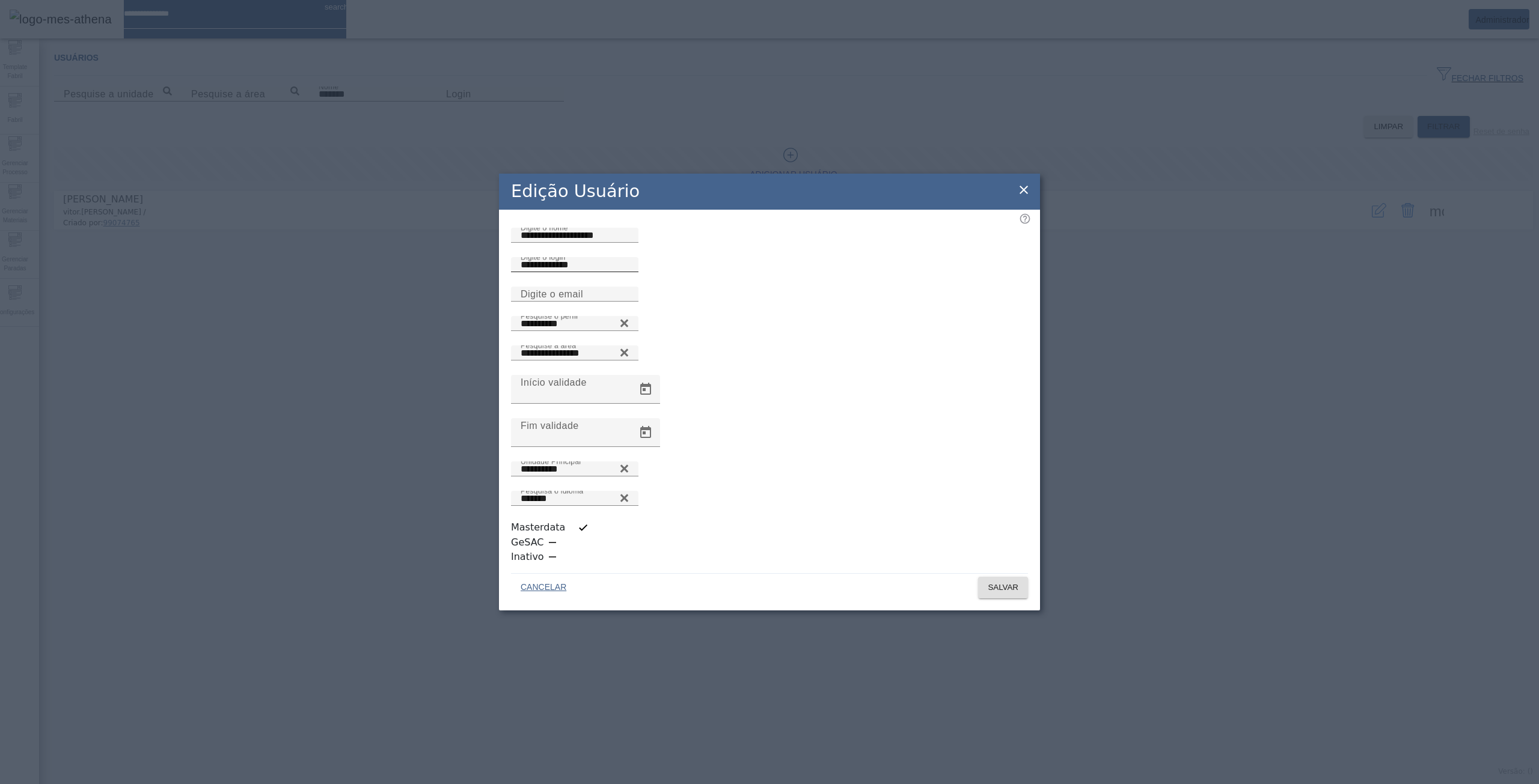
click at [605, 272] on input "**********" at bounding box center [575, 264] width 108 height 14
click at [580, 301] on input "Digite o email" at bounding box center [575, 294] width 108 height 14
click at [545, 301] on input "**********" at bounding box center [575, 294] width 108 height 14
click at [592, 301] on input "**********" at bounding box center [575, 294] width 108 height 14
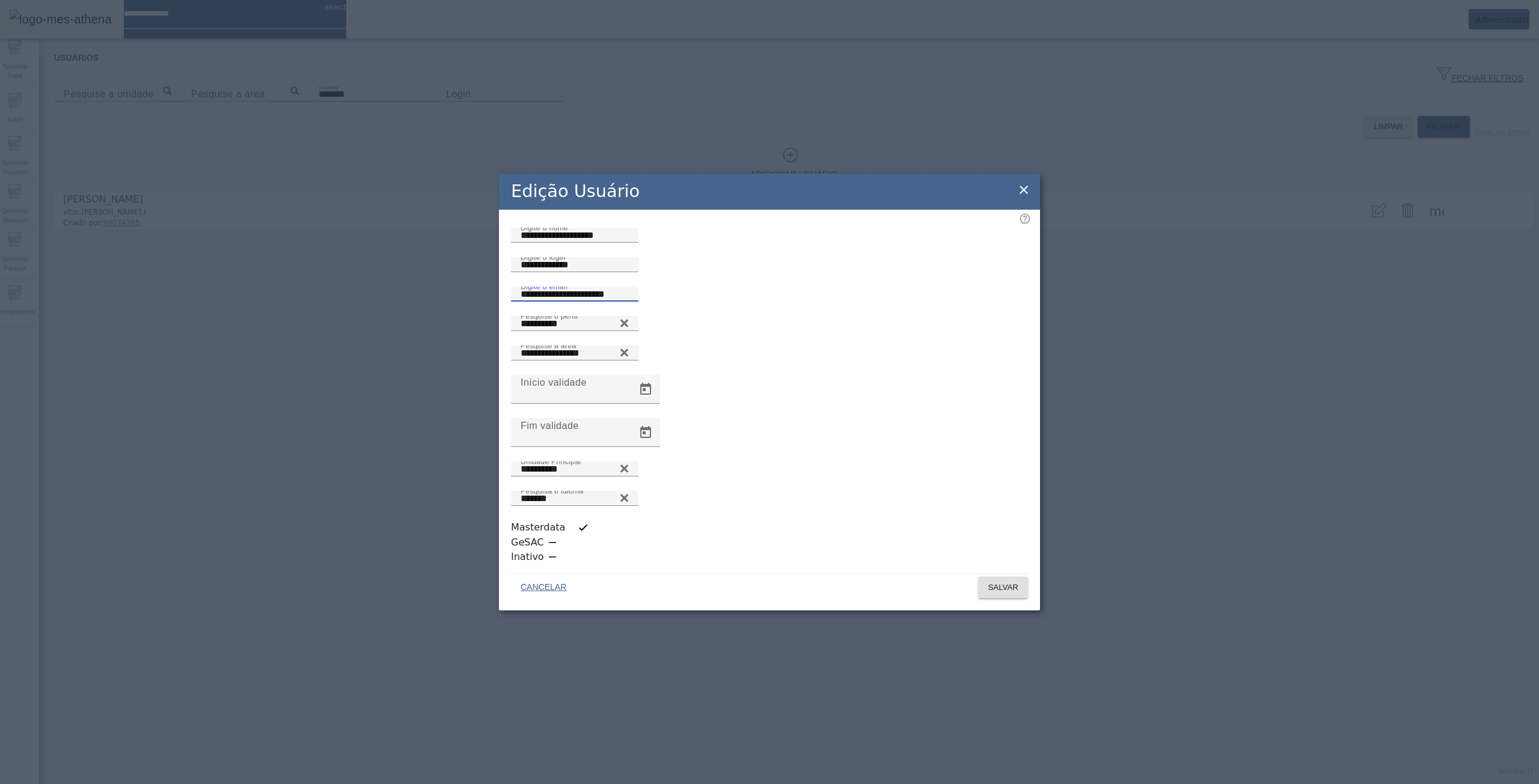
click at [592, 301] on input "**********" at bounding box center [575, 294] width 108 height 14
click at [629, 301] on input "**********" at bounding box center [575, 294] width 108 height 14
type input "**********"
click at [988, 582] on span "SALVAR" at bounding box center [1002, 588] width 30 height 12
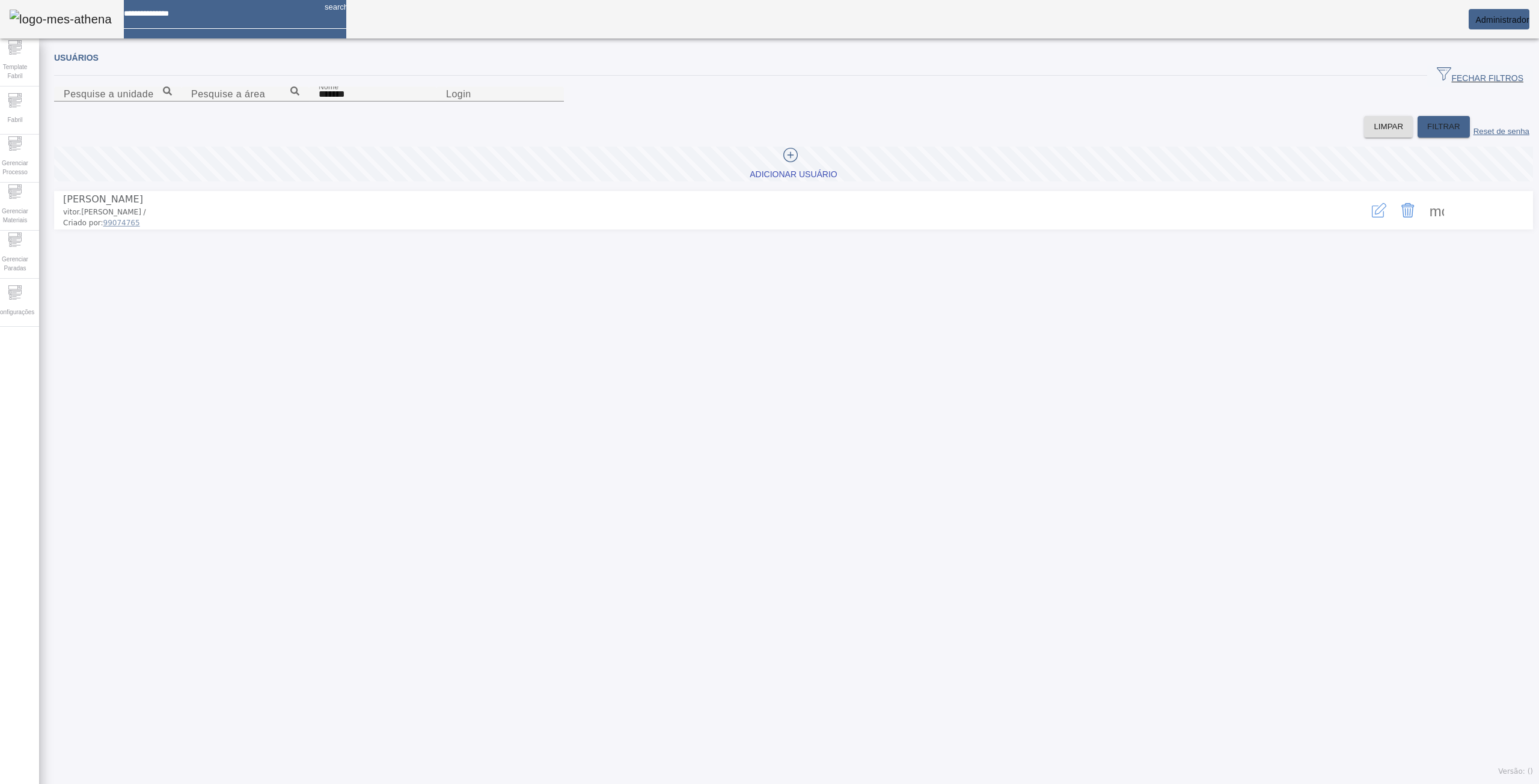
click at [1374, 225] on button "button" at bounding box center [1379, 210] width 28 height 28
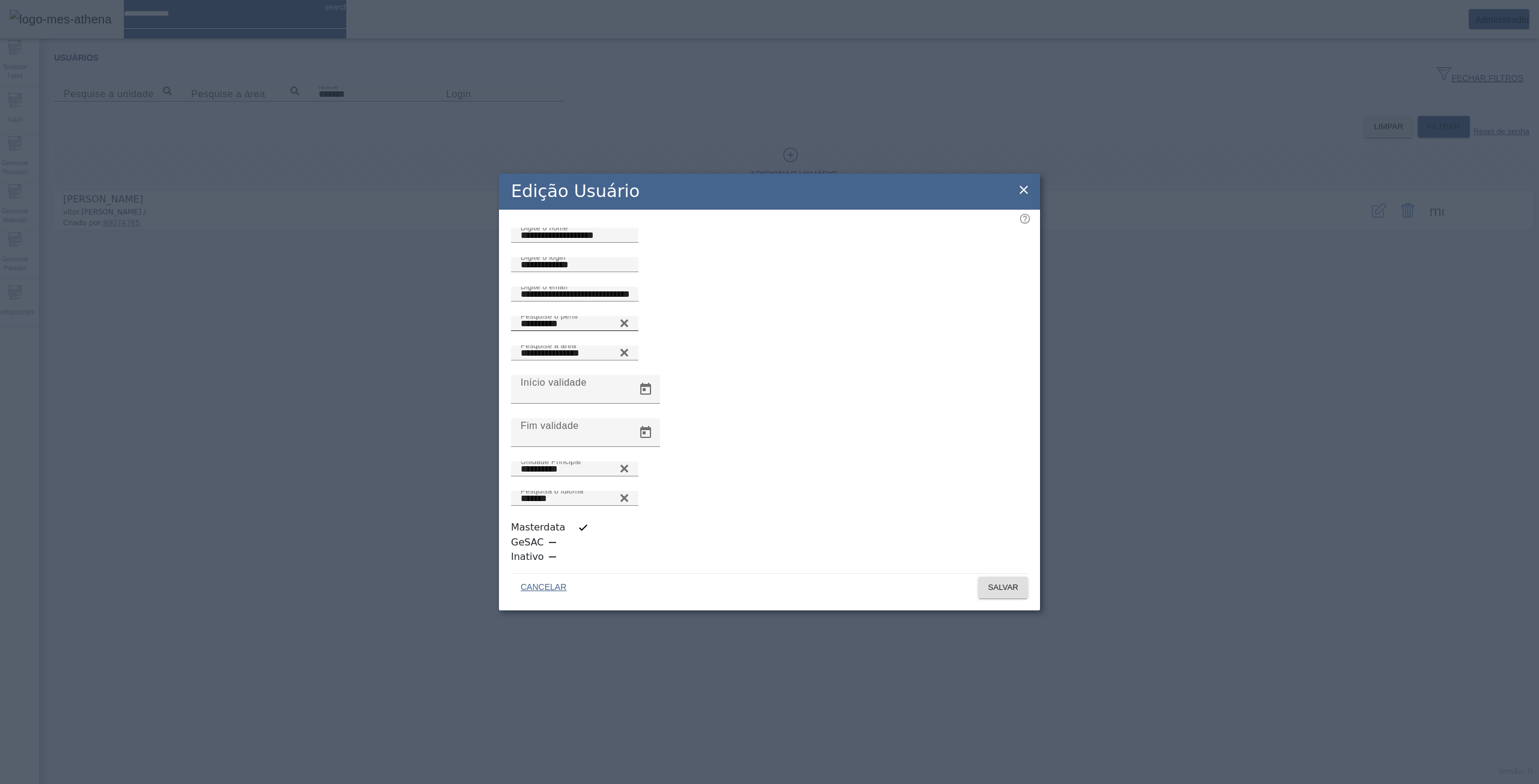
click at [629, 331] on icon at bounding box center [624, 322] width 9 height 14
click at [629, 331] on input "Pesquise o perfil" at bounding box center [575, 323] width 108 height 14
click at [629, 325] on icon at bounding box center [624, 320] width 9 height 9
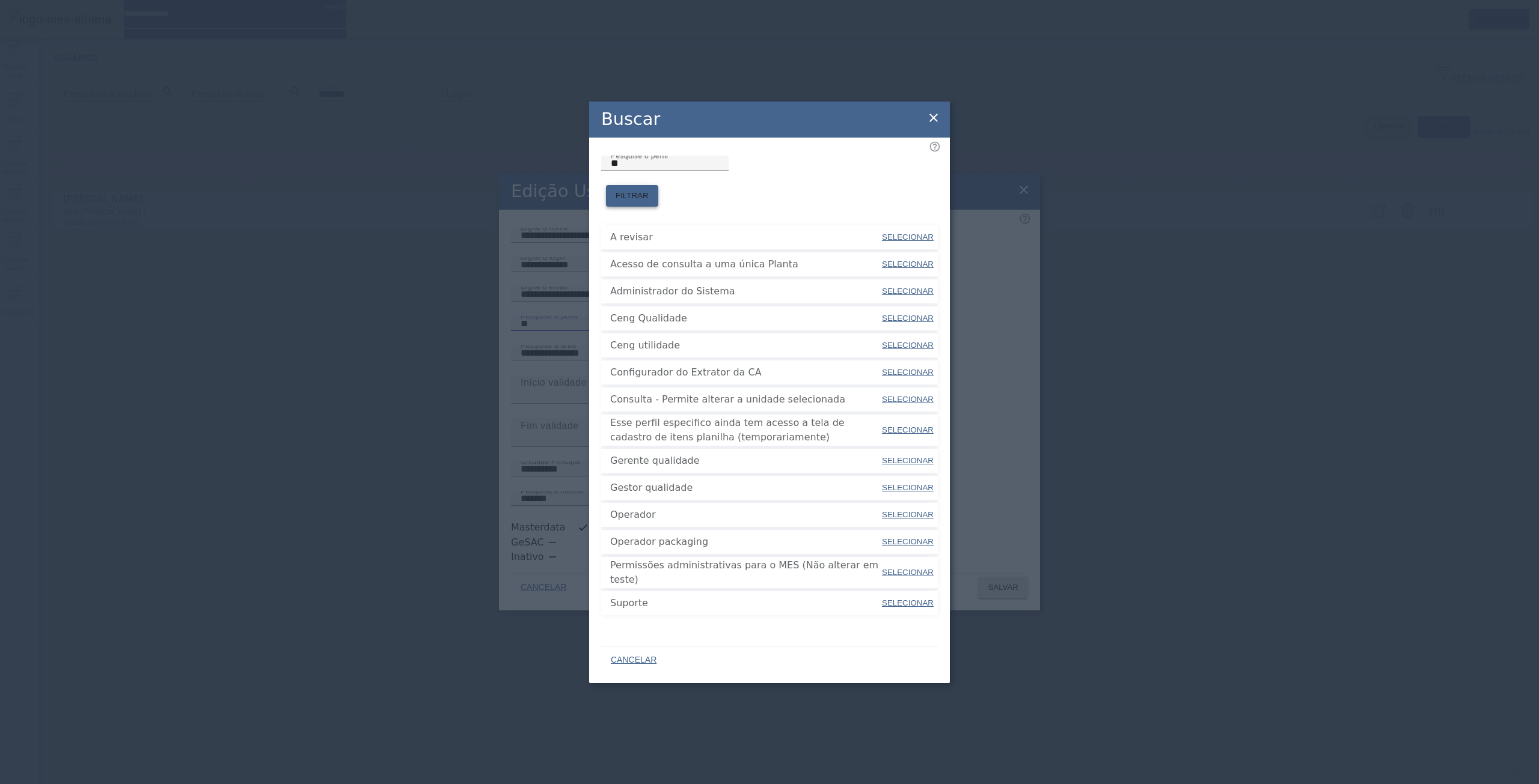
click at [649, 190] on span "FILTRAR" at bounding box center [632, 195] width 33 height 12
click at [894, 287] on span "SELECIONAR" at bounding box center [907, 291] width 52 height 9
type input "**********"
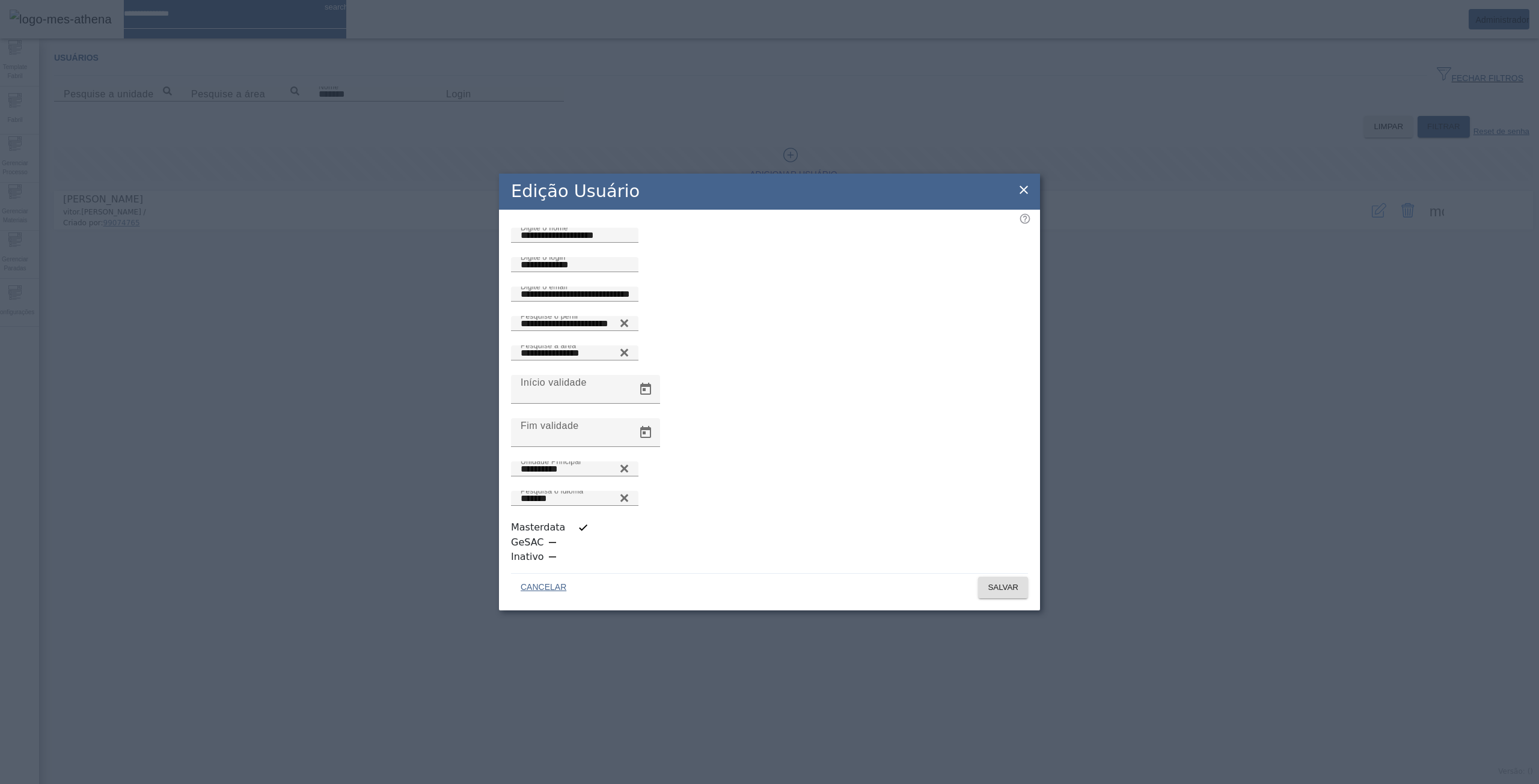
drag, startPoint x: 998, startPoint y: 551, endPoint x: 1005, endPoint y: 520, distance: 31.8
click at [998, 567] on div "CANCELAR SALVAR" at bounding box center [769, 589] width 540 height 44
click at [628, 501] on icon at bounding box center [624, 498] width 8 height 8
click at [629, 500] on icon at bounding box center [624, 496] width 9 height 9
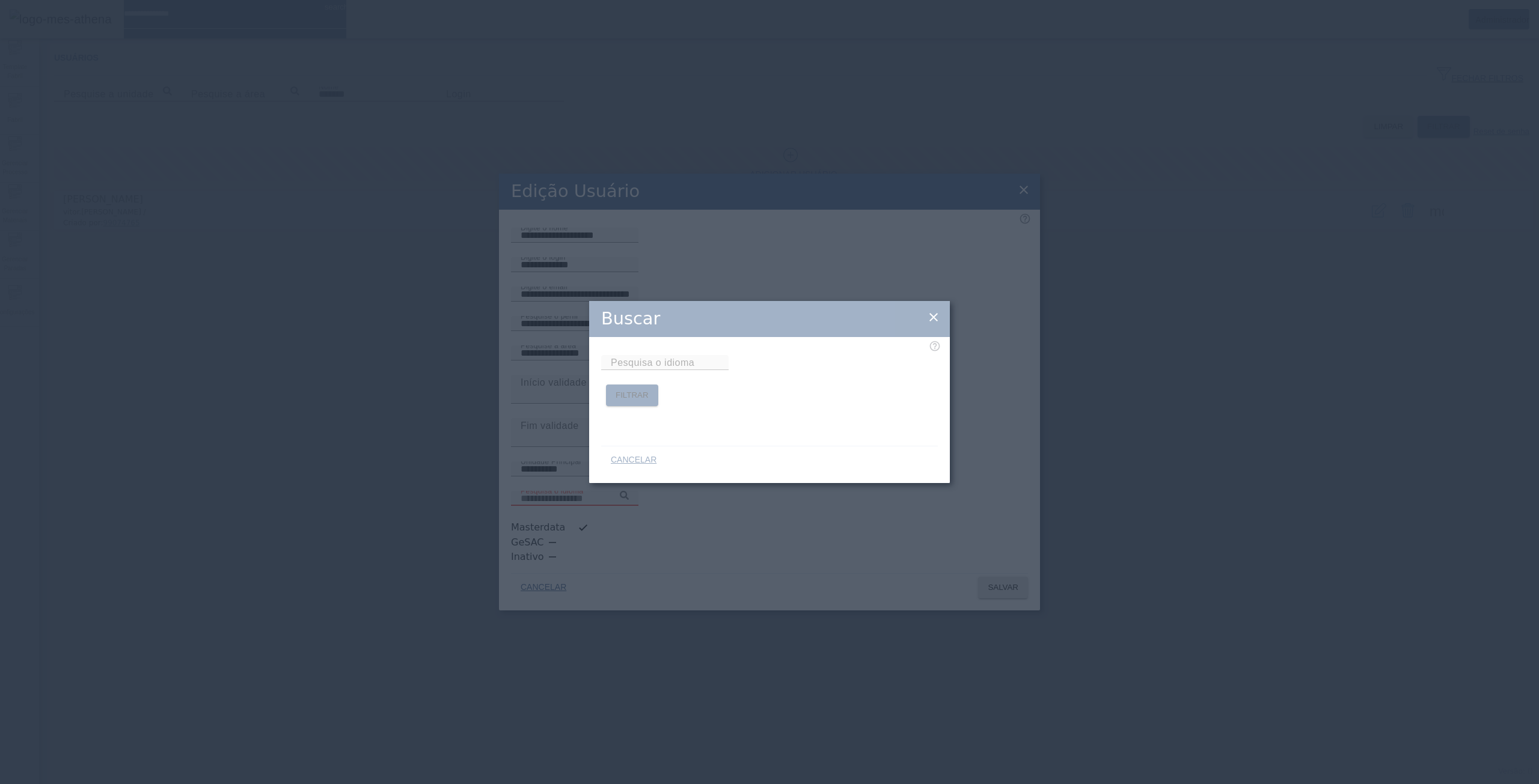
click at [816, 380] on div at bounding box center [769, 392] width 360 height 182
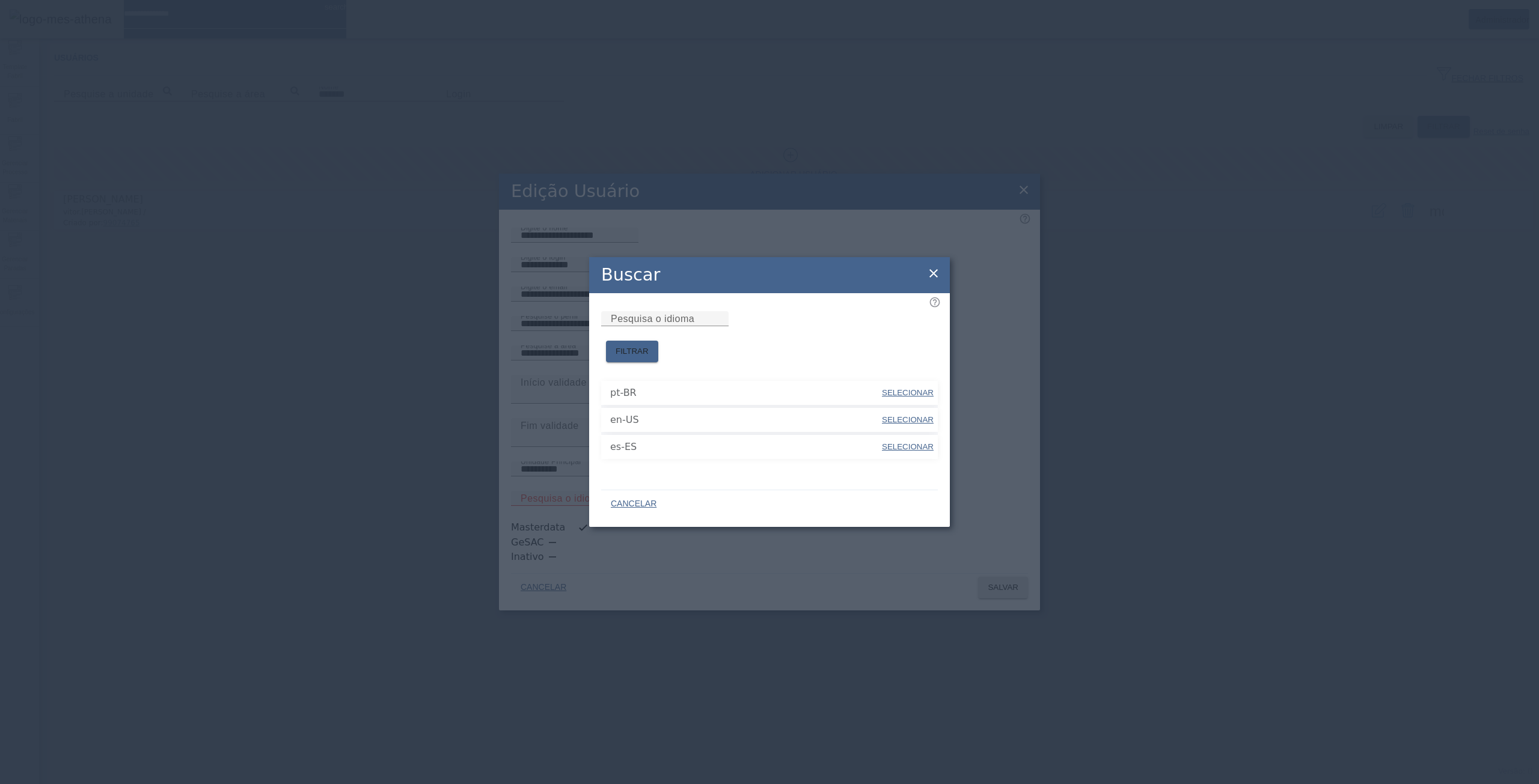
click at [913, 388] on span "SELECIONAR" at bounding box center [907, 392] width 52 height 9
type input "*****"
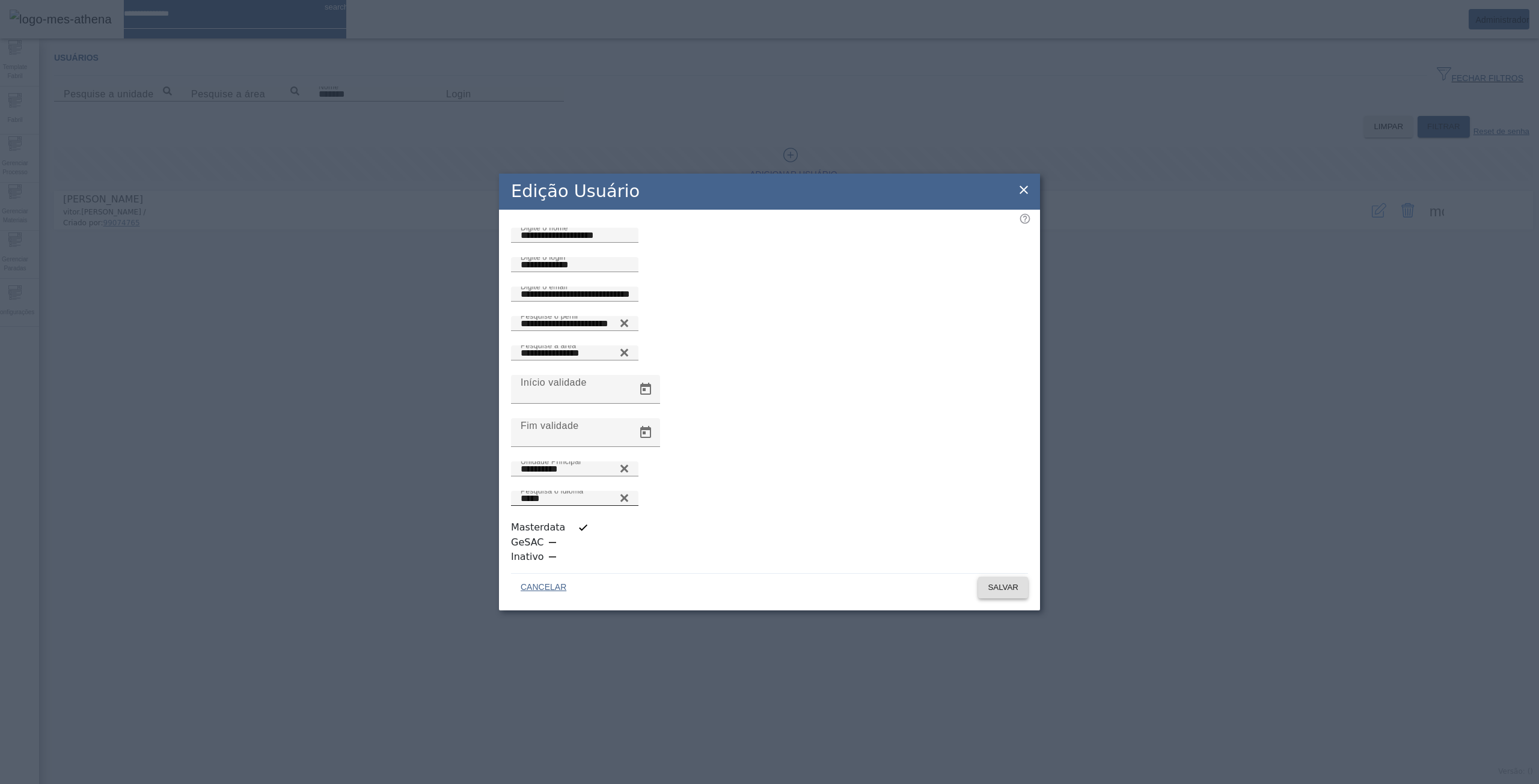
click at [997, 575] on span at bounding box center [1002, 588] width 50 height 28
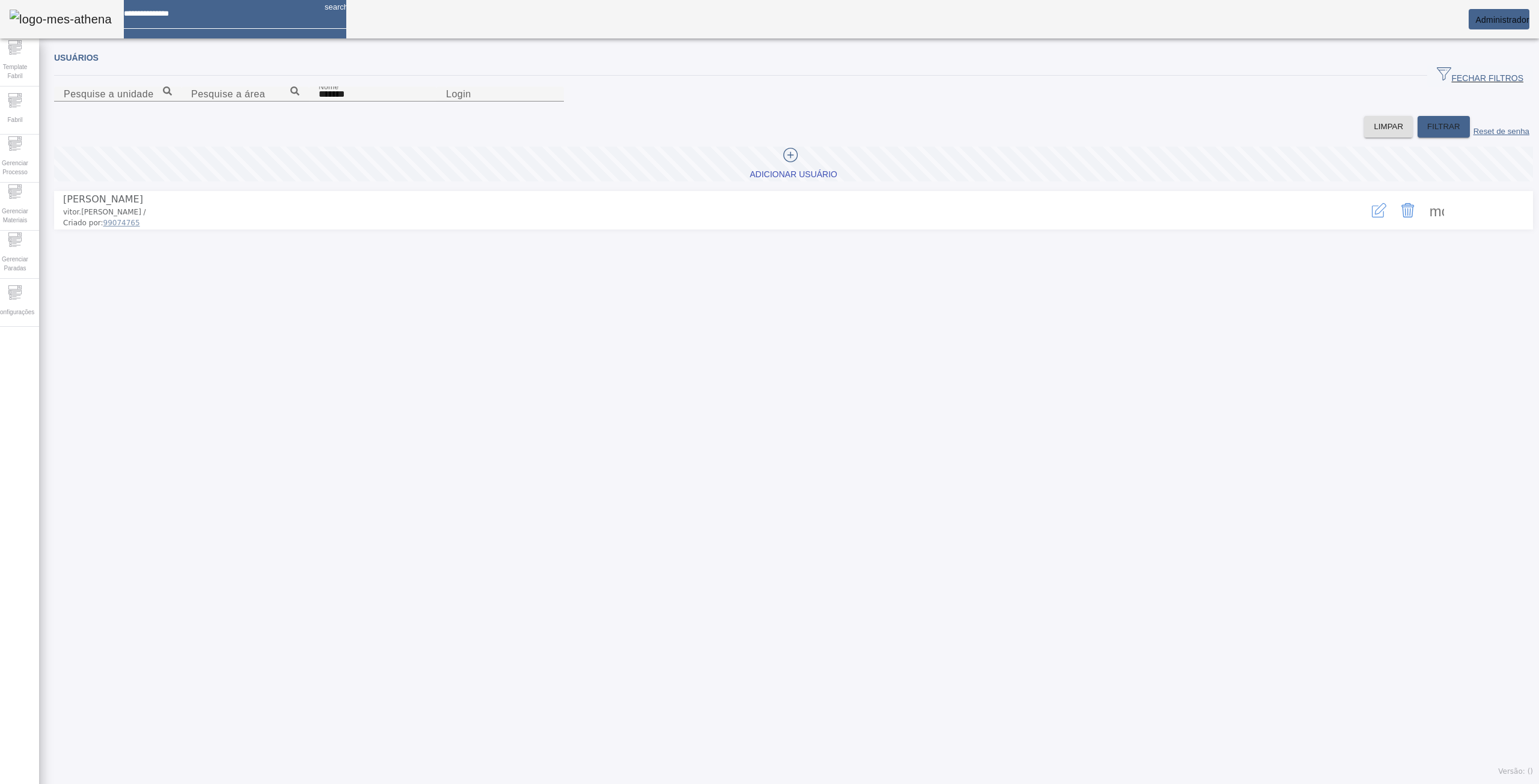
click at [1493, 18] on span "Administrador" at bounding box center [1501, 20] width 54 height 9
